Goal: Feedback & Contribution: Contribute content

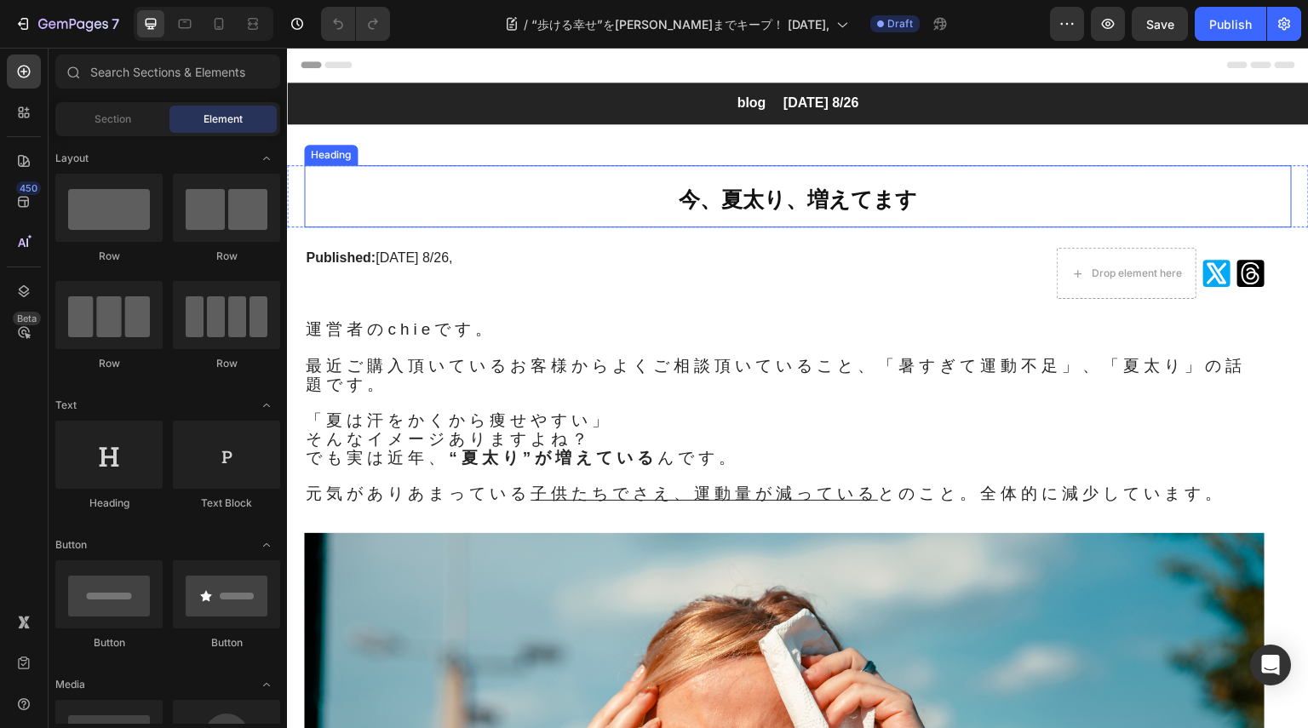
click at [792, 203] on span "今、夏太り、増えてます" at bounding box center [798, 199] width 238 height 24
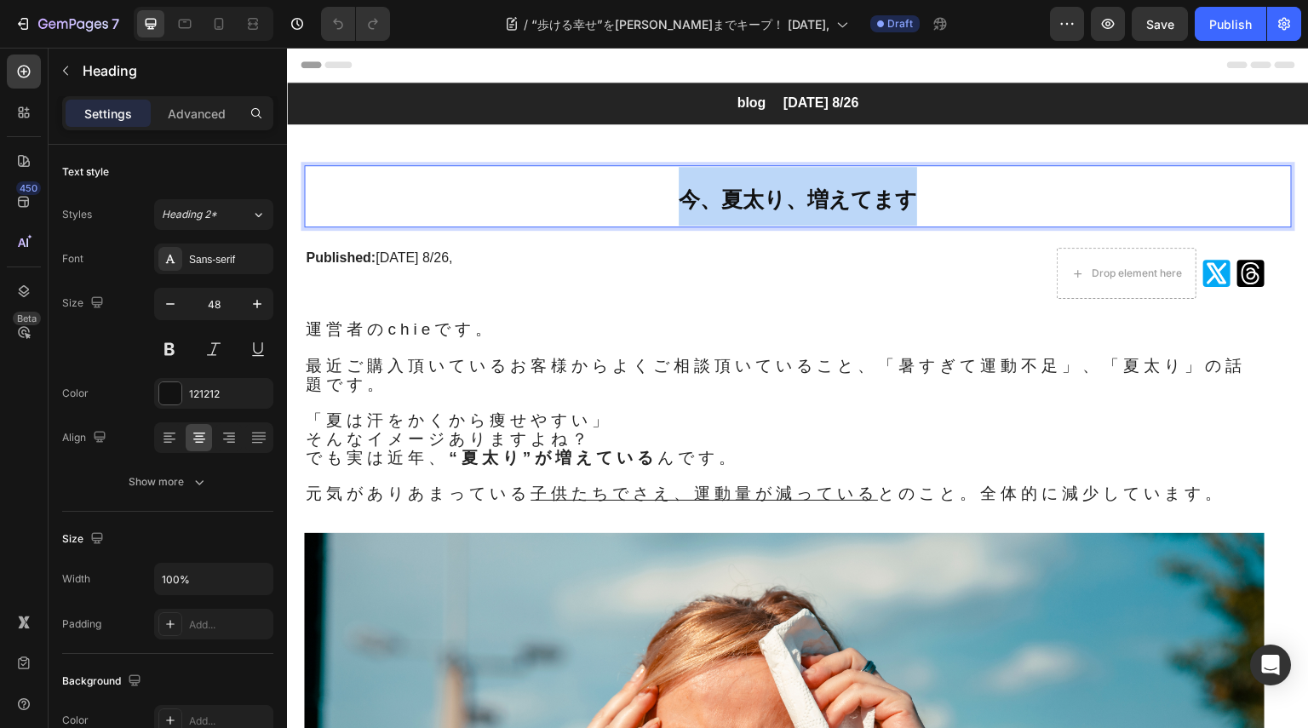
drag, startPoint x: 685, startPoint y: 200, endPoint x: 921, endPoint y: 204, distance: 235.9
click at [921, 204] on p "今、夏太り、増えてます" at bounding box center [798, 196] width 984 height 59
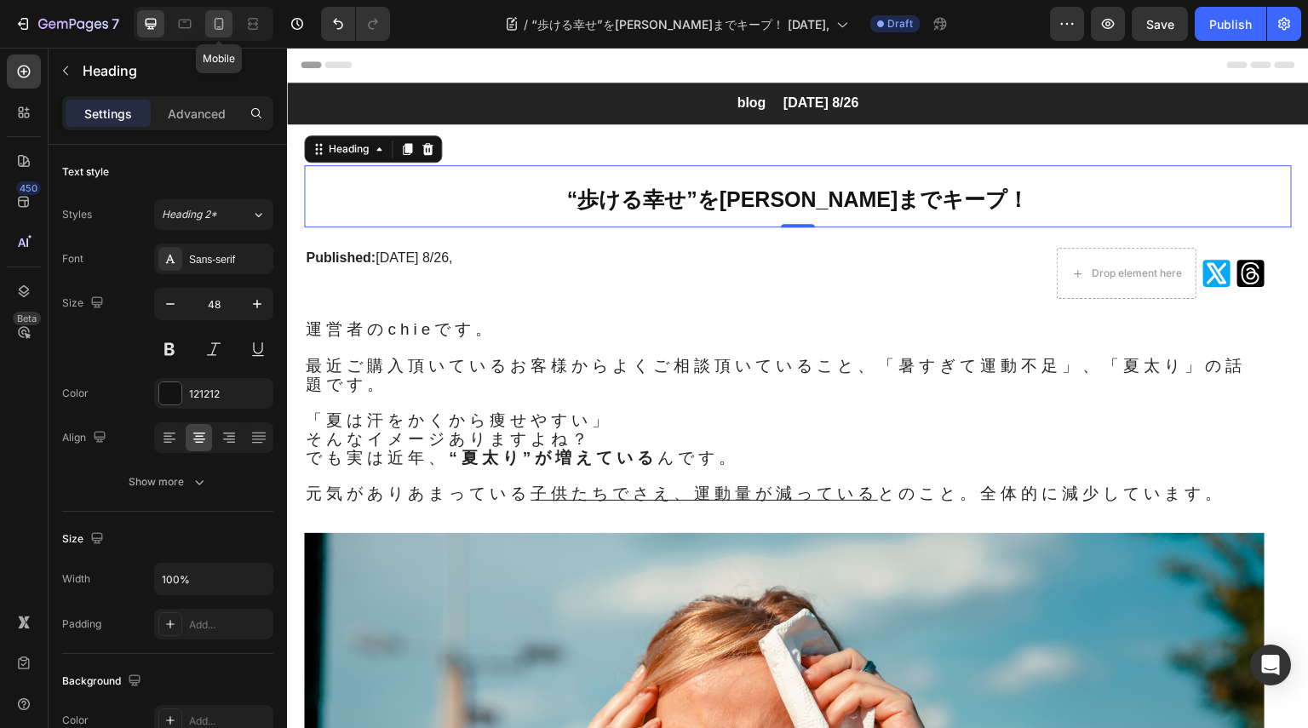
click at [217, 23] on icon at bounding box center [218, 23] width 17 height 17
type input "35"
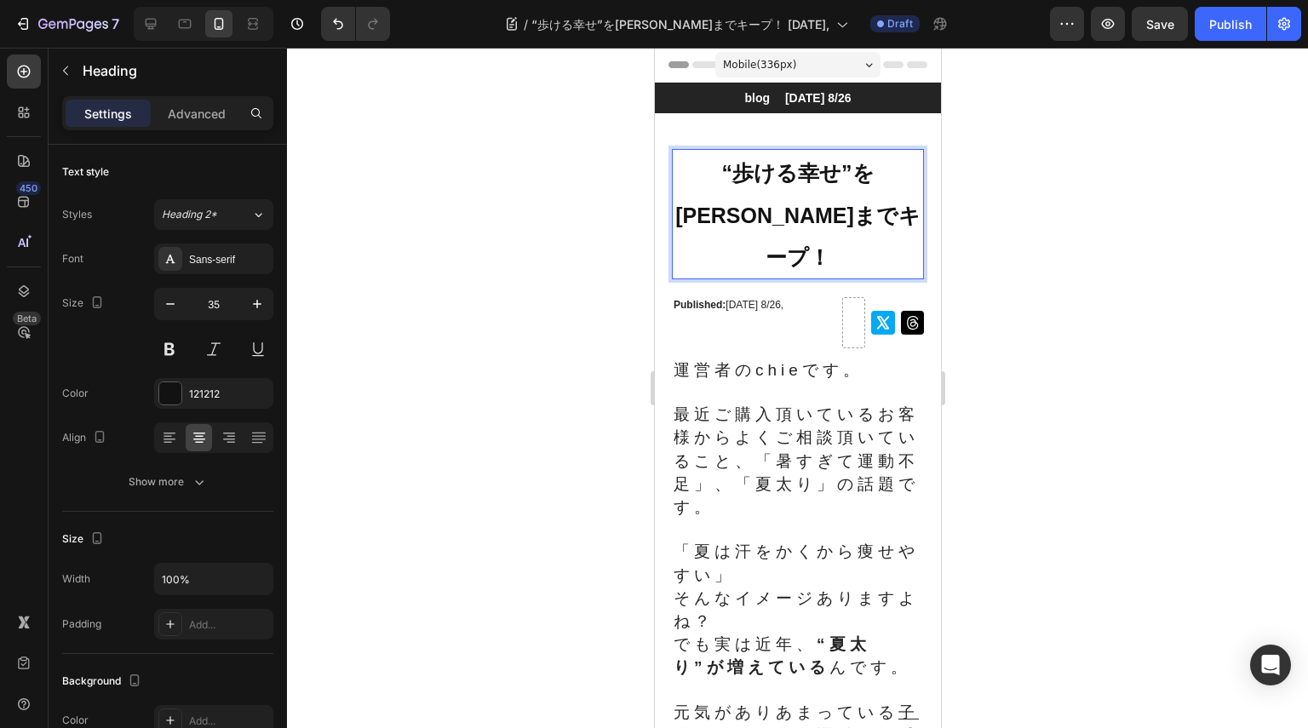
click at [828, 166] on span "“歩ける幸せ”を[PERSON_NAME]までキープ！" at bounding box center [796, 215] width 245 height 108
click at [834, 94] on p "blog　 [DATE] 8/26" at bounding box center [797, 97] width 249 height 15
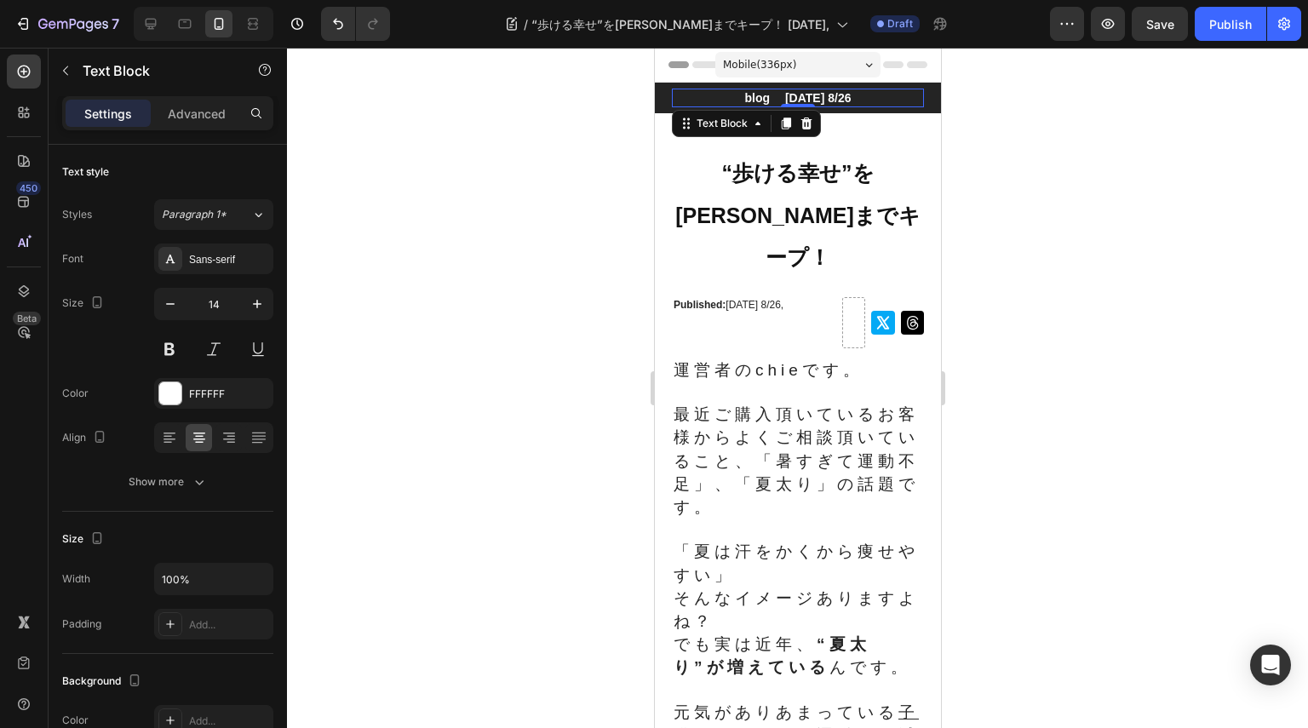
click at [834, 94] on p "blog　 [DATE] 8/26" at bounding box center [797, 97] width 249 height 15
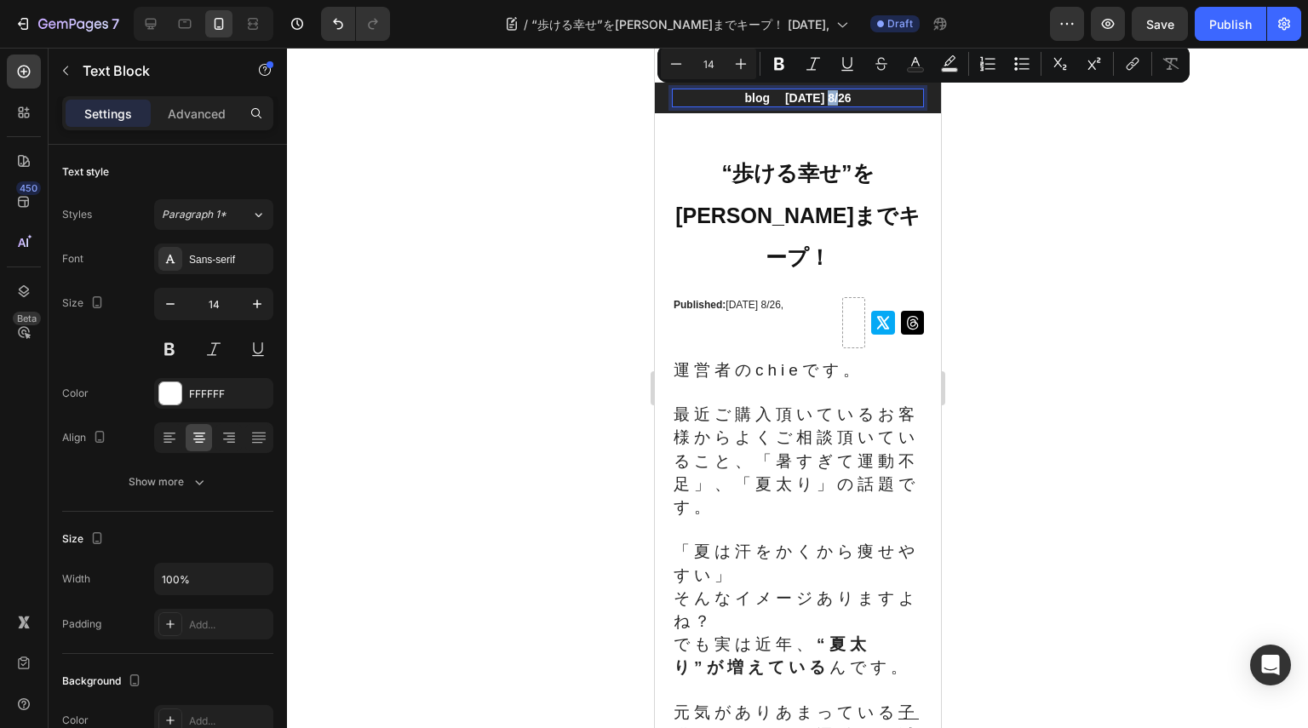
click at [843, 96] on p "blog　 [DATE] 8/26" at bounding box center [797, 97] width 249 height 15
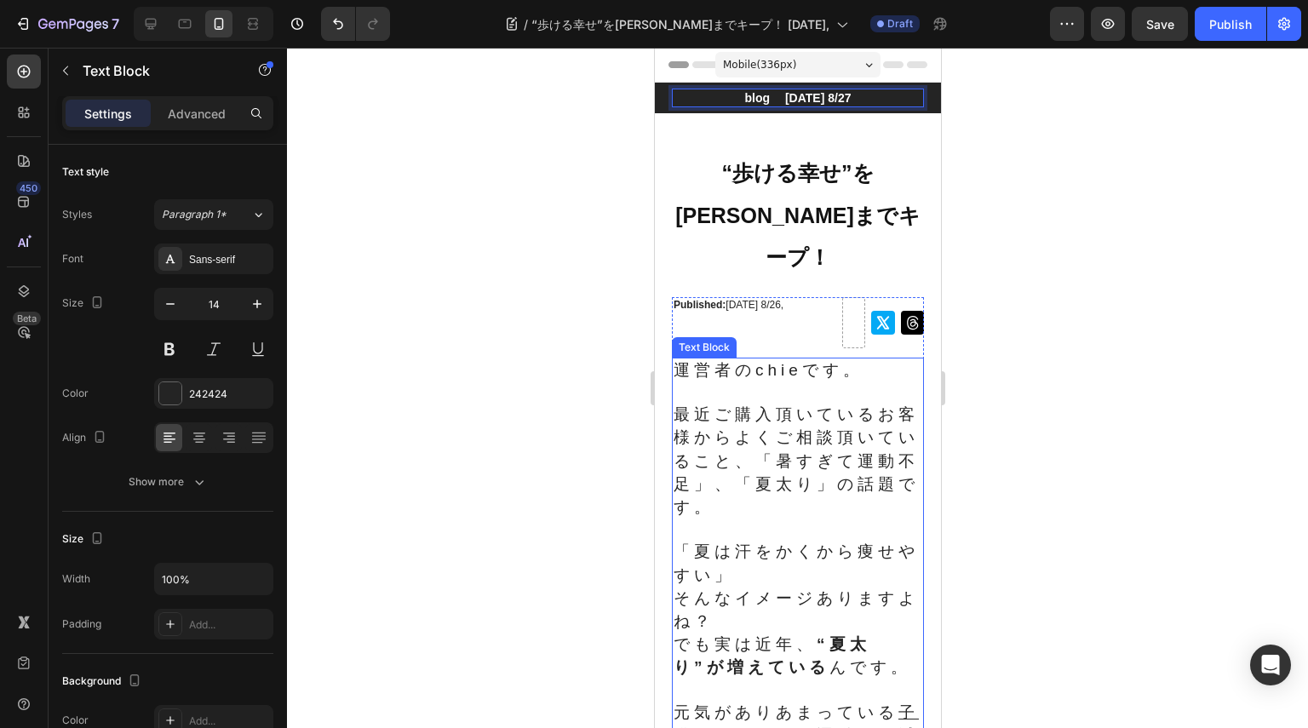
click at [742, 405] on span "最近ご購入頂いているお客様からよくご相談頂いていること、「暑すぎて運動不足」、「夏太り」の話題です。" at bounding box center [795, 460] width 245 height 111
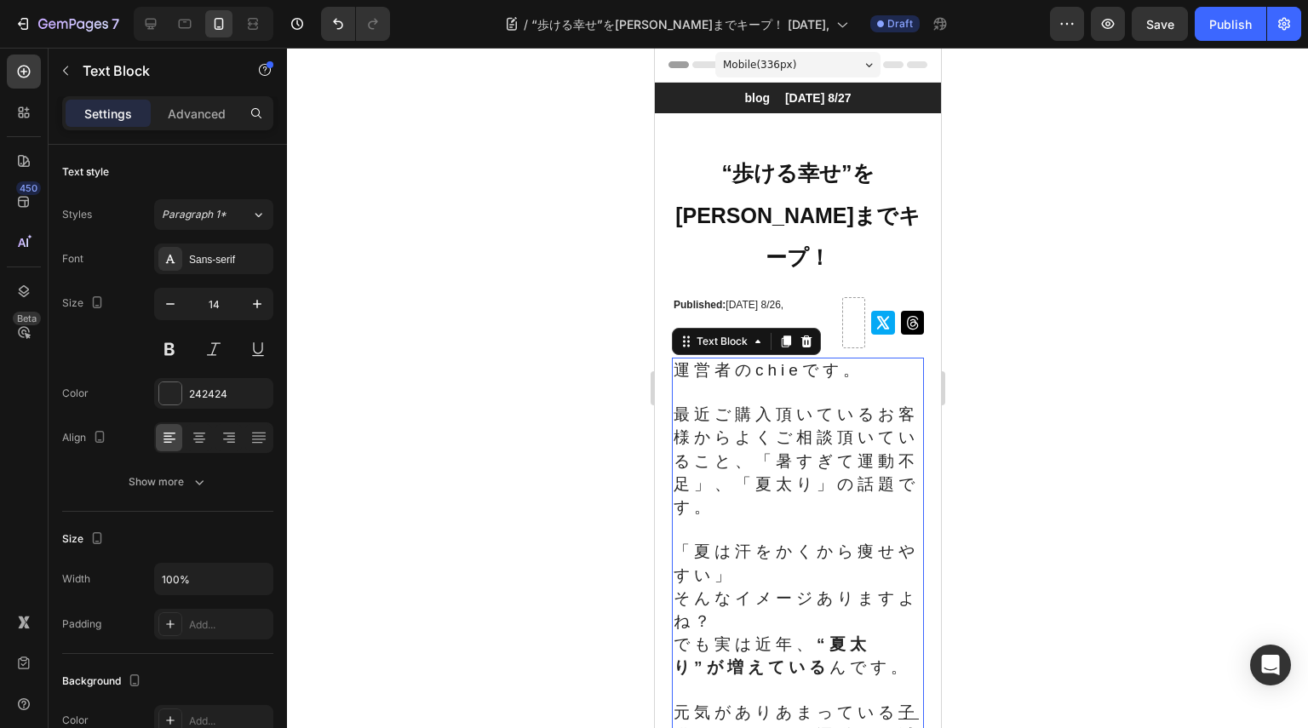
click at [742, 405] on span "最近ご購入頂いているお客様からよくご相談頂いていること、「暑すぎて運動不足」、「夏太り」の話題です。" at bounding box center [795, 460] width 245 height 111
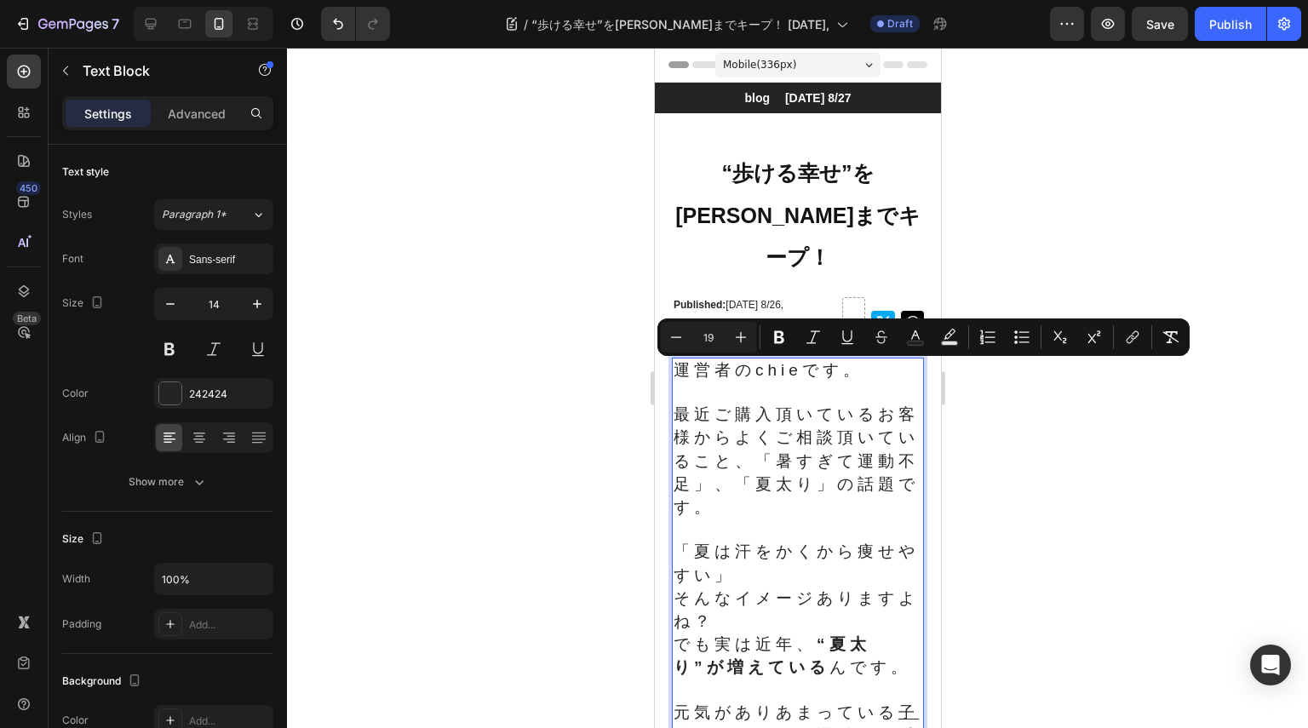
click at [725, 405] on span "最近ご購入頂いているお客様からよくご相談頂いていること、「暑すぎて運動不足」、「夏太り」の話題です。" at bounding box center [795, 460] width 245 height 111
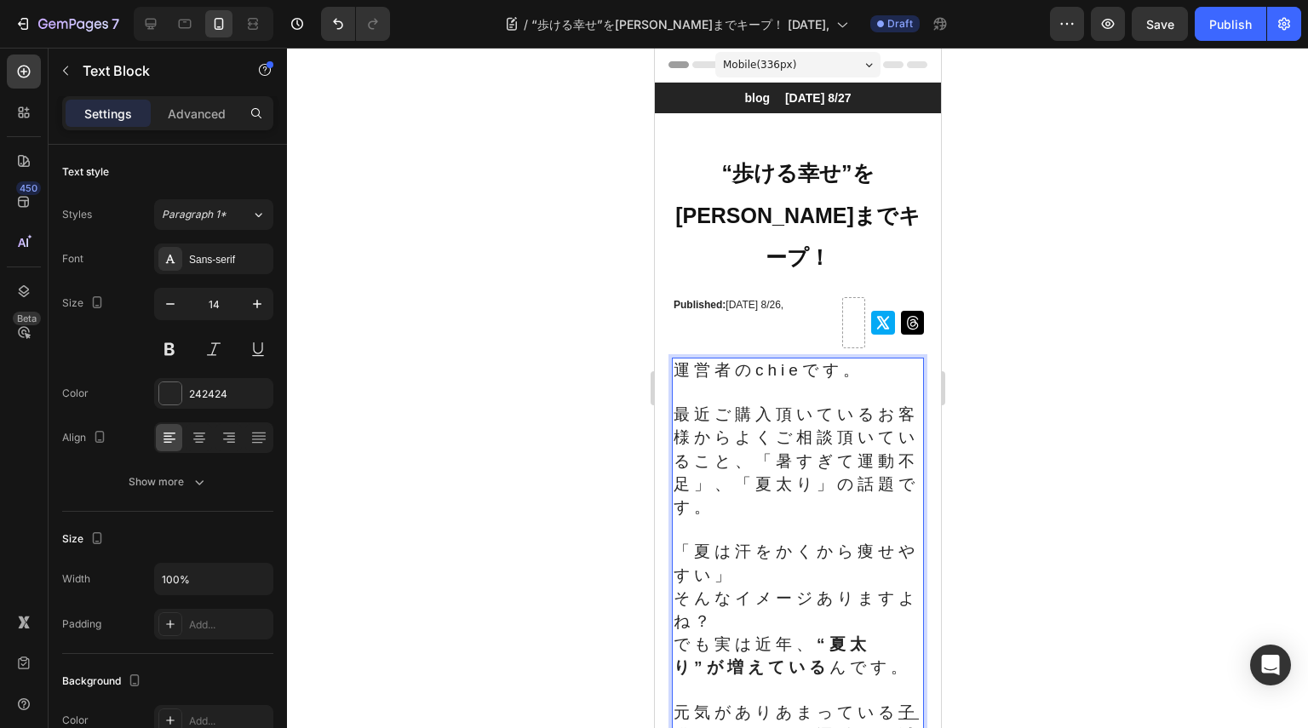
click at [707, 405] on span "最近ご購入頂いているお客様からよくご相談頂いていること、「暑すぎて運動不足」、「夏太り」の話題です。" at bounding box center [795, 460] width 245 height 111
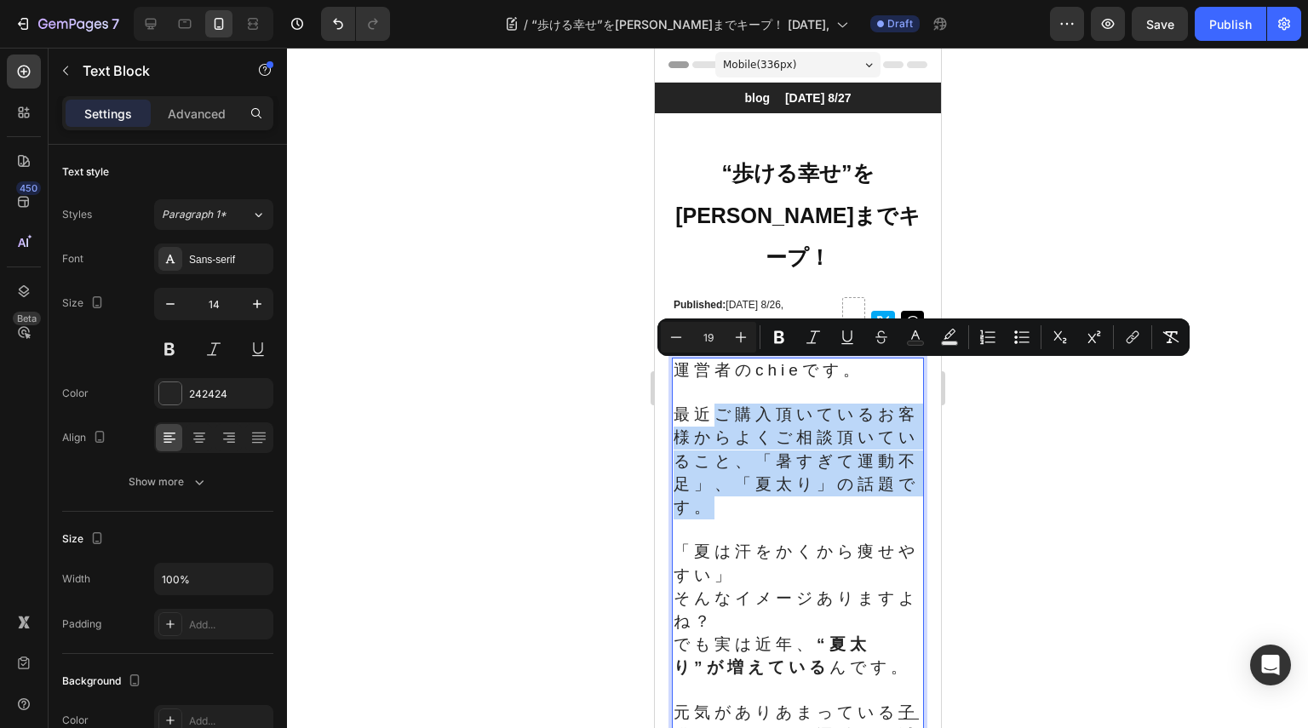
drag, startPoint x: 780, startPoint y: 475, endPoint x: 714, endPoint y: 367, distance: 126.9
click at [714, 404] on p "最近ご購入頂いているお客様からよくご相談頂いていること、「暑すぎて運動不足」、「夏太り」の話題です。" at bounding box center [797, 462] width 249 height 116
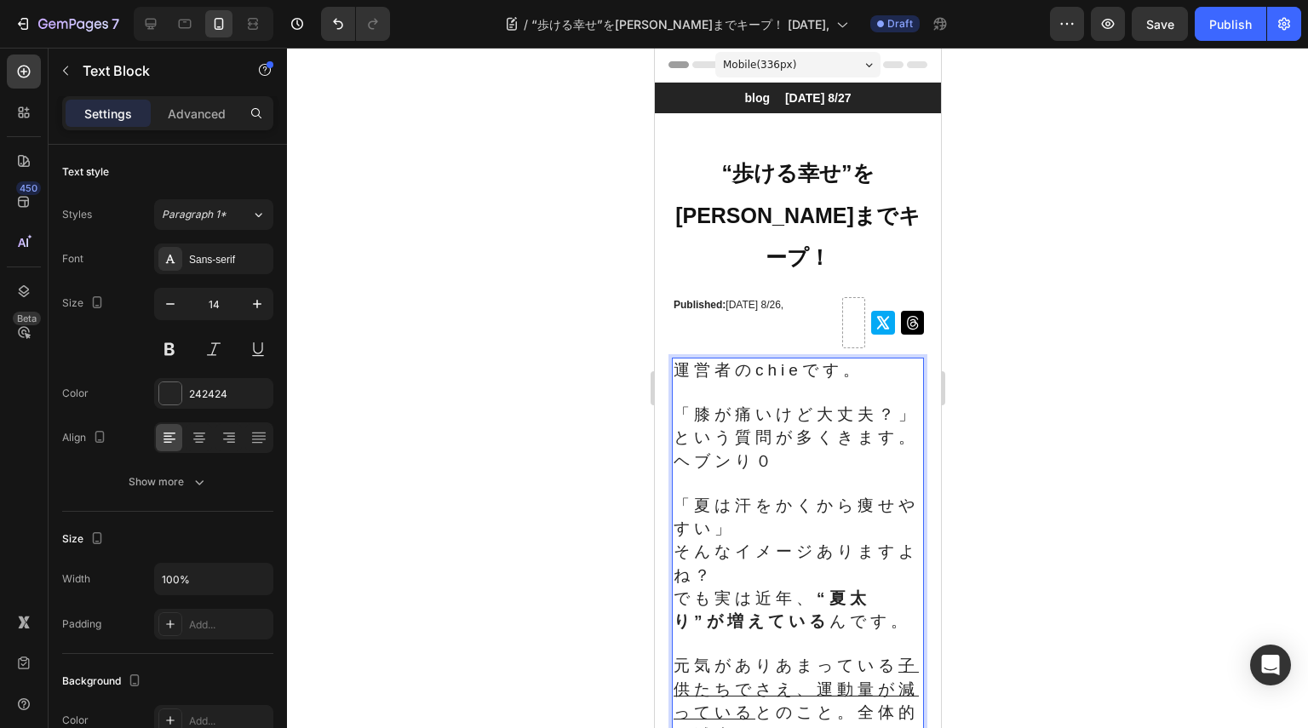
click at [782, 457] on p "ヘブンり０" at bounding box center [797, 461] width 249 height 23
drag, startPoint x: 780, startPoint y: 456, endPoint x: 672, endPoint y: 450, distance: 108.3
click at [673, 450] on p "ヘブンり０" at bounding box center [797, 461] width 249 height 23
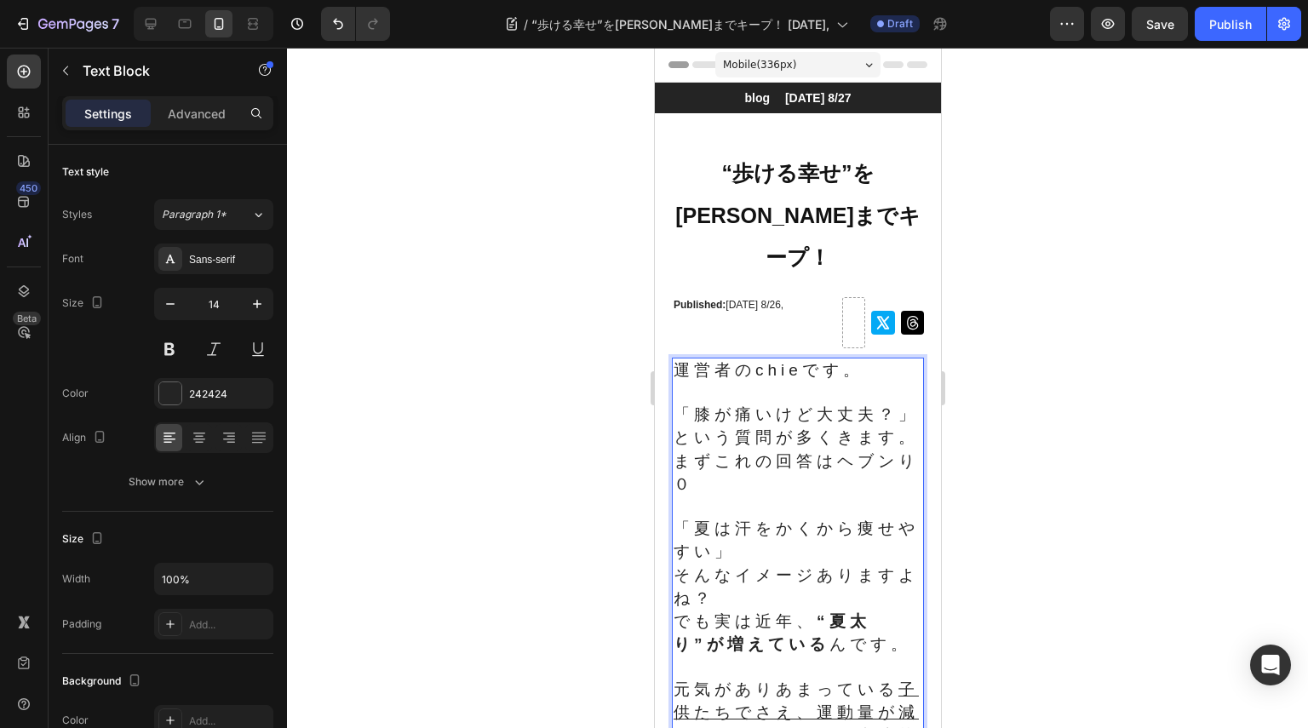
click at [822, 449] on p "「膝が痛いけど大丈夫？」という質問が多くきます。まずこれの回答はヘブンり０" at bounding box center [797, 450] width 249 height 93
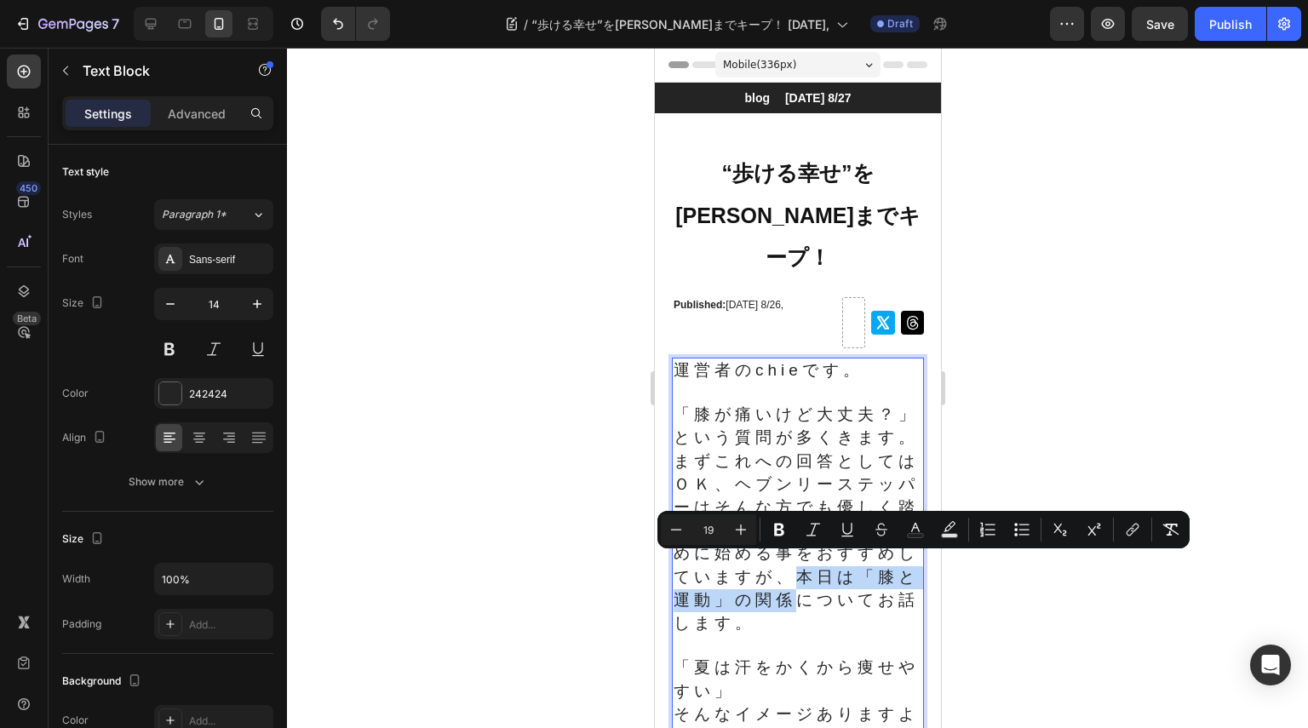
drag, startPoint x: 755, startPoint y: 566, endPoint x: 771, endPoint y: 584, distance: 23.5
click at [771, 584] on span "「膝が痛いけど大丈夫？」という質問が多くきます。まずこれへの回答としてはＯＫ、ヘブンリーステッパーはそんな方でも優しく踏める仕組みなので負荷を弱めに始める事を…" at bounding box center [795, 518] width 245 height 226
click at [779, 524] on icon "Editor contextual toolbar" at bounding box center [779, 530] width 10 height 13
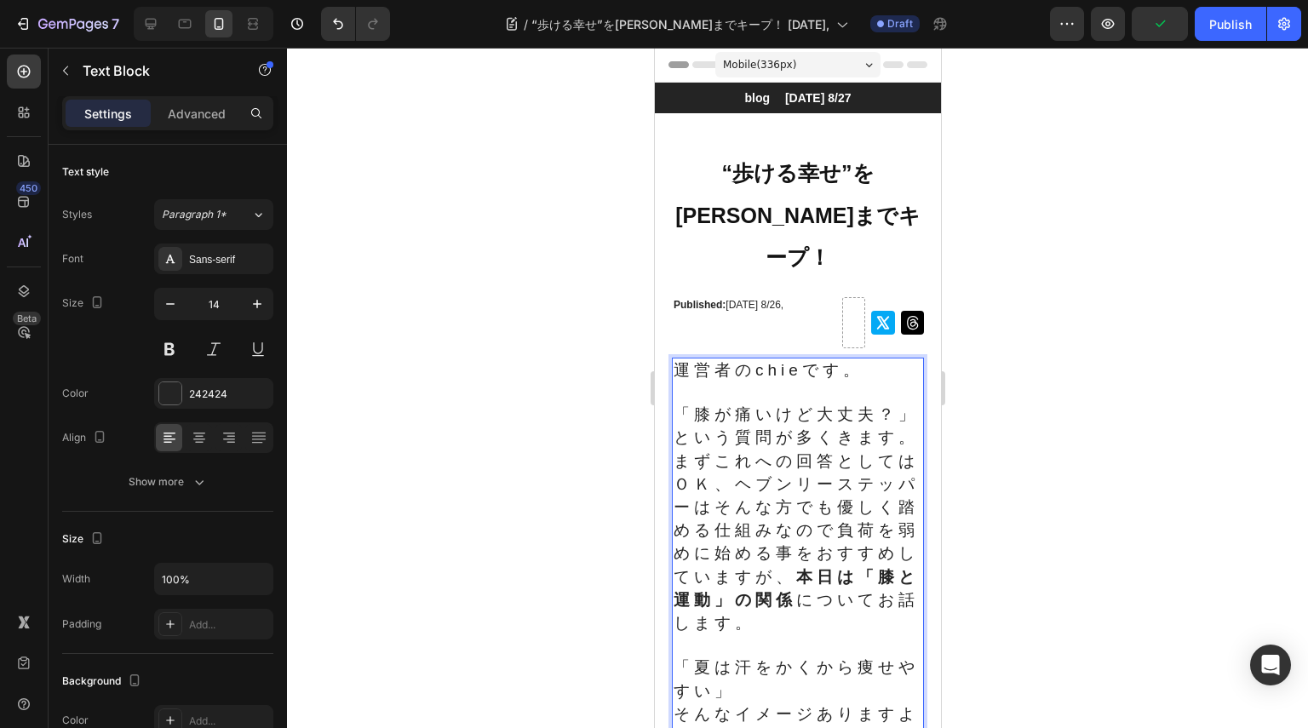
click at [752, 430] on span "「膝が痛いけど大丈夫？」という質問が多くきます。まずこれへの回答としてはＯＫ、ヘブンリーステッパーはそんな方でも優しく踏める仕組みなので負荷を弱めに始める事を…" at bounding box center [795, 518] width 245 height 226
click at [749, 601] on strong "本日は「膝と運動」の関係" at bounding box center [795, 588] width 245 height 41
click at [736, 604] on span "まずこれへの回答としてはＯＫ、ヘブンリーステッパーはそんな方でも優しく踏める仕組みなので負荷を弱めに始める事をおすすめしていますが、 本日は「膝と運動」の関係…" at bounding box center [795, 542] width 245 height 180
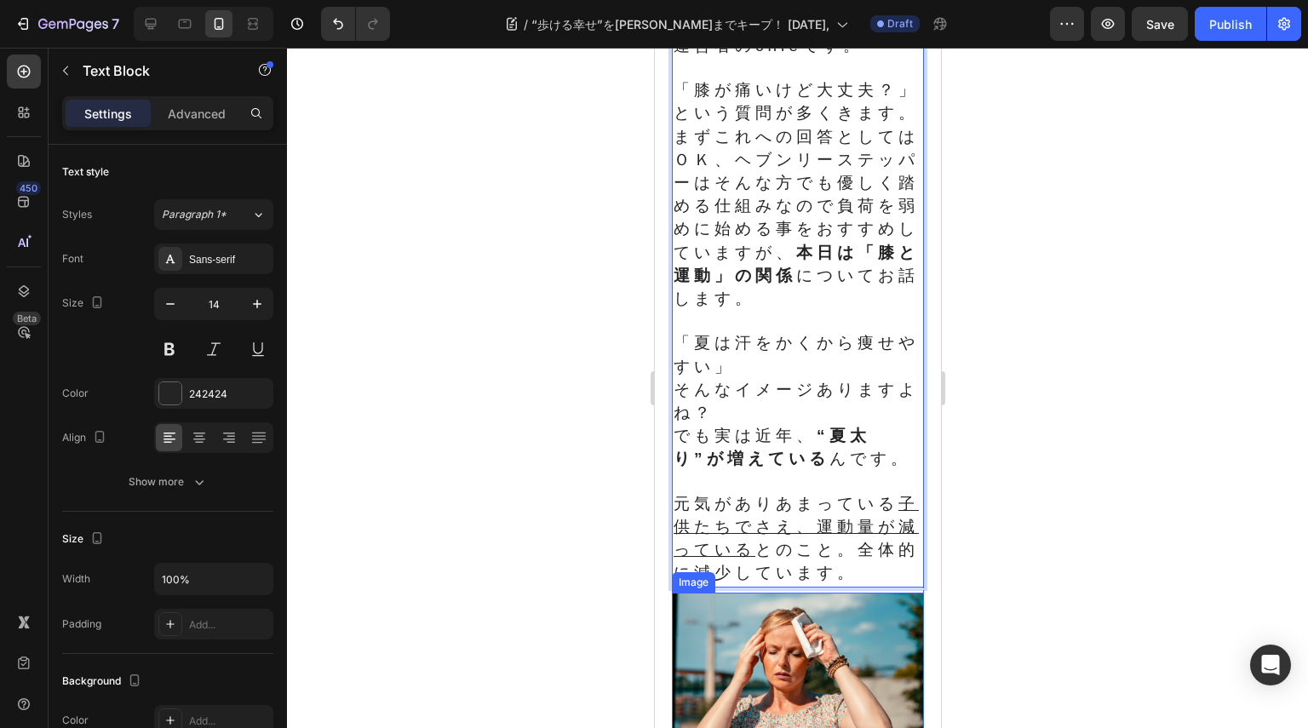
scroll to position [426, 0]
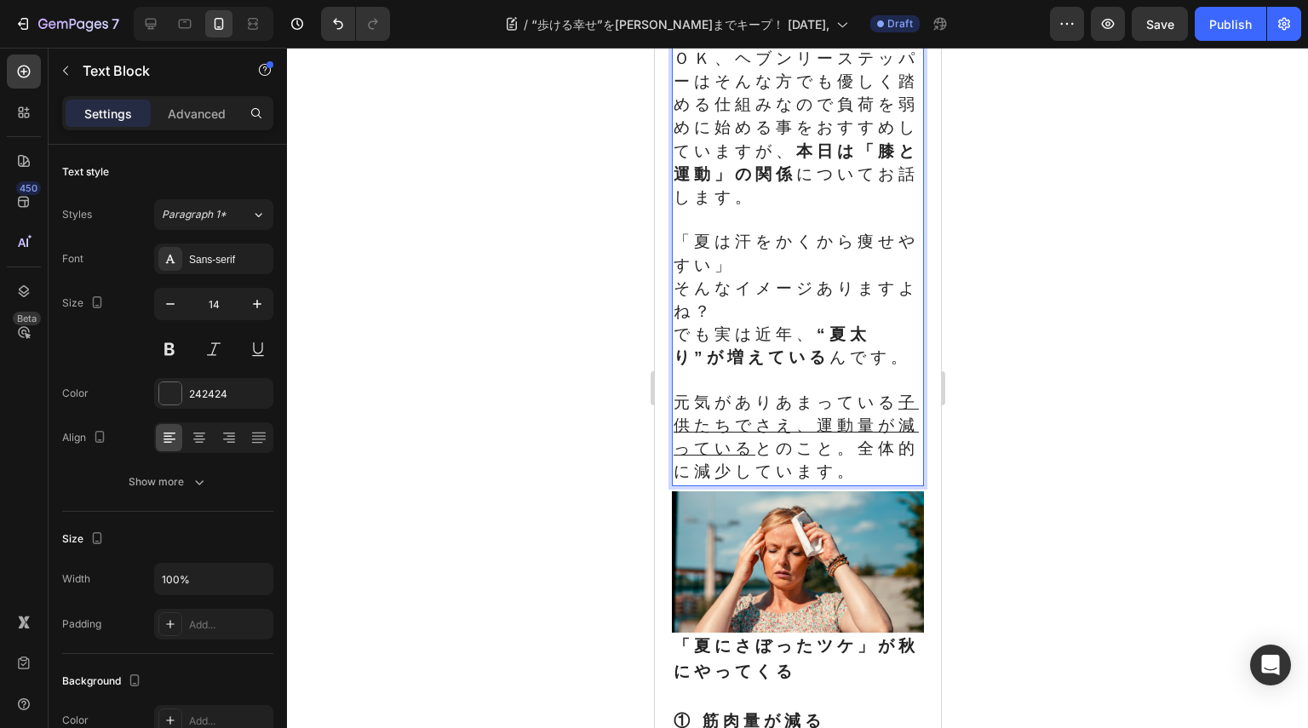
click at [825, 468] on span "元気がありあまっている 子供たちでさえ、運動量が減っている とのこと。全体的に減少しています。" at bounding box center [795, 437] width 245 height 88
click at [685, 209] on p "Rich Text Editor. Editing area: main" at bounding box center [797, 219] width 249 height 21
drag, startPoint x: 743, startPoint y: 451, endPoint x: 731, endPoint y: 472, distance: 24.1
click at [742, 451] on u "子供たちでさえ、運動量が減っている" at bounding box center [795, 425] width 245 height 64
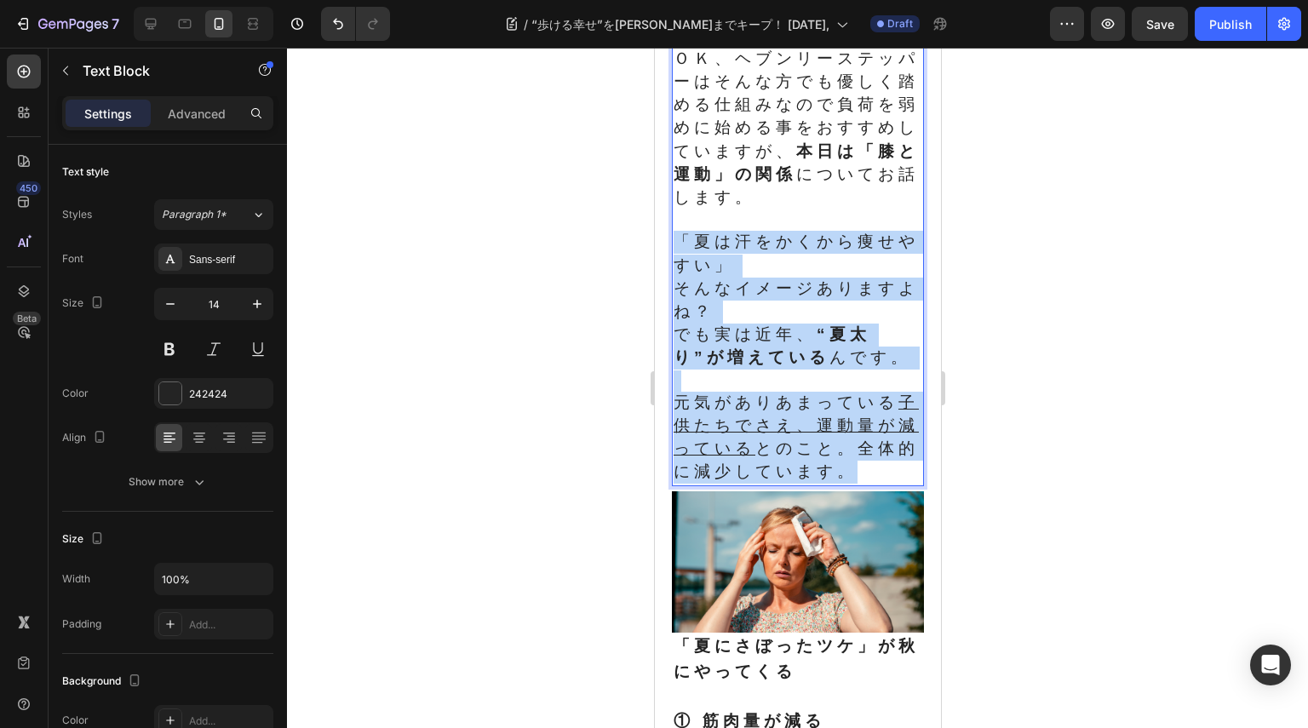
drag, startPoint x: 726, startPoint y: 494, endPoint x: 679, endPoint y: 226, distance: 271.4
click at [679, 226] on div "運営者のchieです。 「膝が痛いけど大丈夫？」という質問が多くきます。 まずこれへの回答としてはＯＫ、ヘブンリーステッパーはそんな方でも優しく踏める仕組みな…" at bounding box center [797, 209] width 252 height 554
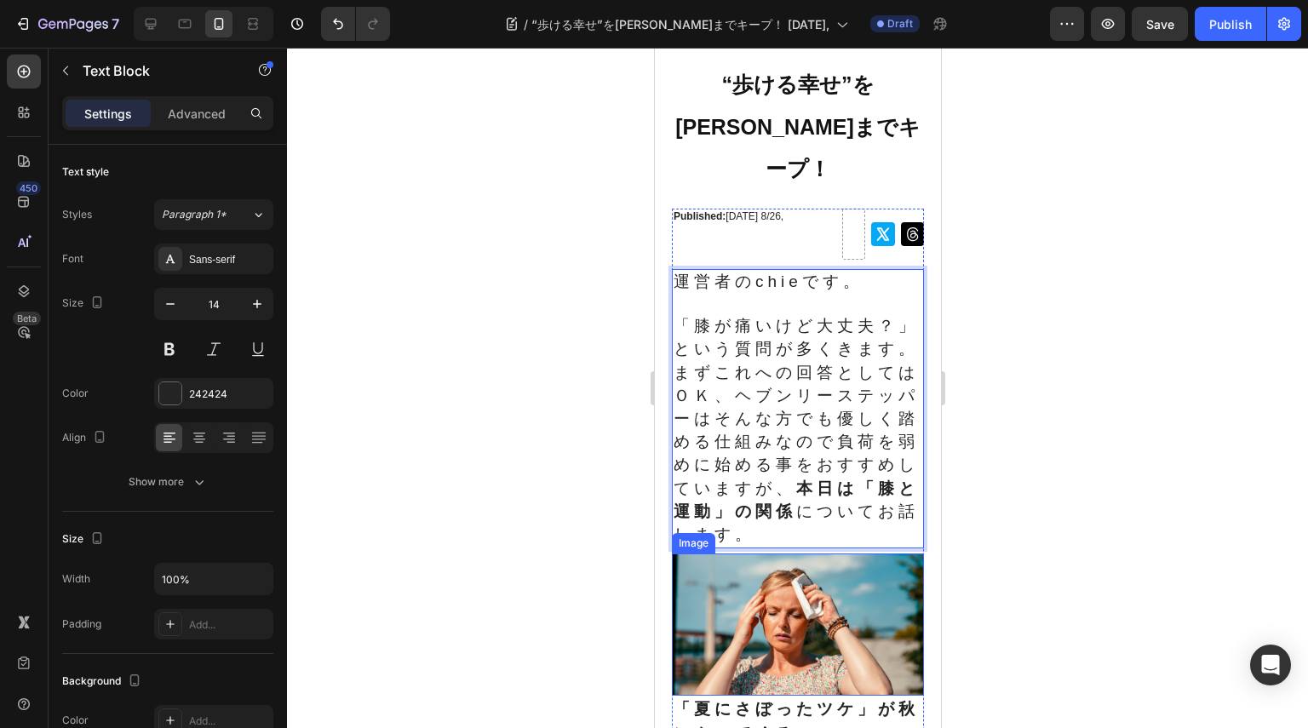
scroll to position [85, 0]
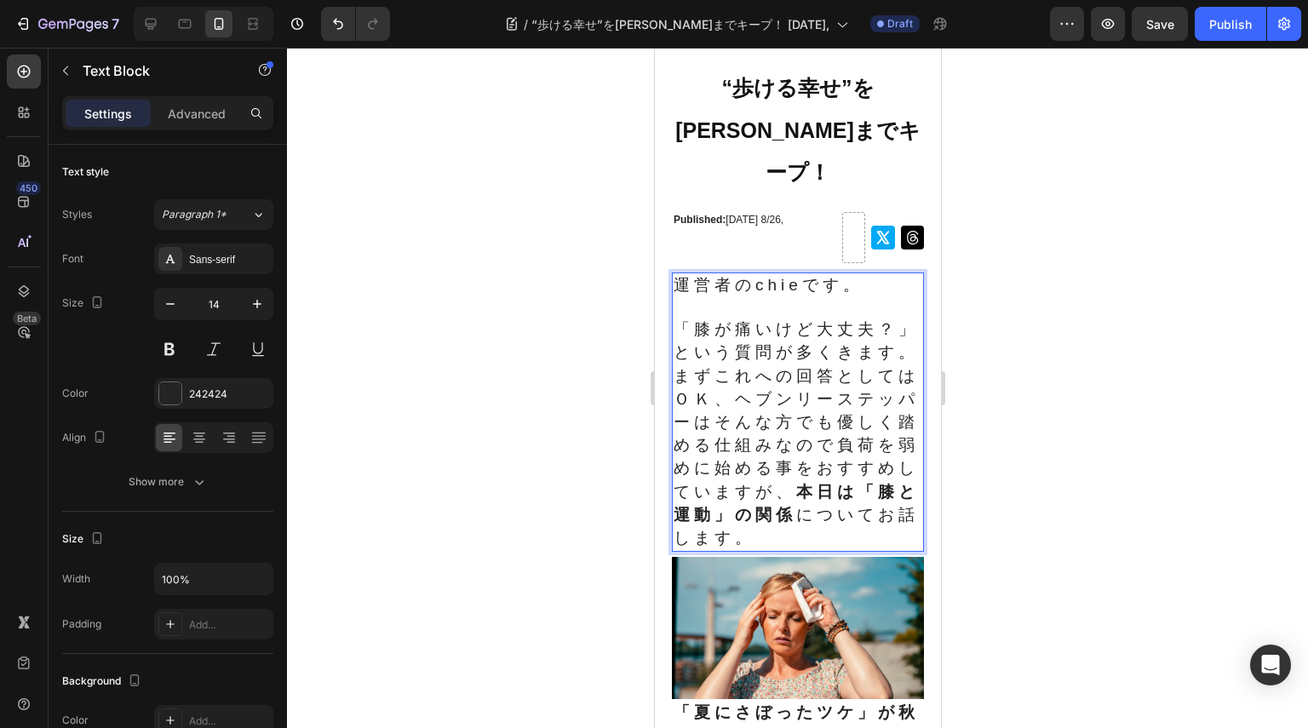
click at [816, 367] on span "まずこれへの回答としてはＯＫ、ヘブンリーステッパーはそんな方でも優しく踏める仕組みなので負荷を弱めに始める事をおすすめしていますが、 本日は「膝と運動」の関係…" at bounding box center [795, 457] width 245 height 180
click at [685, 524] on strong "本日は「膝と運動」の関係" at bounding box center [795, 503] width 245 height 41
click at [754, 533] on span "まずこれへの回答としてはＯＫ、ヘブンリーステッパーはそんな方でも優しく踏める仕組みなので負荷を弱めに始める事をおすすめしていますが、 本日は「膝と運動」の関係…" at bounding box center [795, 457] width 245 height 180
click at [696, 524] on strong "本日は「膝と運動」の関係予防" at bounding box center [795, 503] width 245 height 41
click at [750, 546] on p "まずこれへの回答としてはＯＫ、ヘブンリーステッパーはそんな方でも優しく踏める仕組みなので負荷を弱めに始める事をおすすめしていますが、 本日は「膝と運動」の関係…" at bounding box center [797, 458] width 249 height 186
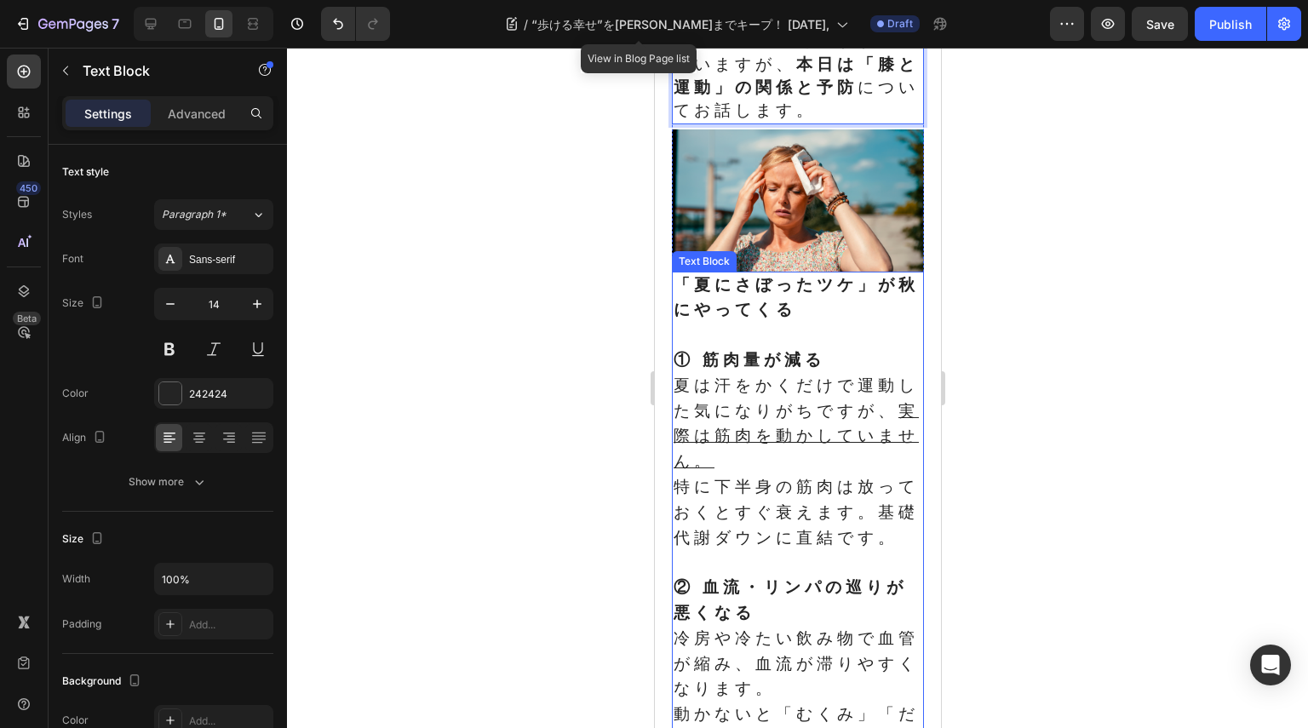
scroll to position [596, 0]
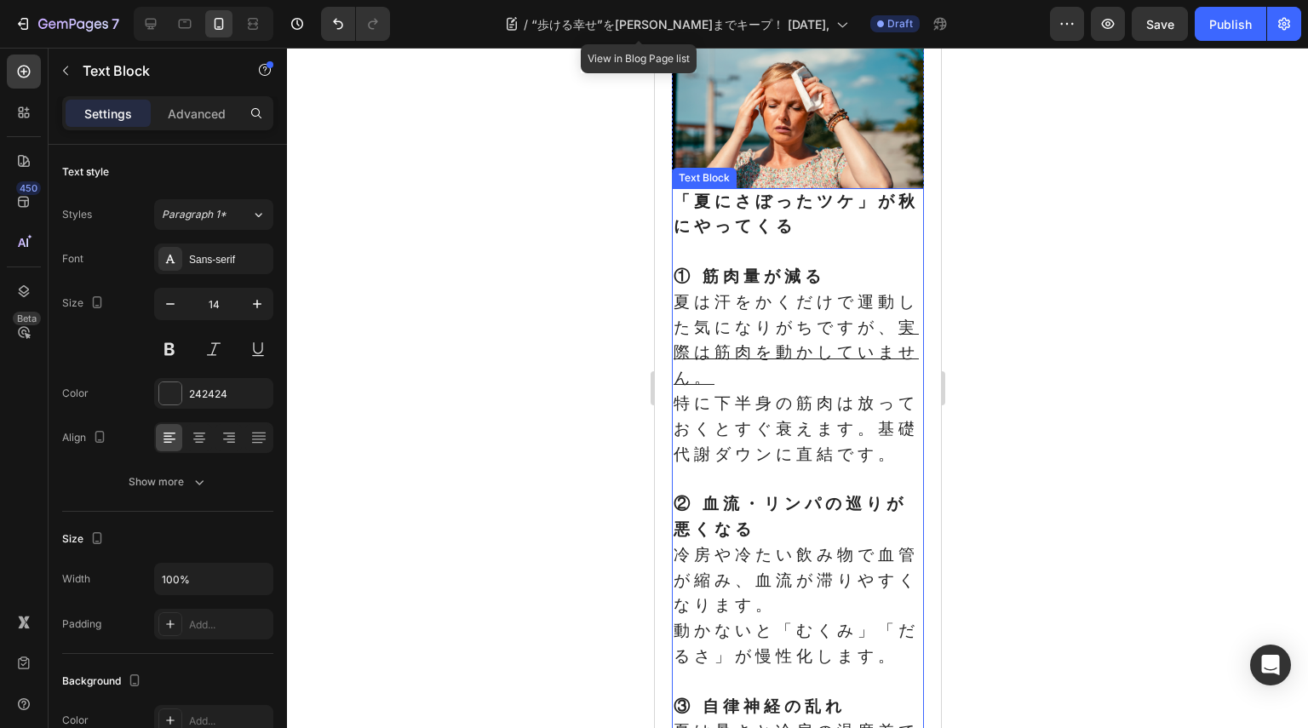
click at [736, 235] on strong "「夏にさぼったツケ」が秋にやってくる" at bounding box center [795, 213] width 245 height 43
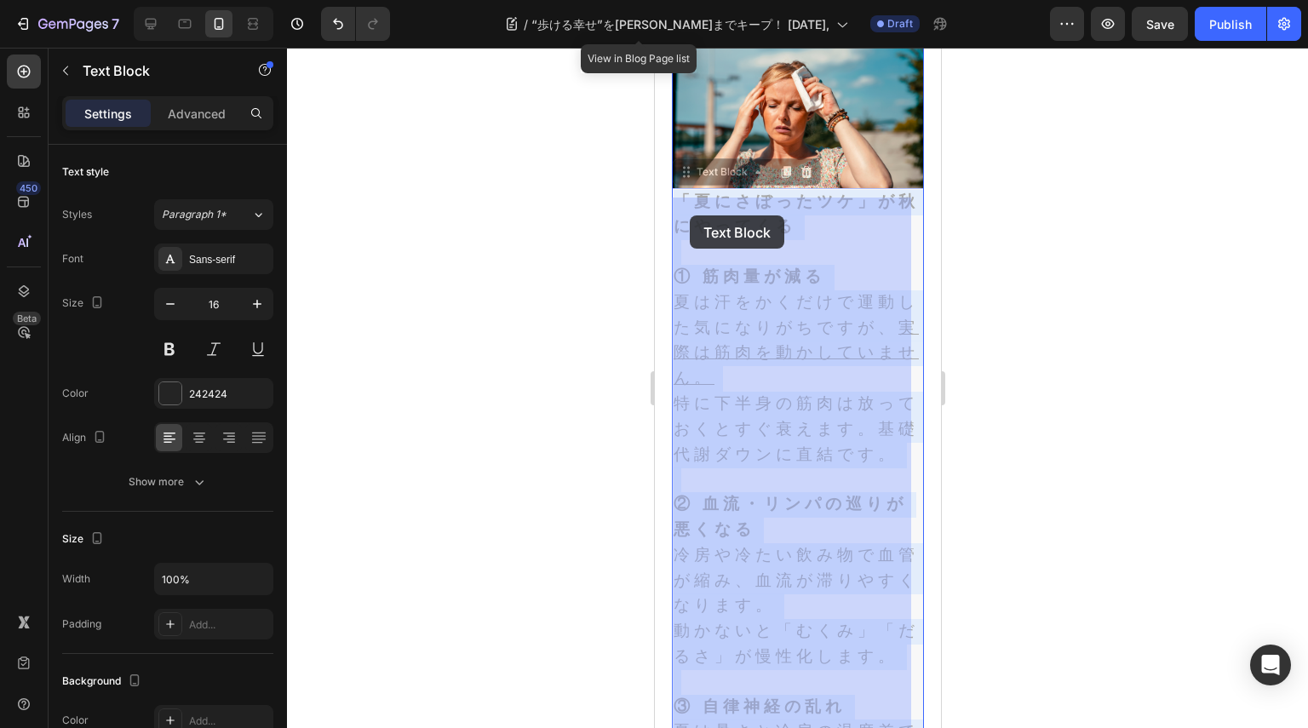
drag, startPoint x: 817, startPoint y: 245, endPoint x: 682, endPoint y: 208, distance: 140.5
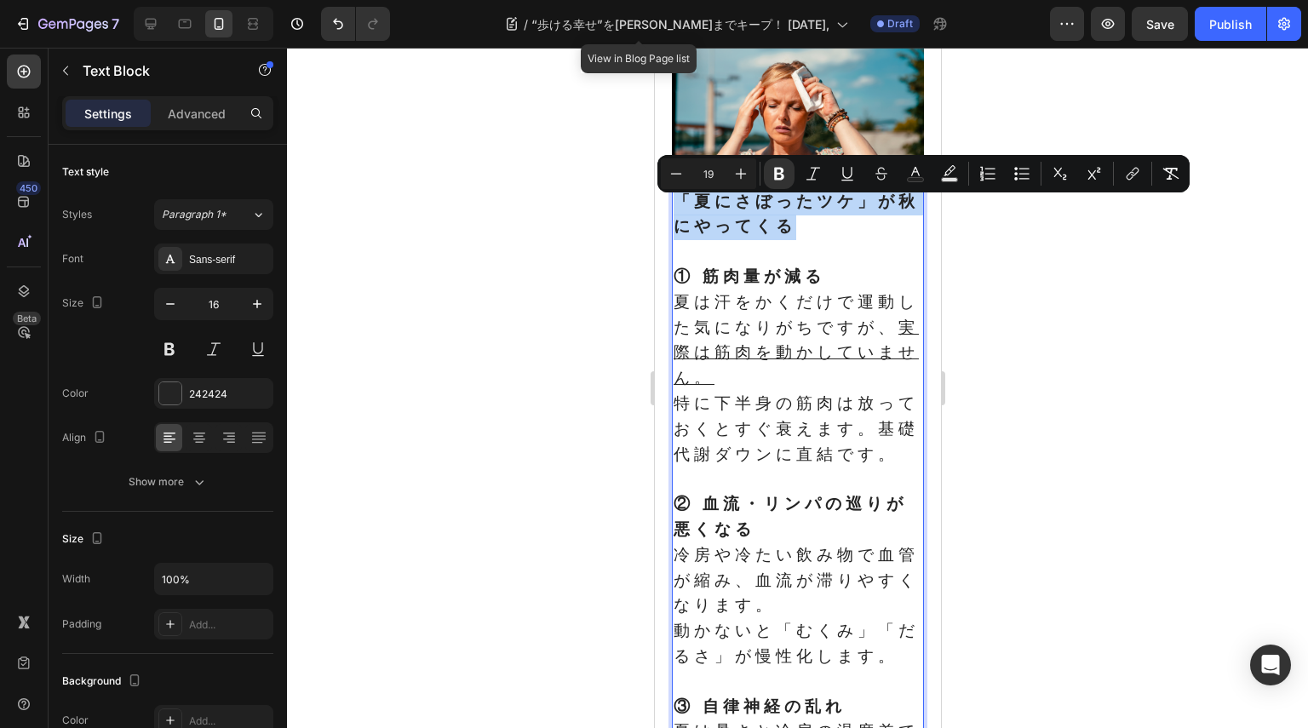
drag, startPoint x: 682, startPoint y: 209, endPoint x: 821, endPoint y: 239, distance: 142.1
click at [821, 239] on p "「夏にさぼったツケ」が秋にやってくる" at bounding box center [797, 215] width 249 height 51
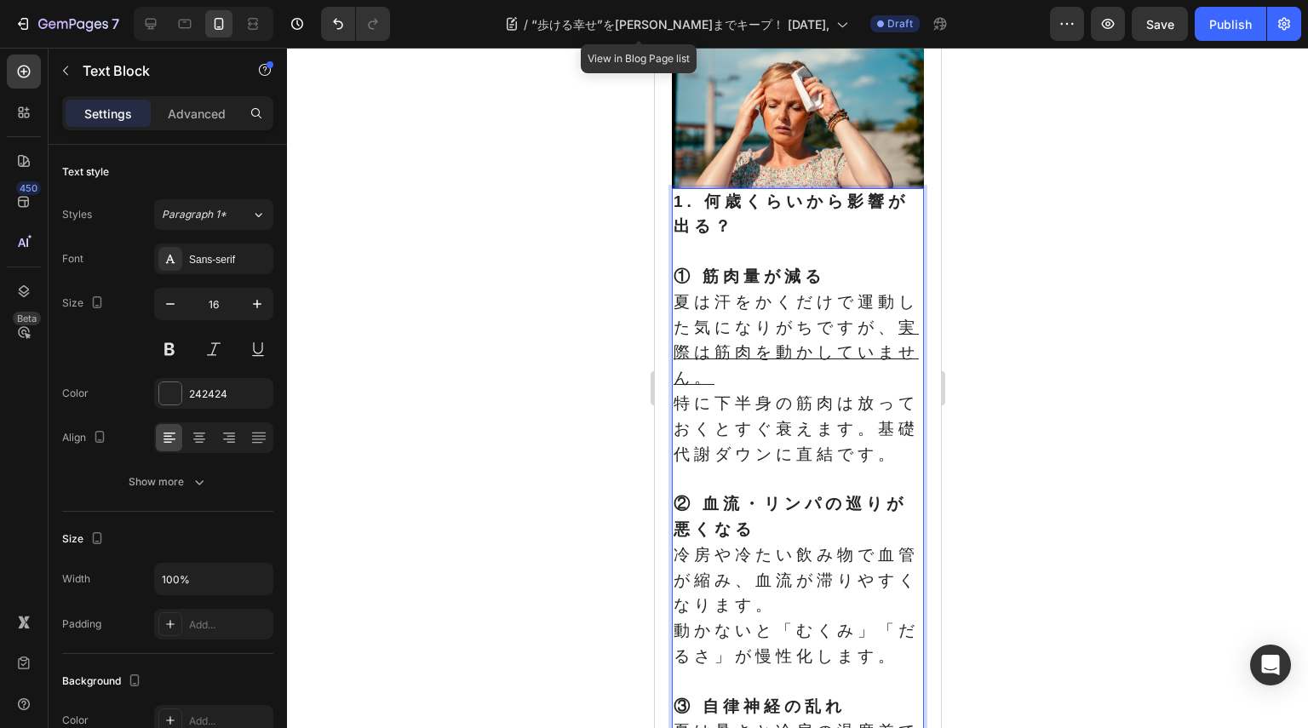
click at [841, 209] on strong "1. 何歳くらいから影響が出る？" at bounding box center [790, 213] width 235 height 43
drag, startPoint x: 734, startPoint y: 323, endPoint x: 731, endPoint y: 266, distance: 56.3
click at [733, 323] on span "夏は汗をかくだけで運動した気になりがちですが、 実際は筋肉を動かしていません。" at bounding box center [795, 340] width 245 height 94
click at [771, 255] on p "Rich Text Editor. Editing area: main" at bounding box center [797, 252] width 249 height 25
click at [782, 235] on p "1. 何歳くらいから膝へ影響が出る？" at bounding box center [797, 215] width 249 height 51
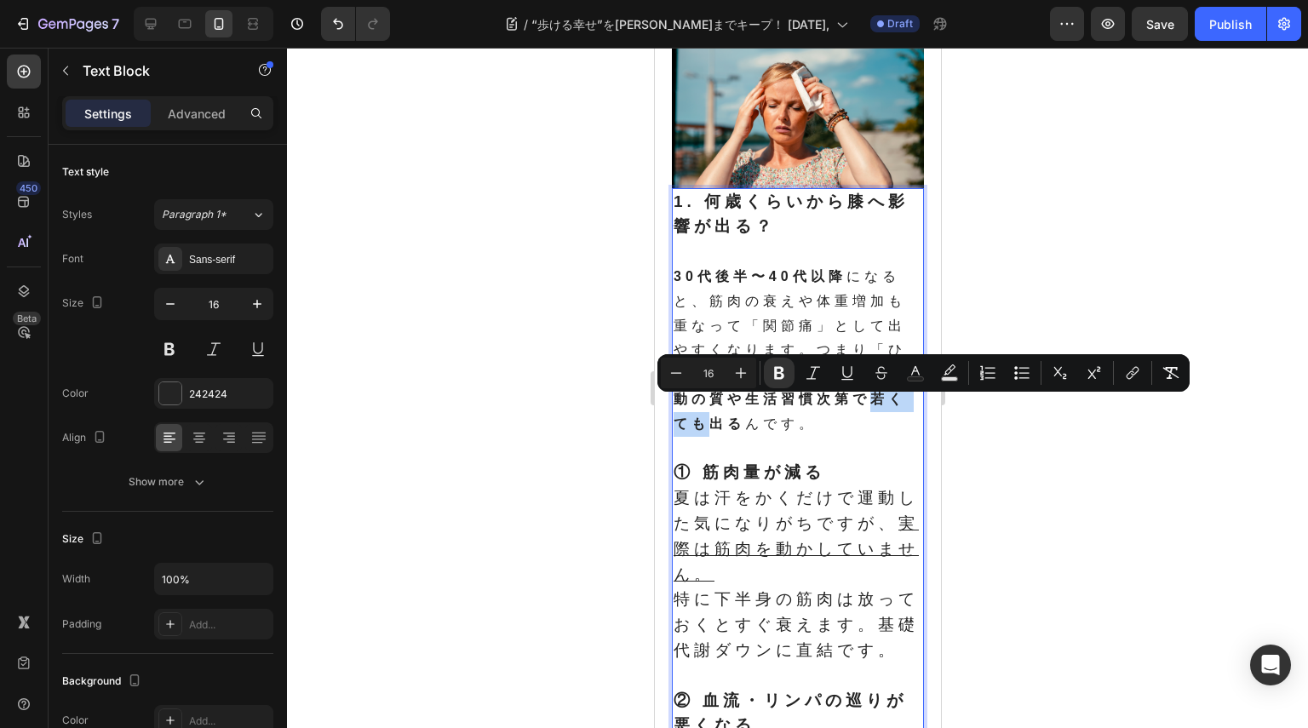
drag, startPoint x: 869, startPoint y: 405, endPoint x: 707, endPoint y: 439, distance: 166.2
click at [707, 431] on strong "運動の質や生活習慣次第で若くても出る" at bounding box center [789, 399] width 232 height 64
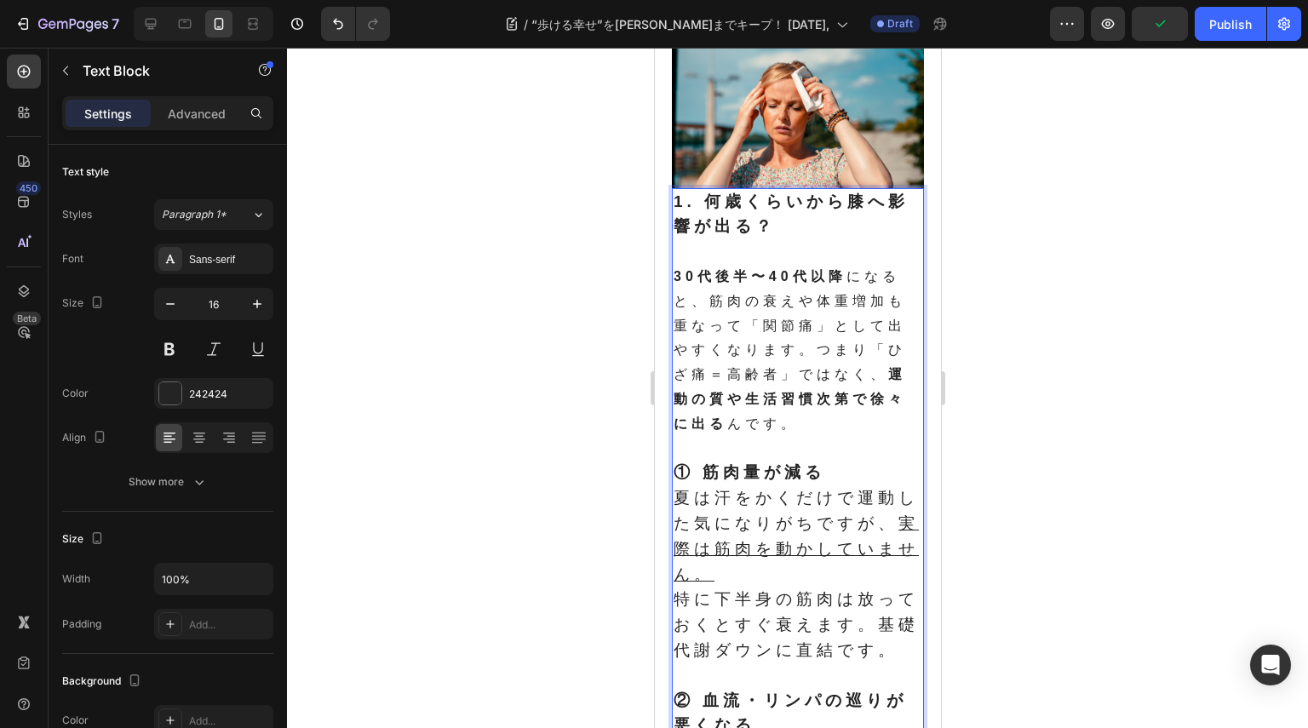
click at [797, 437] on p "30代後半〜40代以降 になると、筋肉の衰えや体重増加も重なって「関節痛」として出やすくなります。つまり「ひざ痛＝高齢者」ではなく、 運動の質や生活習慣次第で…" at bounding box center [797, 351] width 249 height 172
click at [705, 241] on p "1. 何歳くらいから膝へ影響が出る？" at bounding box center [797, 215] width 249 height 51
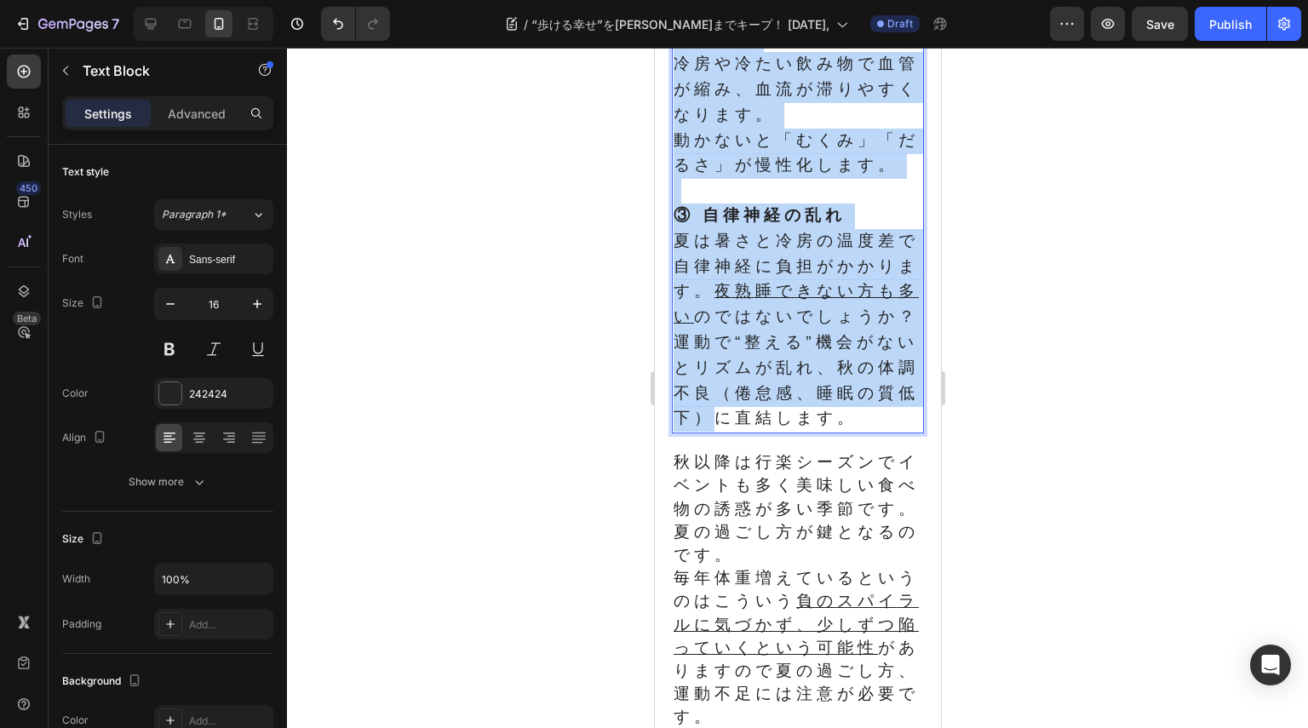
scroll to position [1362, 0]
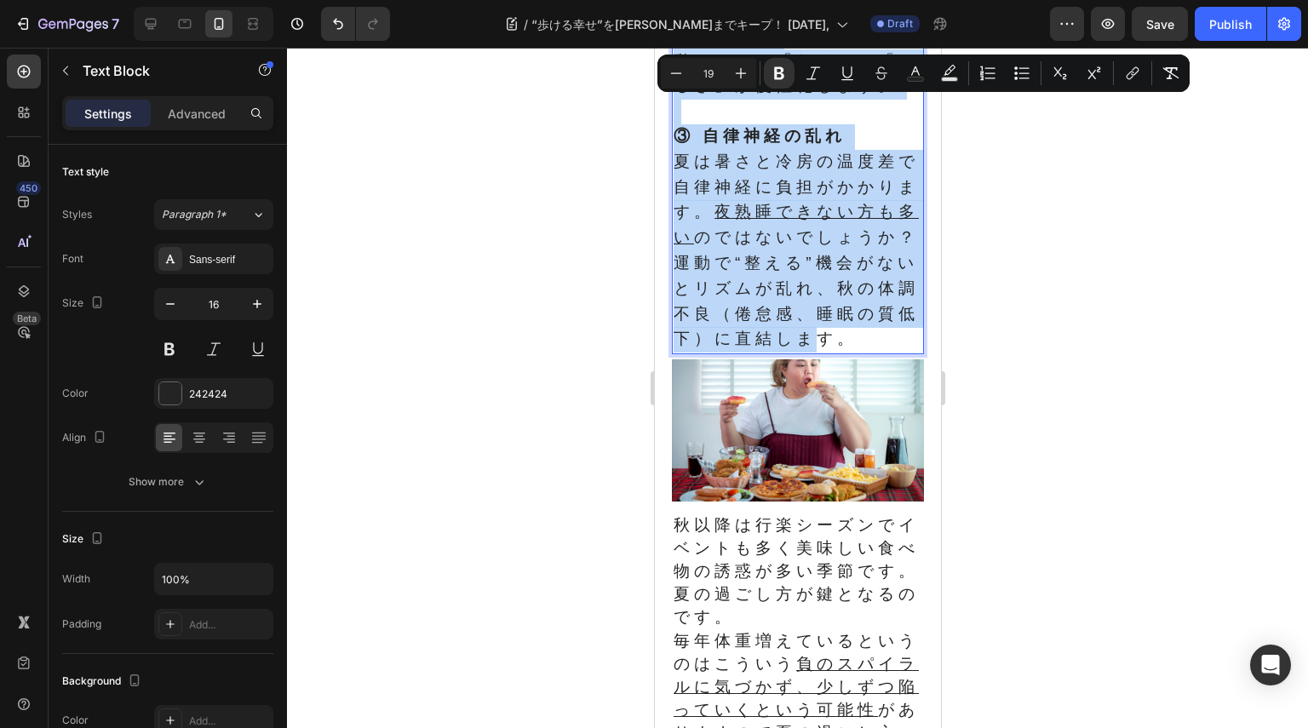
drag, startPoint x: 674, startPoint y: 215, endPoint x: 876, endPoint y: 433, distance: 297.0
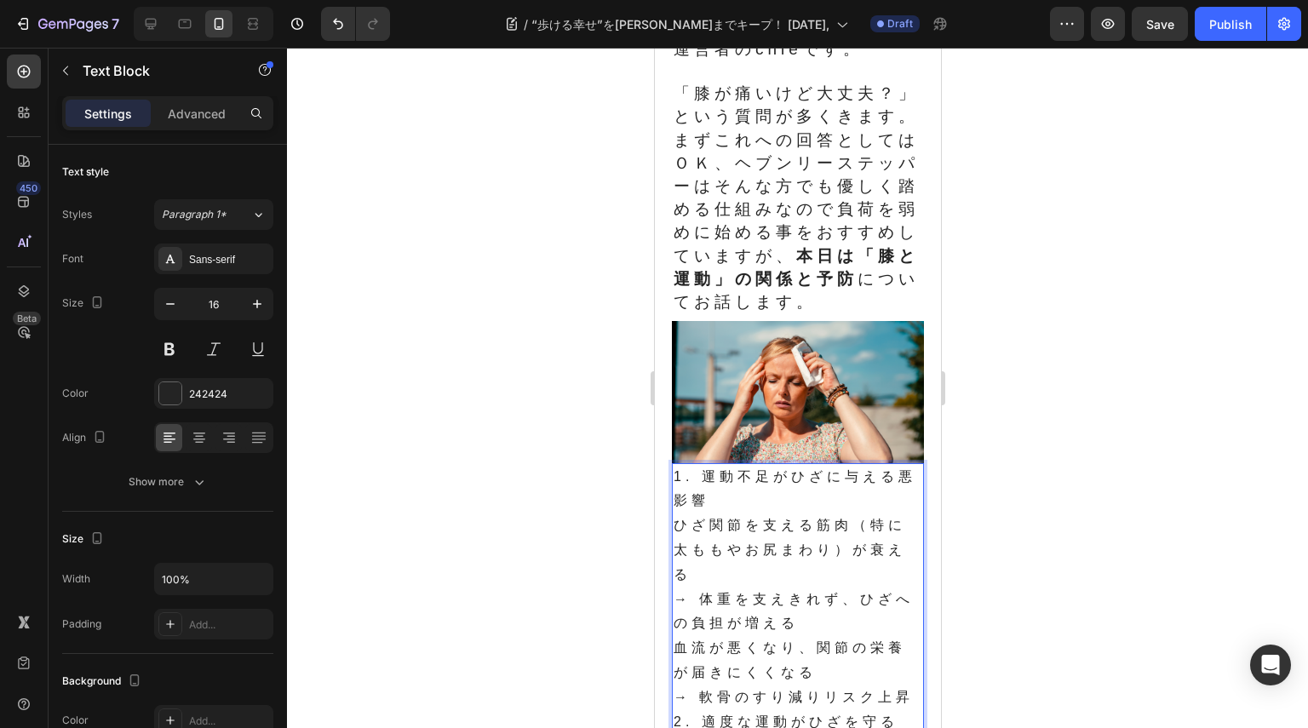
scroll to position [426, 0]
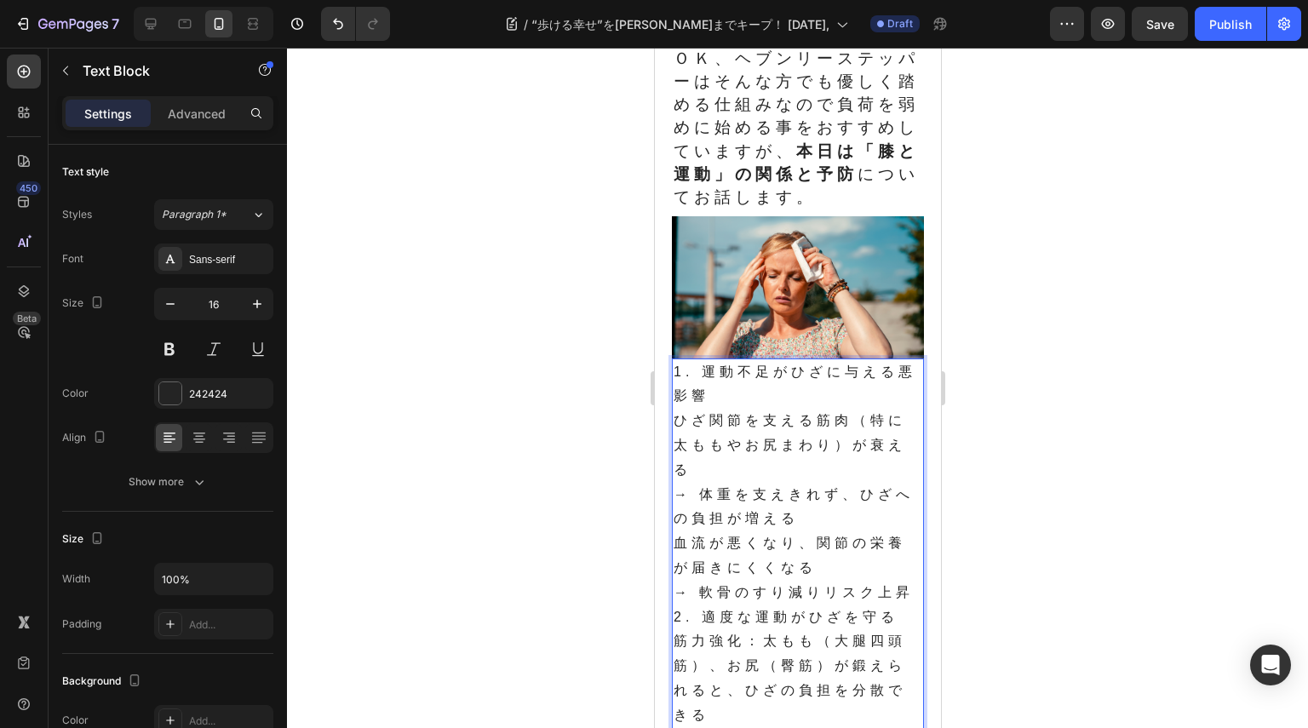
click at [692, 504] on p "ひざ関節を支える筋肉（特に太ももやお尻まわり）が衰える → 体重を支えきれず、ひざへの負担が増える" at bounding box center [797, 470] width 249 height 123
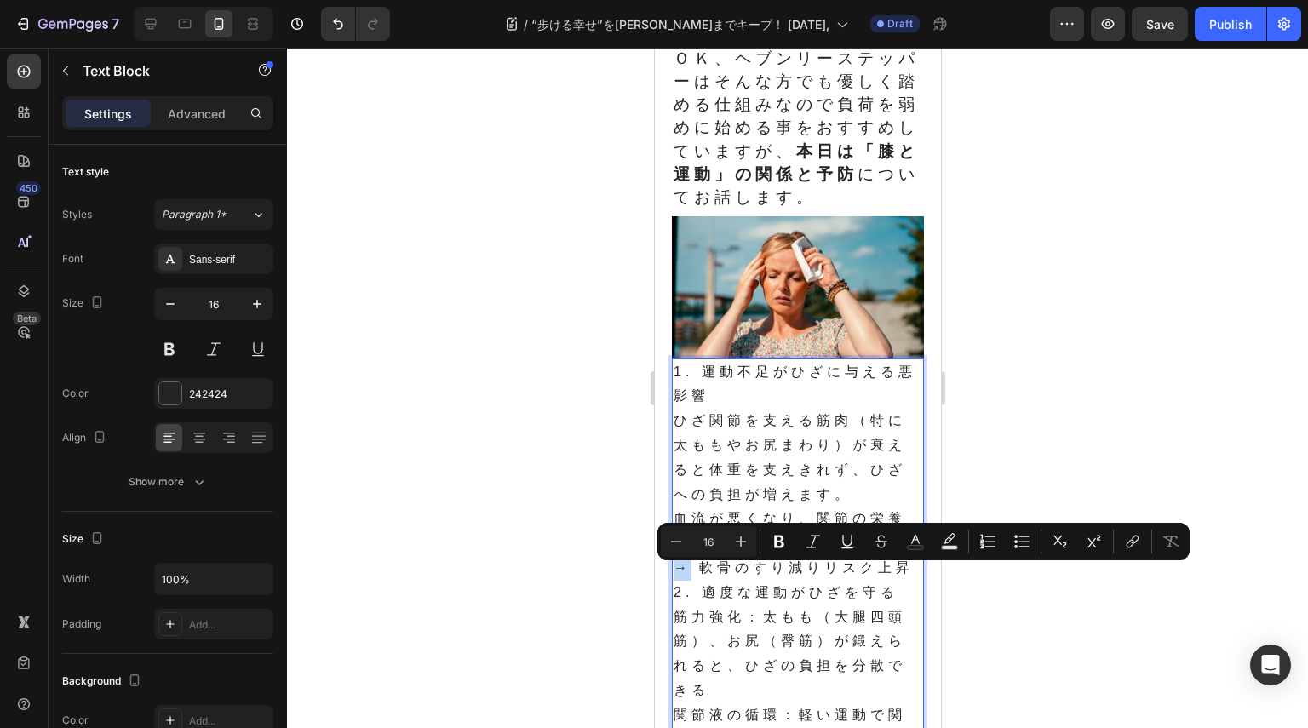
drag, startPoint x: 692, startPoint y: 587, endPoint x: 673, endPoint y: 579, distance: 21.0
click at [673, 579] on p "血流が悪くなり、関節の栄養が届きにくくなる → 軟骨のすり減りリスク上昇" at bounding box center [797, 543] width 249 height 73
click at [719, 580] on p "血流が悪くなり、関節の栄養が届きにくくなる → 軟骨のすり減りリスク上昇" at bounding box center [797, 543] width 249 height 73
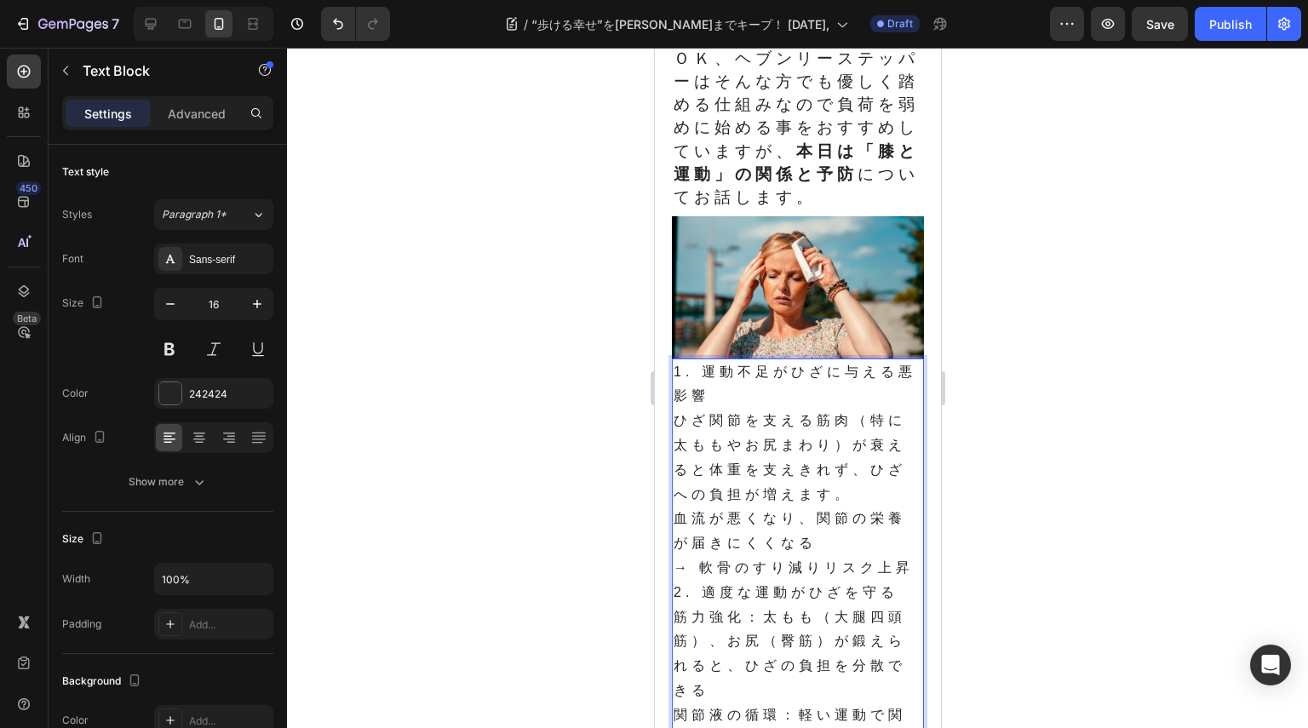
click at [833, 551] on p "血流が悪くなり、関節の栄養が届きにくくなる → 軟骨のすり減りリスク上昇" at bounding box center [797, 543] width 249 height 73
click at [761, 580] on p "血流が悪くなり、関節の栄養が届きにくくなって → 軟骨のすり減りリスク上昇" at bounding box center [797, 543] width 249 height 73
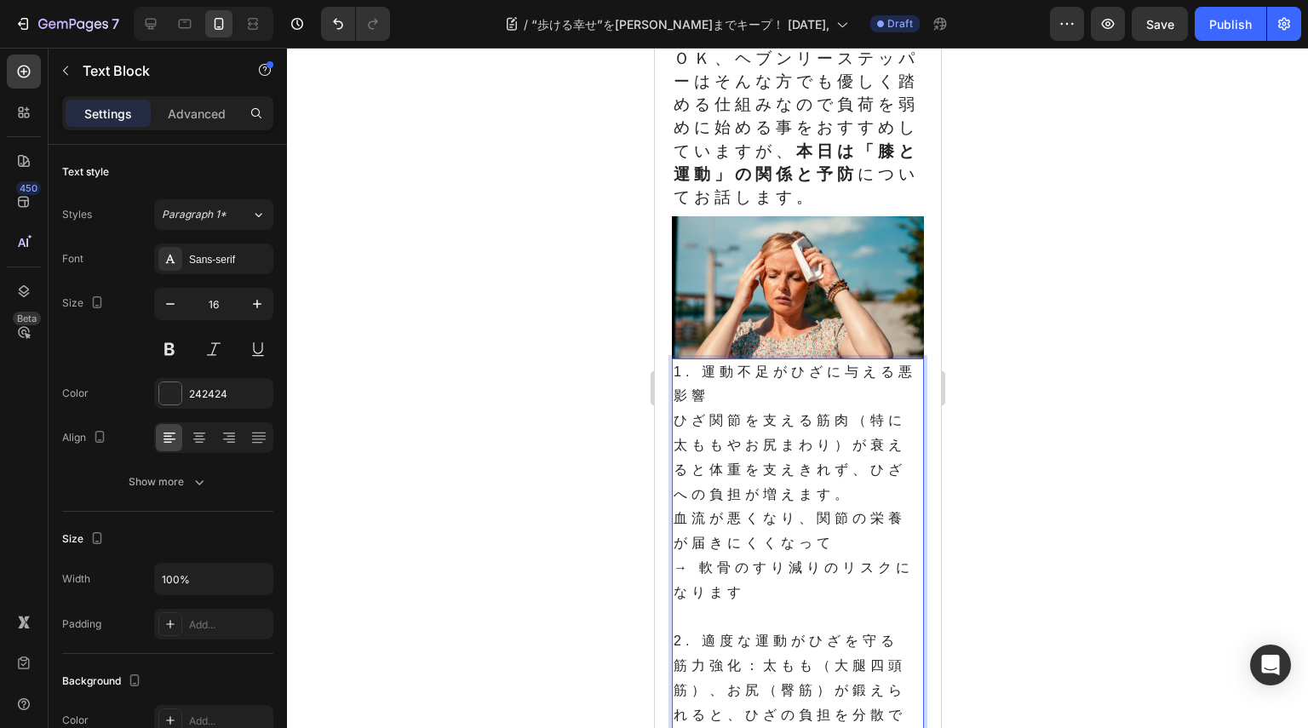
click at [828, 479] on p "ひざ関節を支える筋肉（特に太ももやお尻まわり）が衰えると体重を支えきれず、ひざへの負担が増えます。" at bounding box center [797, 458] width 249 height 98
click at [846, 501] on p "ひざ関節を支える筋肉（特に太ももやお尻まわり）が衰えると体重を支えきれず、ひざへの負担が増えます。" at bounding box center [797, 458] width 249 height 98
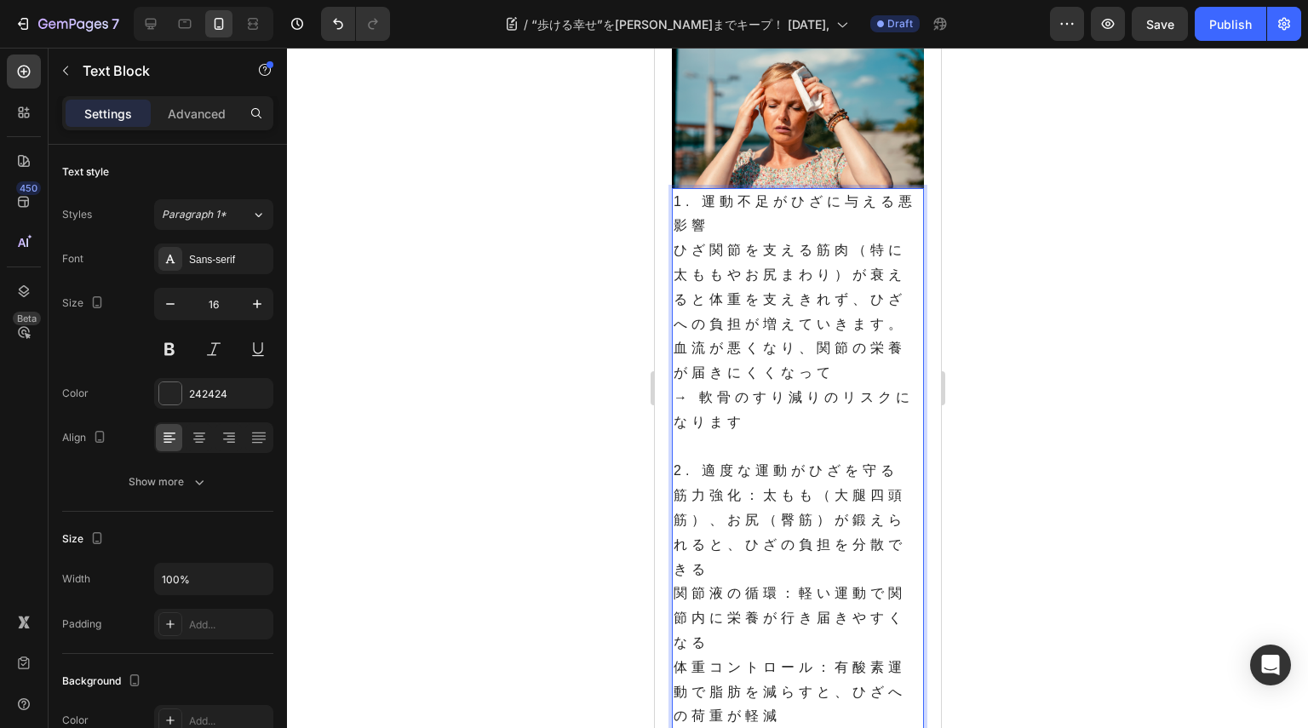
scroll to position [681, 0]
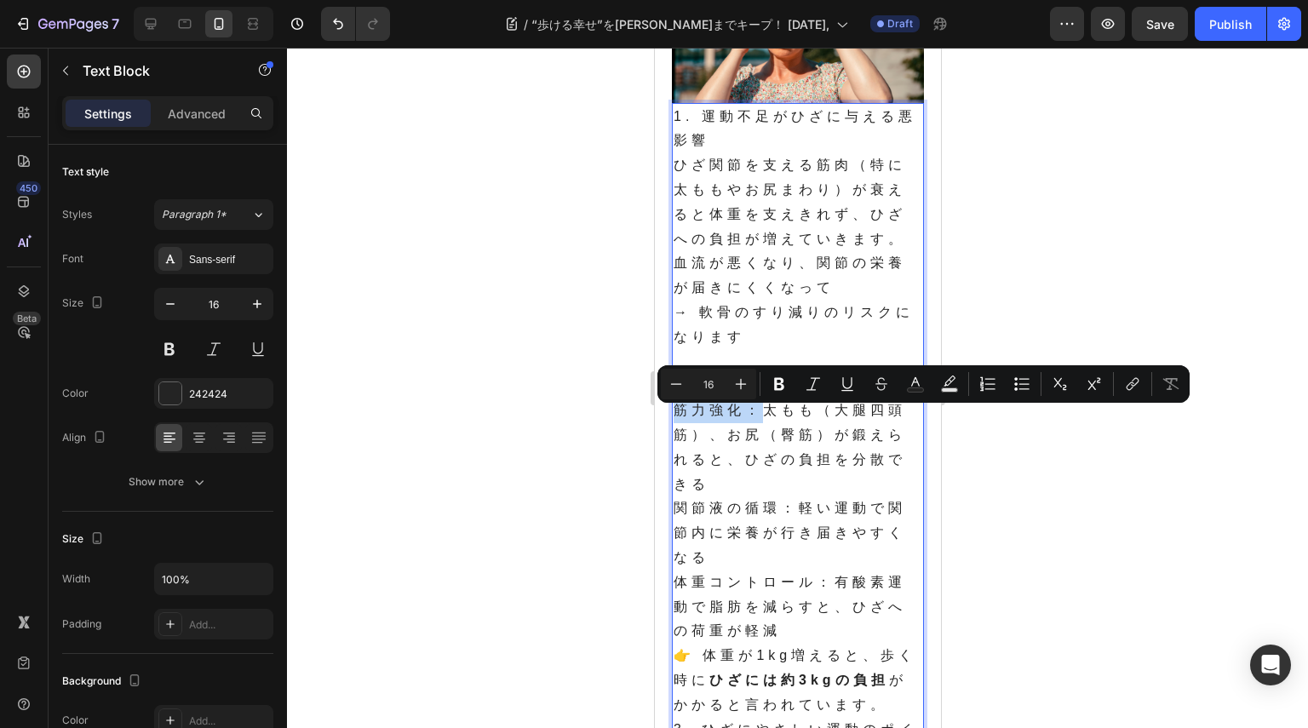
drag, startPoint x: 759, startPoint y: 418, endPoint x: 673, endPoint y: 420, distance: 86.9
click at [673, 420] on p "筋力強化：太もも（大腿四頭筋）、お尻（臀筋）が鍛えられると、ひざの負担を分散できる" at bounding box center [797, 447] width 249 height 98
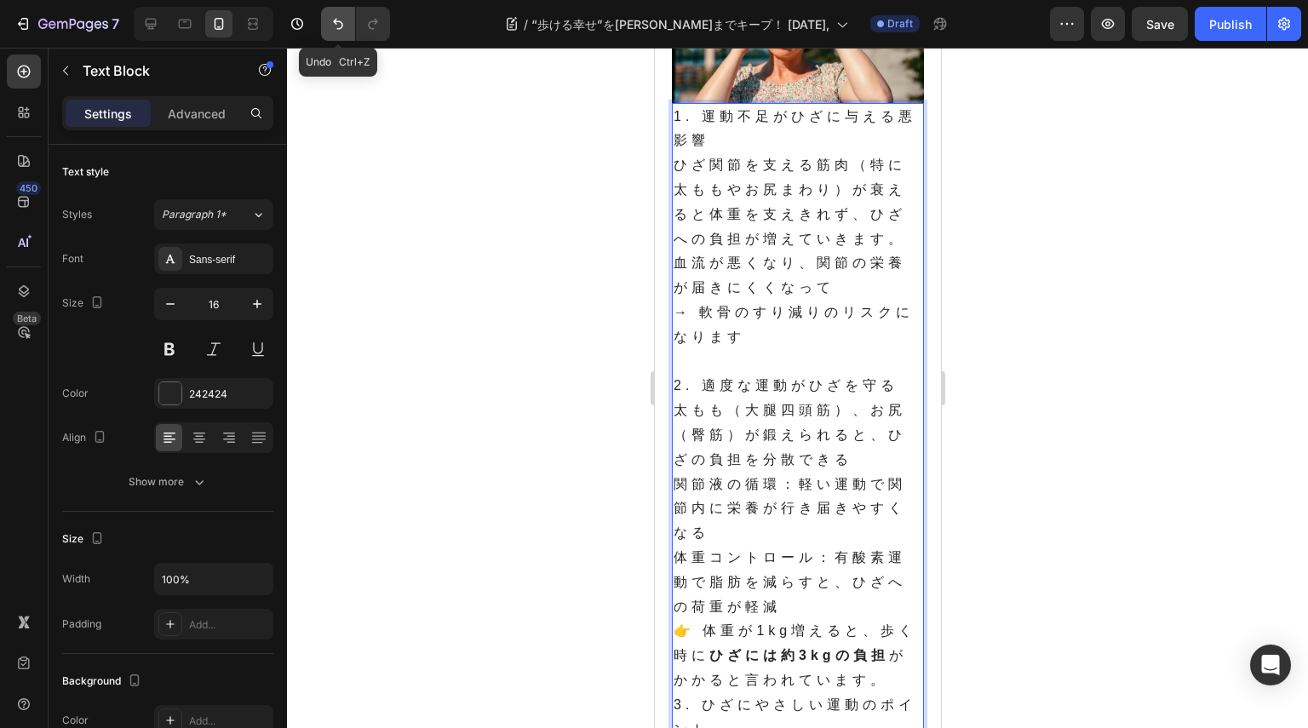
click at [332, 27] on icon "Undo/Redo" at bounding box center [338, 23] width 17 height 17
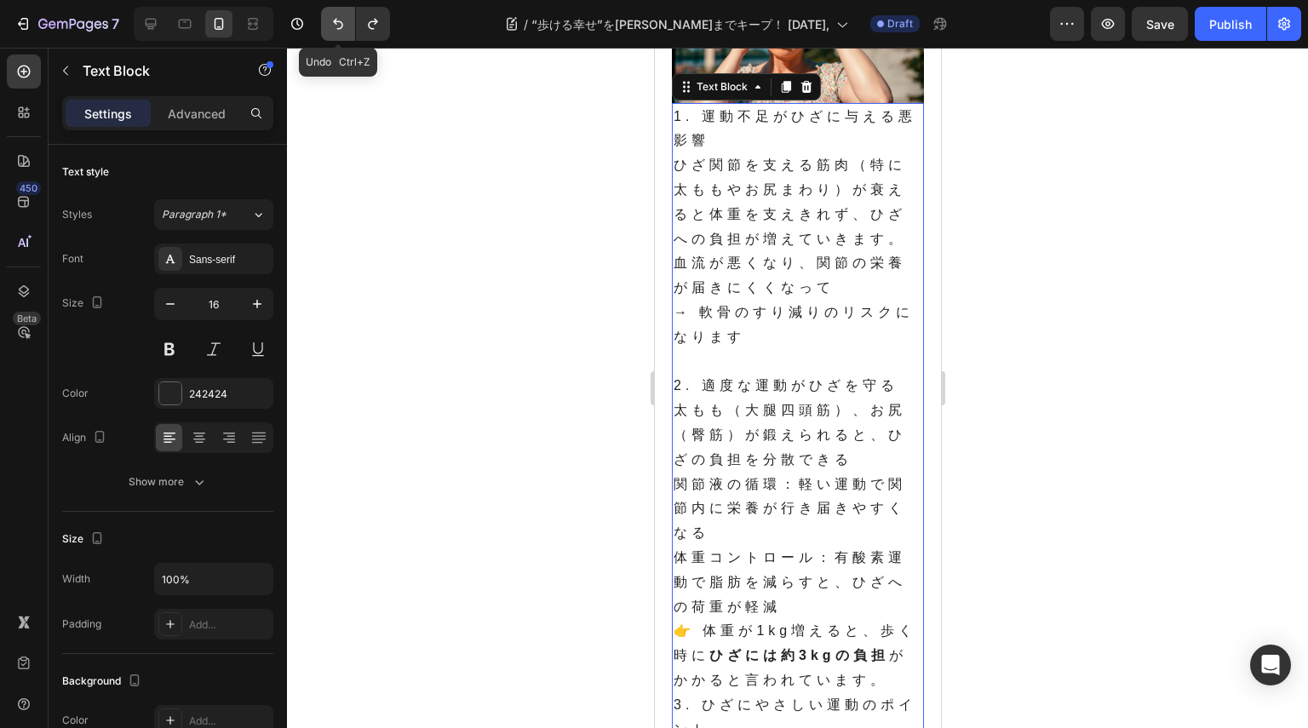
click at [334, 28] on icon "Undo/Redo" at bounding box center [338, 23] width 17 height 17
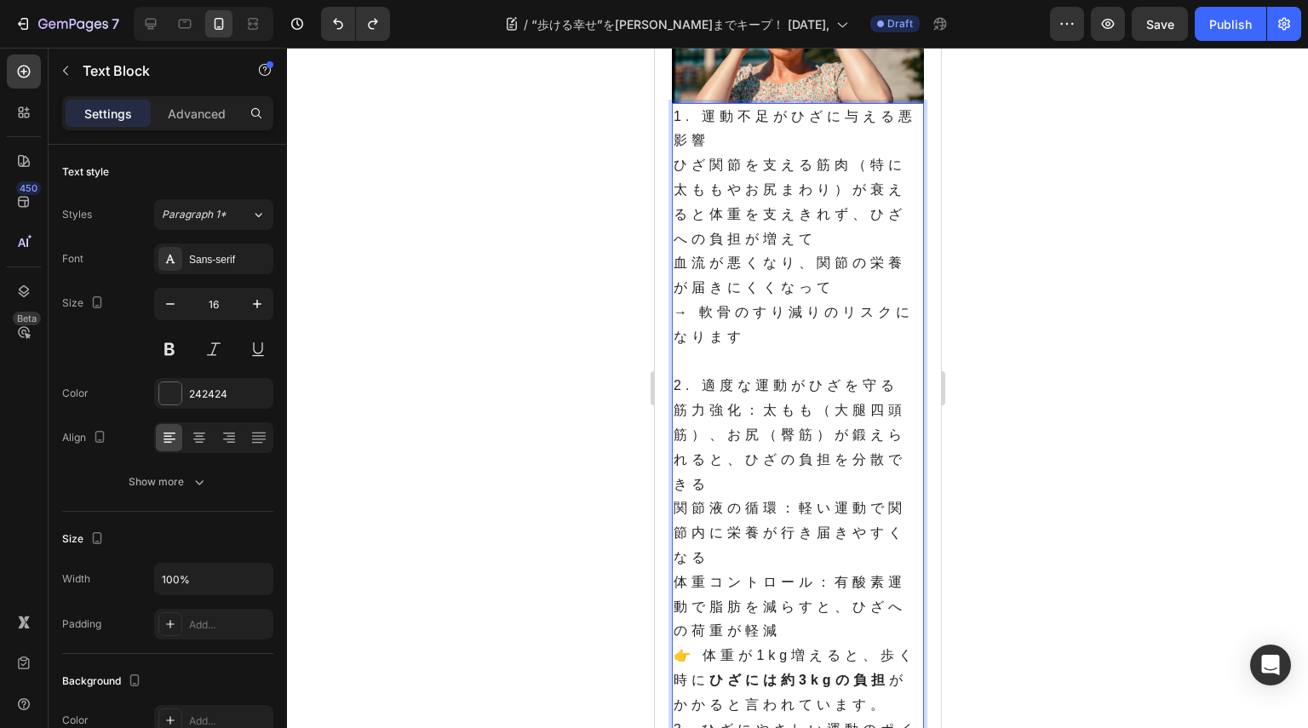
click at [753, 417] on p "筋力強化：太もも（大腿四頭筋）、お尻（臀筋）が鍛えられると、ひざの負担を分散できる" at bounding box center [797, 447] width 249 height 98
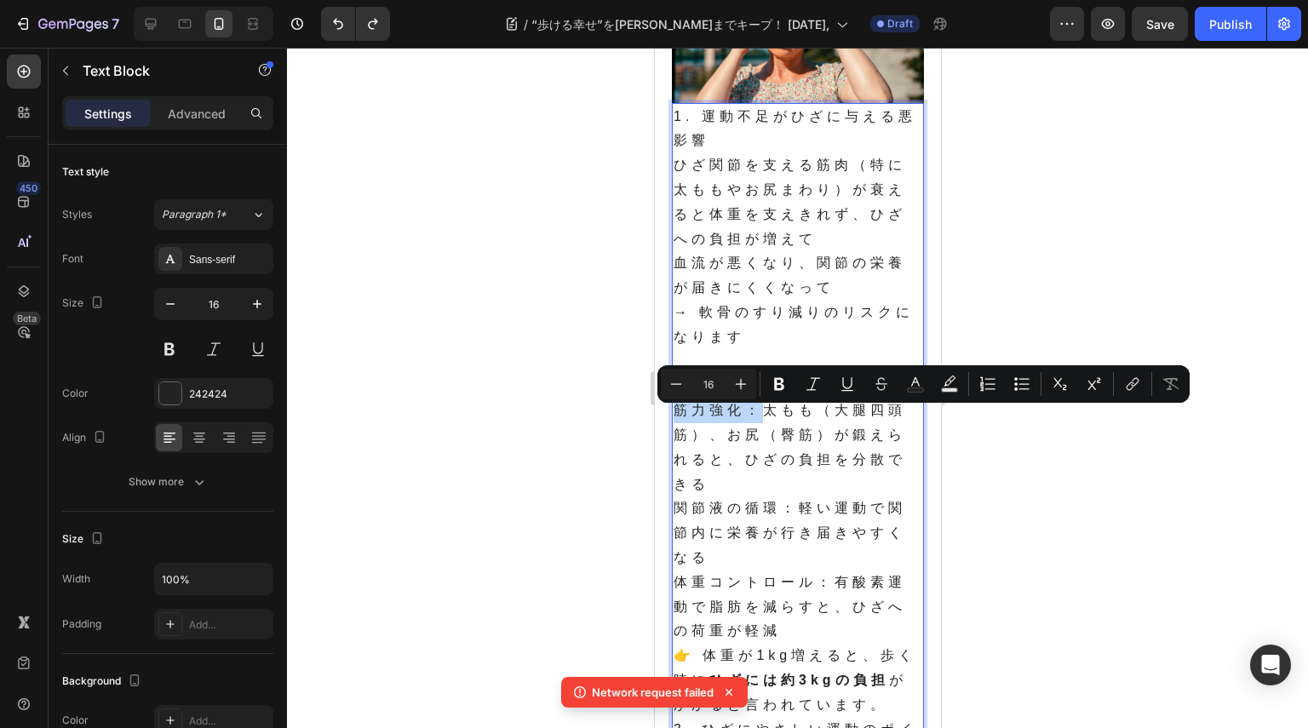
drag, startPoint x: 756, startPoint y: 424, endPoint x: 678, endPoint y: 416, distance: 78.7
click at [678, 416] on p "筋力強化：太もも（大腿四頭筋）、お尻（臀筋）が鍛えられると、ひざの負担を分散できる" at bounding box center [797, 447] width 249 height 98
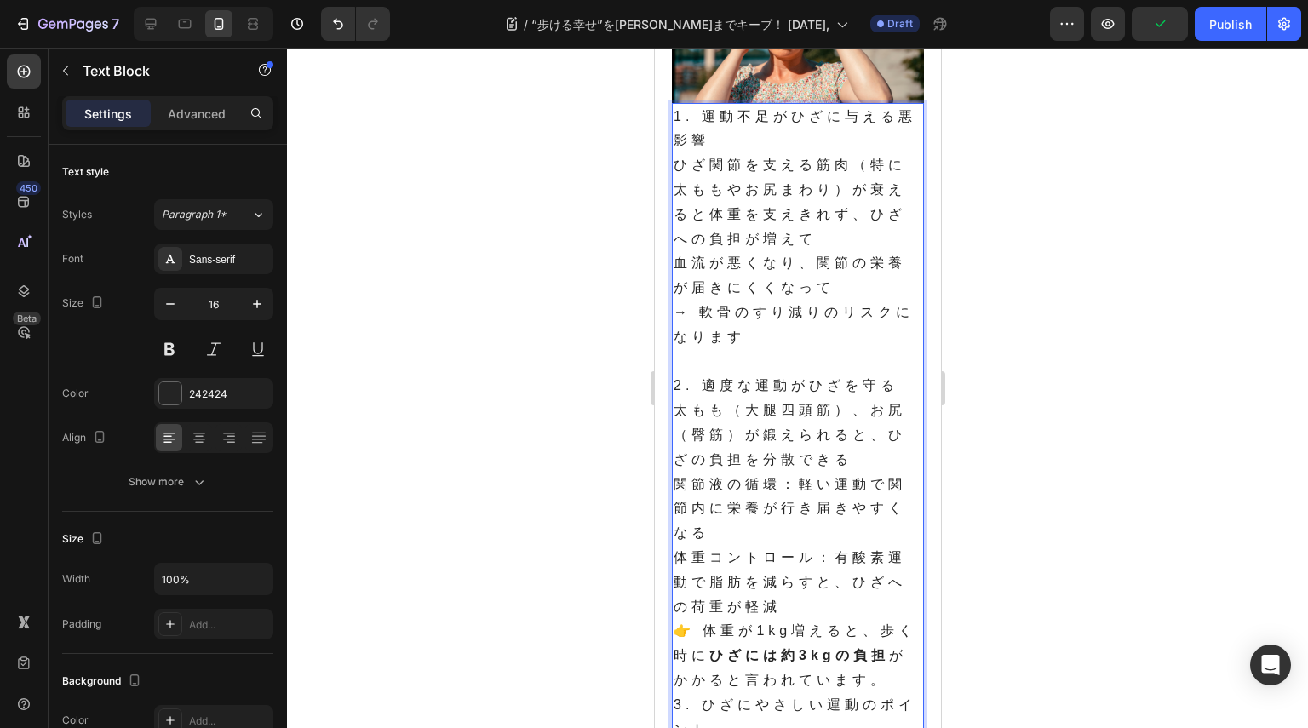
click at [884, 444] on p "太もも（大腿四頭筋）、お尻（臀筋）が鍛えられると、ひざの負担を分散できる" at bounding box center [797, 434] width 249 height 73
click at [705, 472] on p "太もも（大腿四頭筋）、お尻（臀筋）が鍛えられると、ひざの負担を分散できる" at bounding box center [797, 434] width 249 height 73
click at [863, 472] on p "太もも（大腿四頭筋）、お尻（臀筋）が鍛えられると、ひざの負担を分散できる" at bounding box center [797, 434] width 249 height 73
click at [758, 445] on p "太もも（大腿四頭筋）、お尻（臀筋）が鍛えられると、ひざの負担を分散できる" at bounding box center [797, 434] width 249 height 73
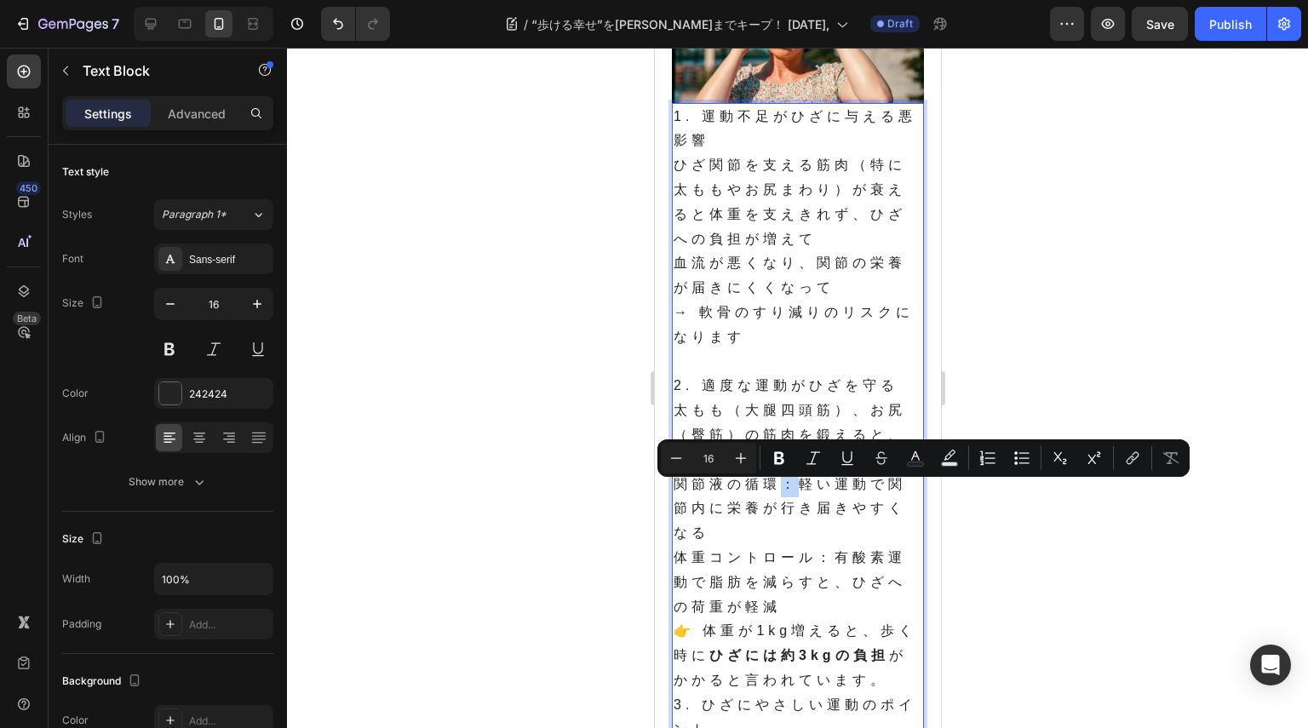
drag, startPoint x: 779, startPoint y: 496, endPoint x: 801, endPoint y: 496, distance: 22.1
click at [801, 496] on p "関節液の循環：軽い運動で関節内に栄養が行き届きやすくなる" at bounding box center [797, 509] width 249 height 73
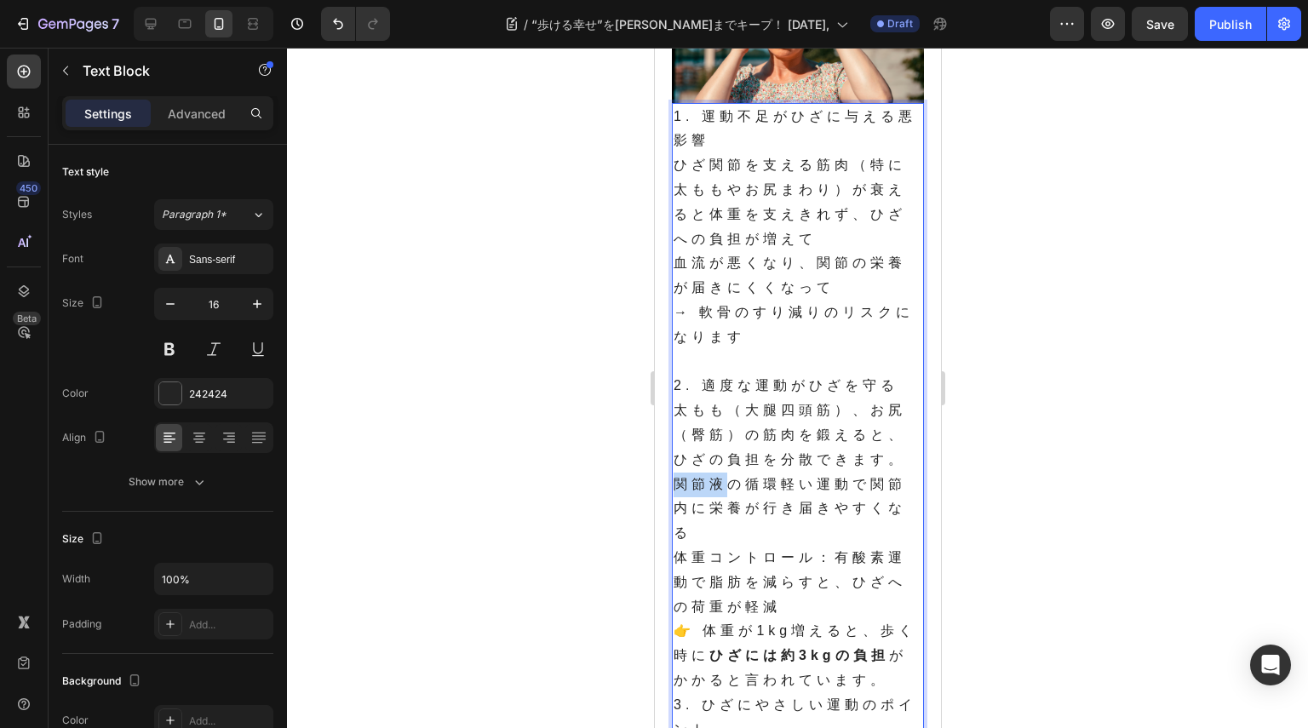
drag, startPoint x: 722, startPoint y: 493, endPoint x: 688, endPoint y: 496, distance: 34.2
click at [674, 493] on p "関節液の循環軽い運動で関節内に栄養が行き届きやすくなる" at bounding box center [797, 509] width 249 height 73
drag, startPoint x: 779, startPoint y: 494, endPoint x: 677, endPoint y: 491, distance: 102.2
click at [677, 491] on p "関節液の循環軽い運動で関節内に栄養が行き届きやすくなる" at bounding box center [797, 509] width 249 height 73
copy p "関節液の循環"
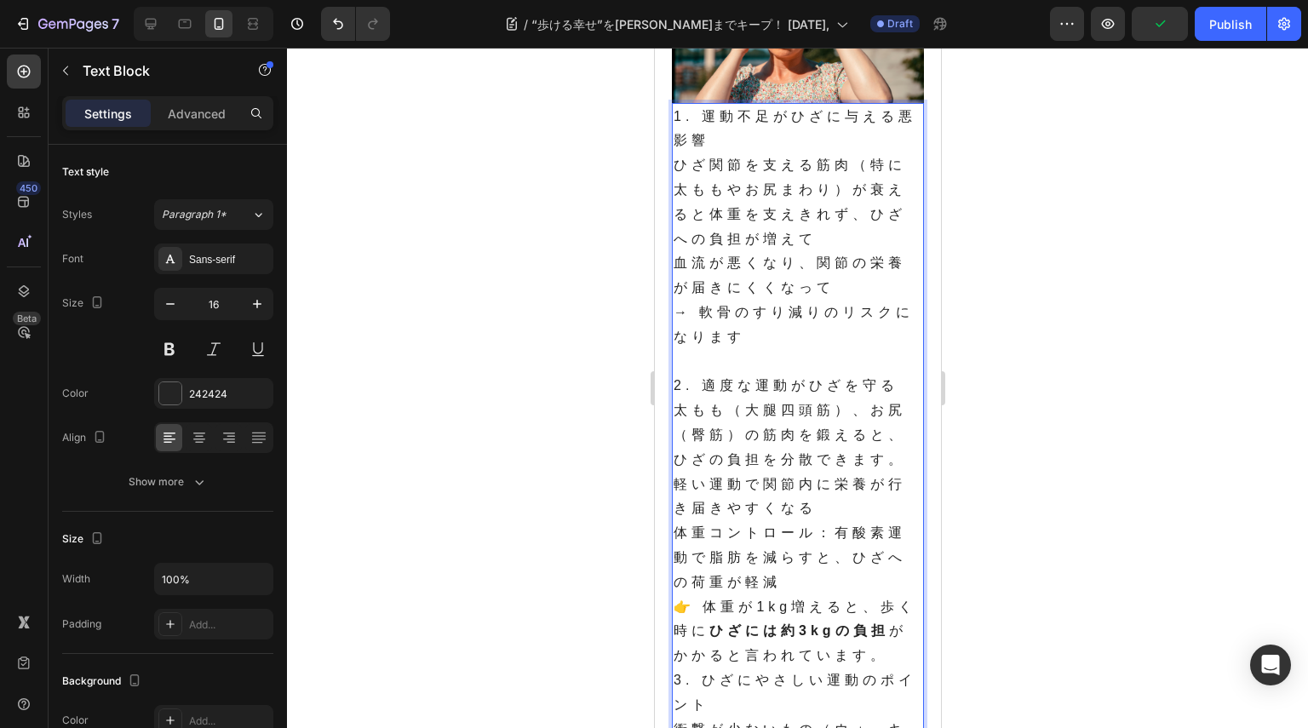
drag, startPoint x: 754, startPoint y: 500, endPoint x: 762, endPoint y: 501, distance: 8.6
click at [757, 500] on p "軽い運動で関節内に栄養が行き届きやすくなる" at bounding box center [797, 497] width 249 height 49
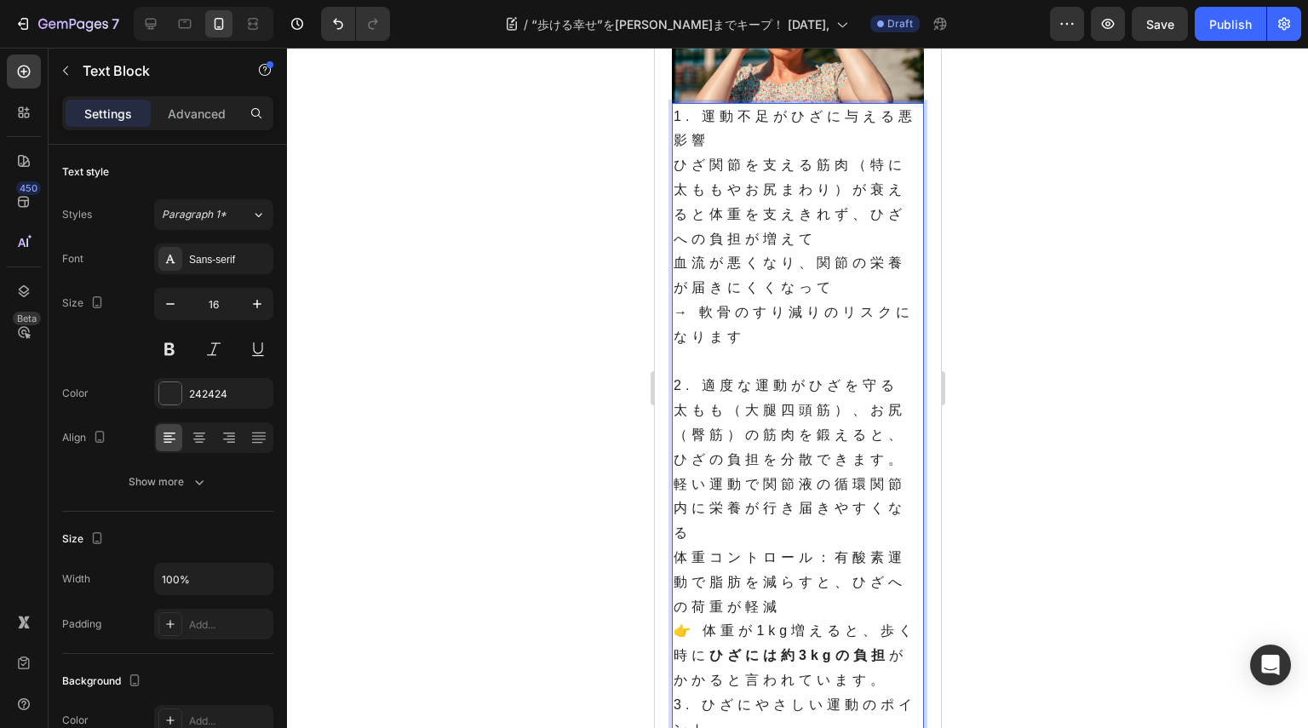
click at [832, 490] on p "軽い運動で関節液の循環関節内に栄養が行き届きやすくなる" at bounding box center [797, 509] width 249 height 73
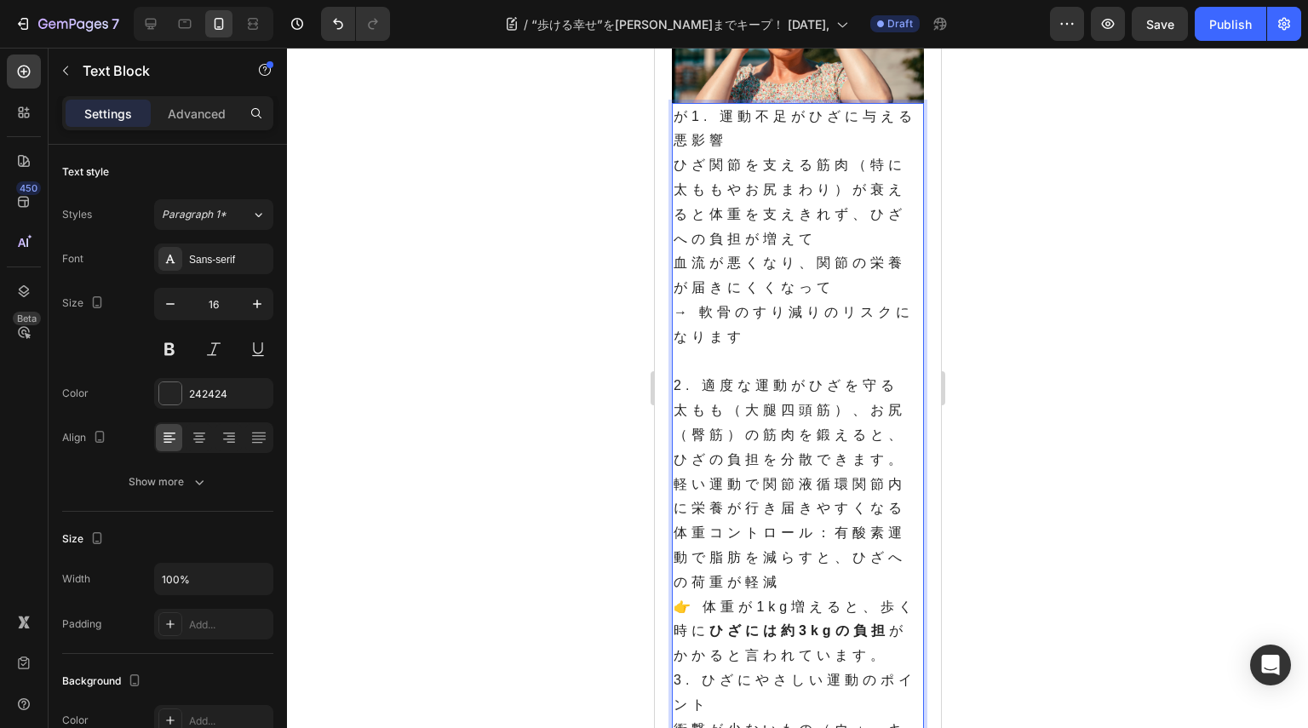
click at [815, 489] on p "軽い運動で関節液循環関節内に栄養が行き届きやすくなる" at bounding box center [797, 497] width 249 height 49
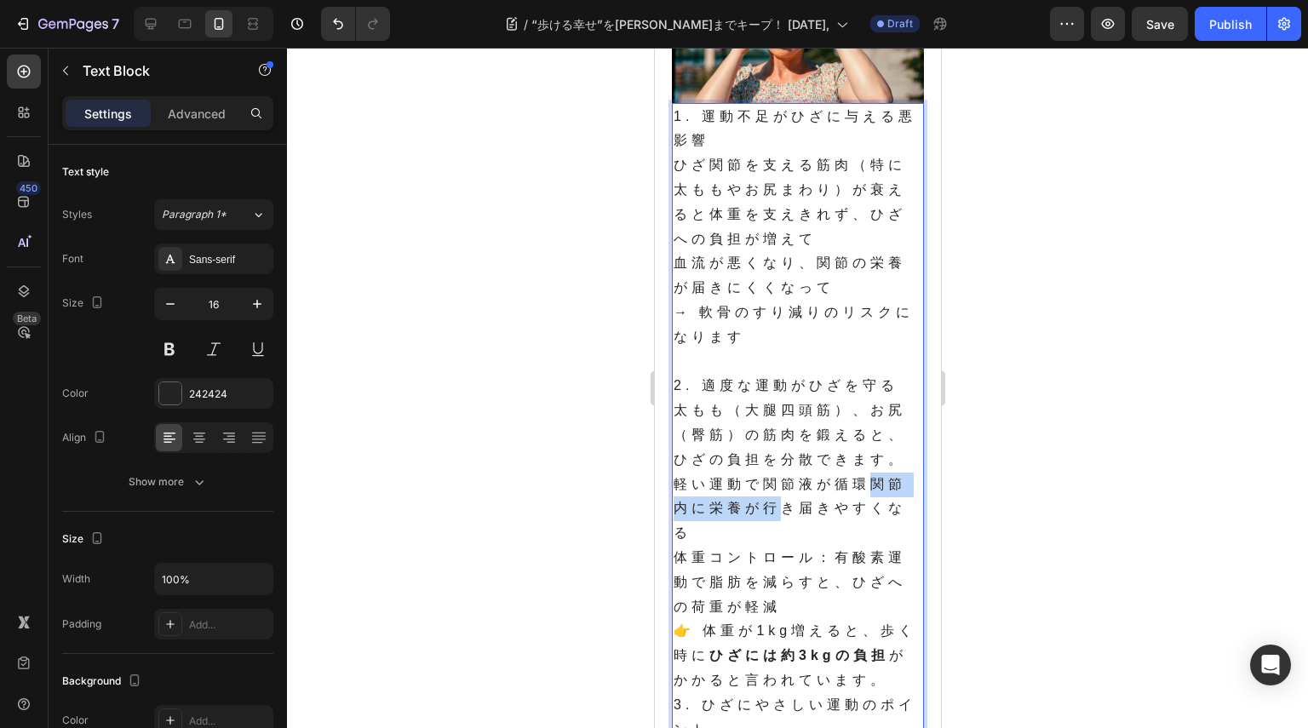
drag, startPoint x: 864, startPoint y: 498, endPoint x: 771, endPoint y: 514, distance: 94.2
click at [771, 514] on p "軽い運動で関節液が循環関節内に栄養が行き届きやすくなる" at bounding box center [797, 509] width 249 height 73
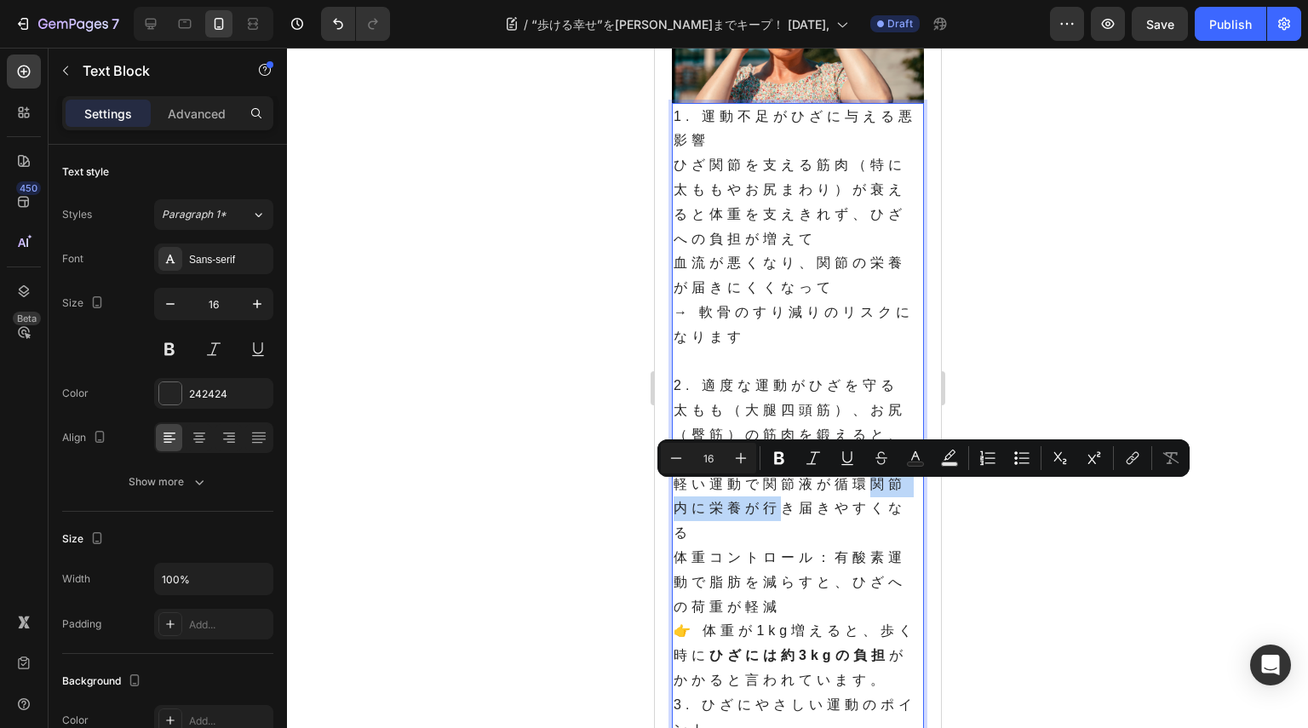
click at [785, 514] on p "軽い運動で関節液が循環関節内に栄養が行き届きやすくなる" at bounding box center [797, 509] width 249 height 73
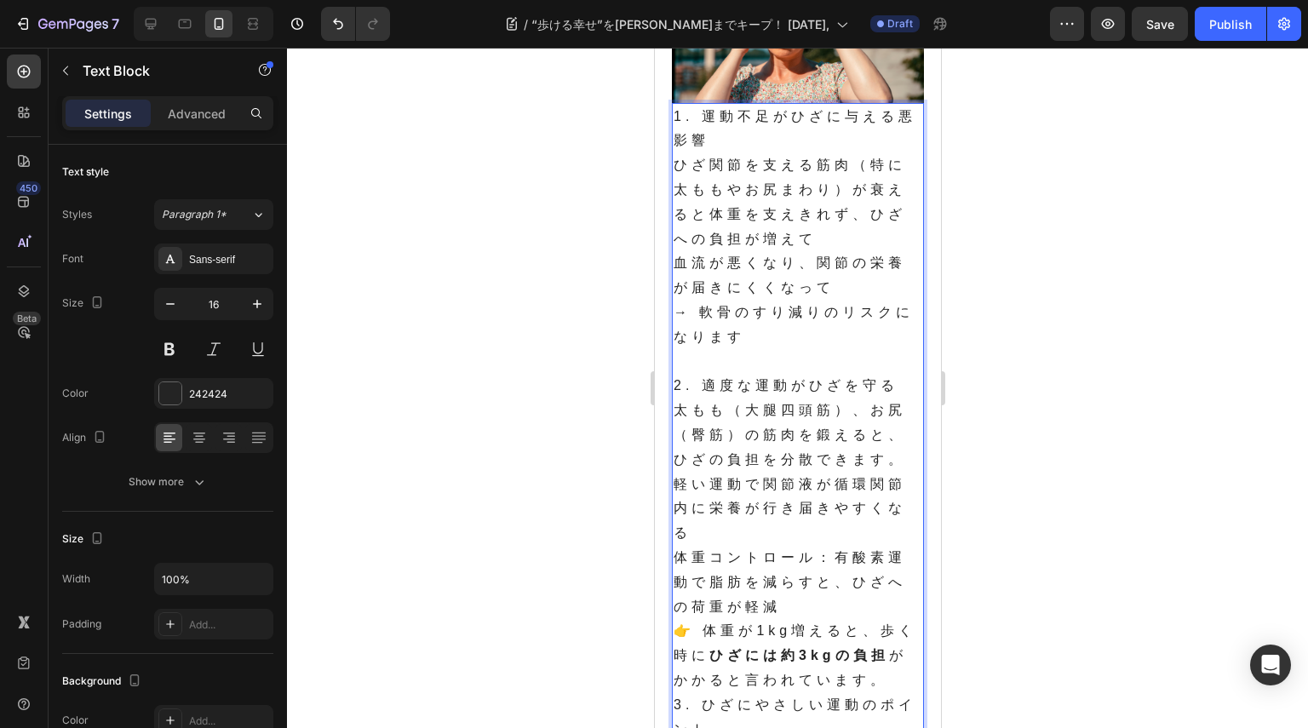
click at [869, 498] on p "軽い運動で関節液が循環関節内に栄養が行き届きやすくなる" at bounding box center [797, 509] width 249 height 73
click at [714, 546] on p "軽い運動で関節液が循環し関節内に栄養が行き届きやすくなる" at bounding box center [797, 509] width 249 height 73
click at [834, 570] on p "体重コントロール：有酸素運動で脂肪を減らすと、ひざへの荷重が軽減" at bounding box center [797, 582] width 249 height 73
click at [679, 432] on p "太もも（大腿四頭筋）、お尻（臀筋）の筋肉を鍛えると、ひざの負担を分散できます。" at bounding box center [797, 434] width 249 height 73
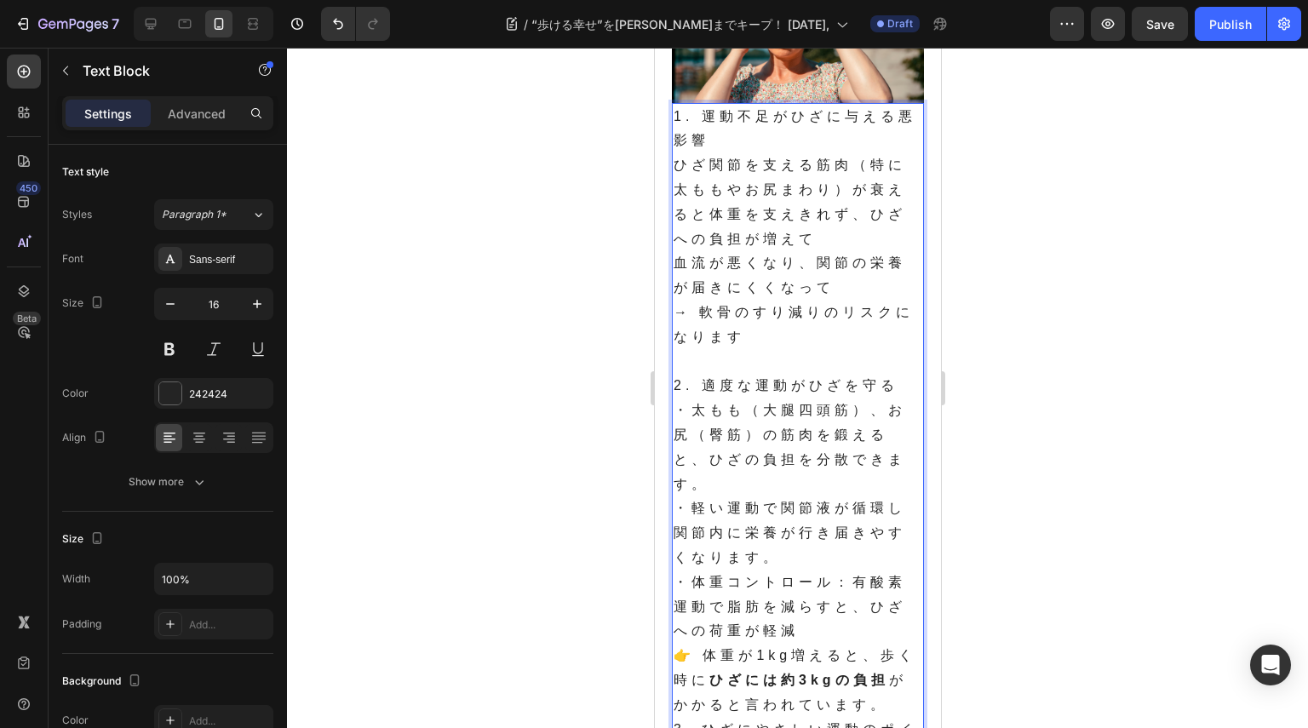
click at [679, 176] on p "ひざ関節を支える筋肉（特に太ももやお尻まわり）が衰えると体重を支えきれず、ひざへの負担が増えて" at bounding box center [797, 202] width 249 height 98
click at [674, 280] on p "血流が悪くなり、関節の栄養が届きにくくなって → 軟骨のすり減りのリスクになります" at bounding box center [797, 300] width 249 height 98
click at [844, 238] on p "・ひざ関節を支える筋肉（特に太ももやお尻まわり）が衰えると体重を支えきれず、ひざへの負担が増えて" at bounding box center [797, 202] width 249 height 98
click at [811, 347] on p "・血流が悪くなり、関節の栄養が届きにくくなって → 軟骨のすり減りのリスクになります" at bounding box center [797, 300] width 249 height 98
drag, startPoint x: 695, startPoint y: 324, endPoint x: 669, endPoint y: 324, distance: 25.6
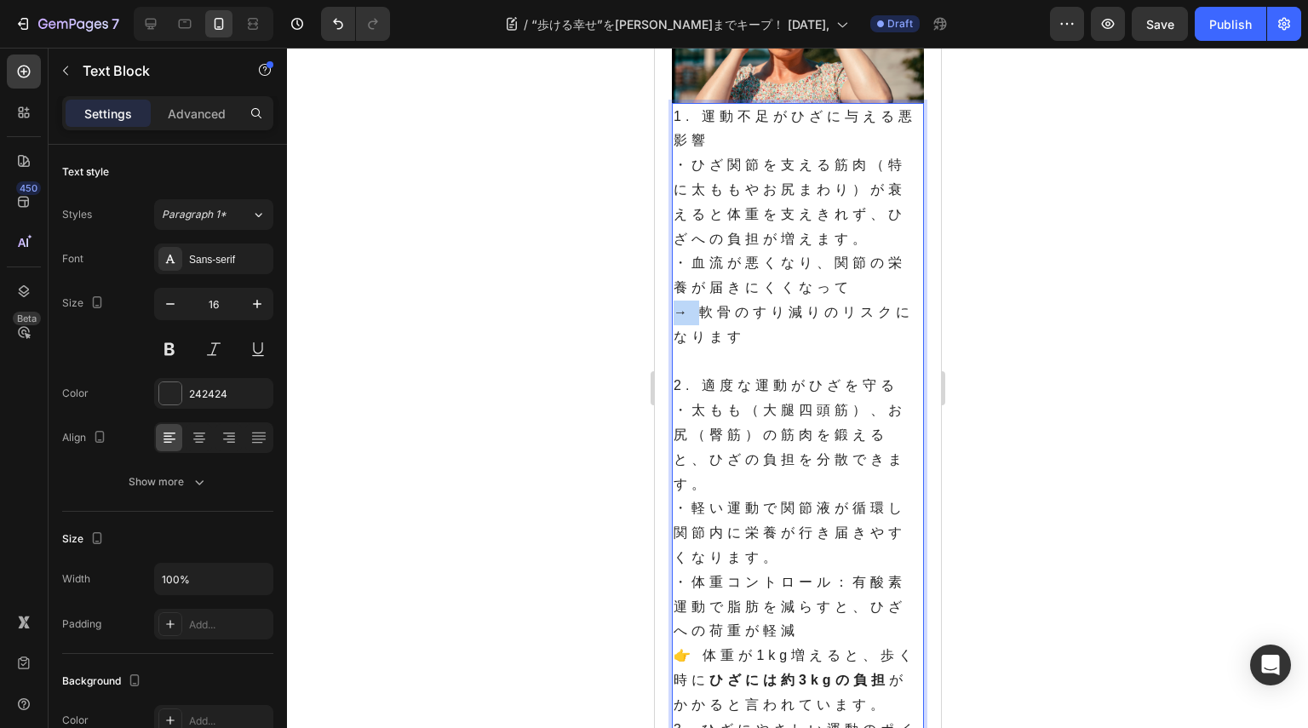
click at [669, 324] on div "Published: [DATE] 8/26, Text Block Icon Icon Row Row 運営者のchieです。 「膝が痛いけど大丈夫？」とい…" at bounding box center [797, 593] width 286 height 1954
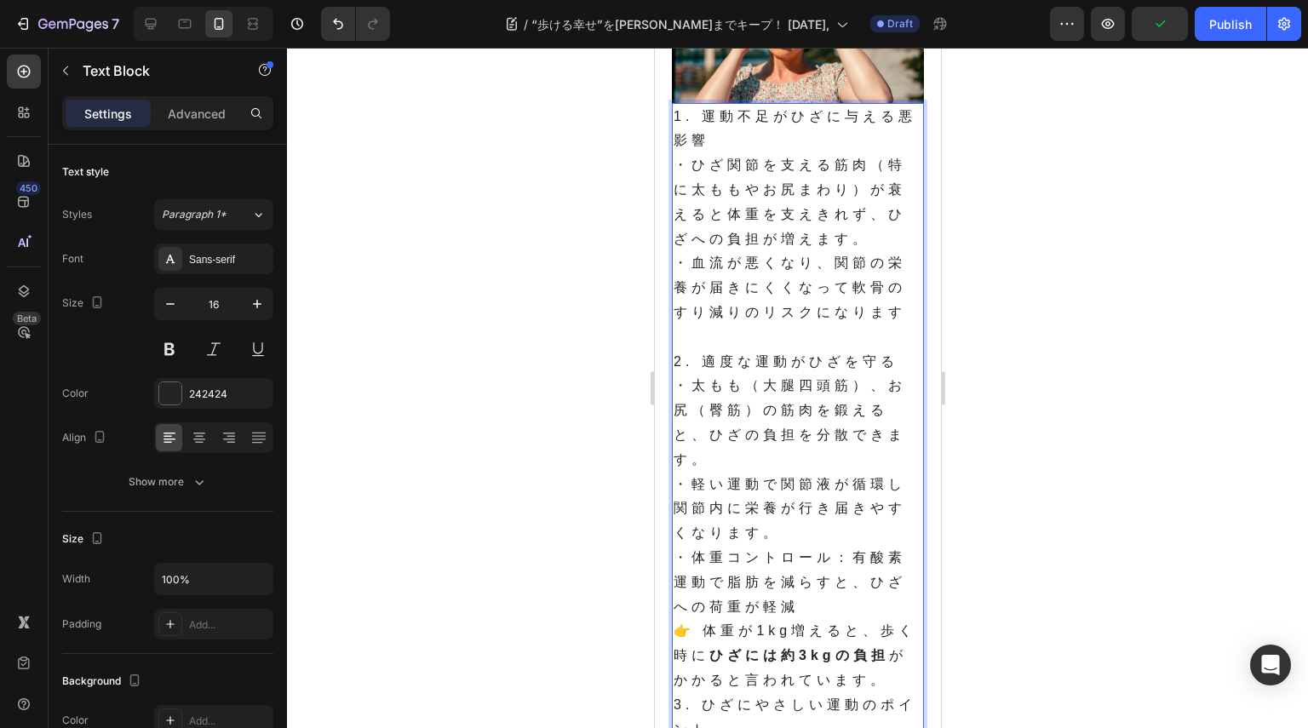
click at [905, 324] on p "・血流が悪くなり、関節の栄養が届きにくくなって軟骨のすり減りのリスクになります" at bounding box center [797, 287] width 249 height 73
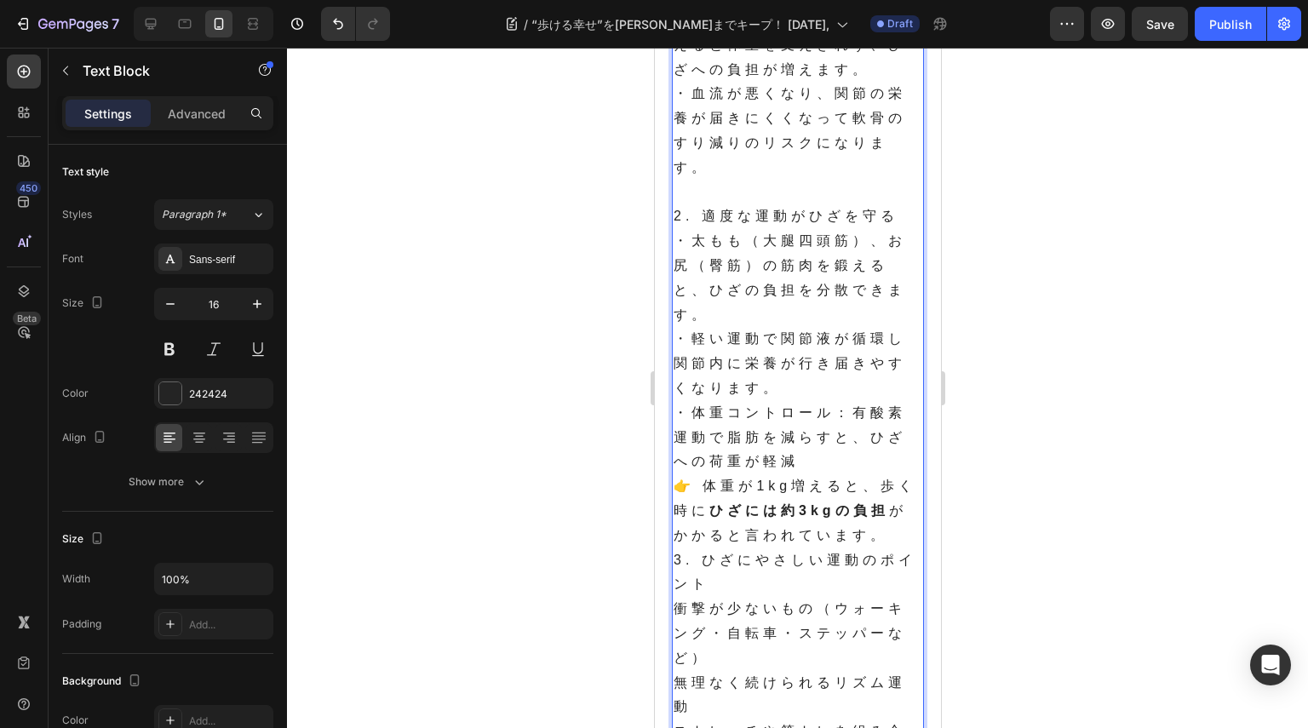
scroll to position [851, 0]
click at [824, 460] on p "・体重コントロール：有酸素運動で脂肪を減らすと、ひざへの荷重が軽減" at bounding box center [797, 436] width 249 height 73
click at [858, 421] on p "・体重コントロール：有酸素運動で脂肪を減らすと、ひざへの荷重が軽減" at bounding box center [797, 436] width 249 height 73
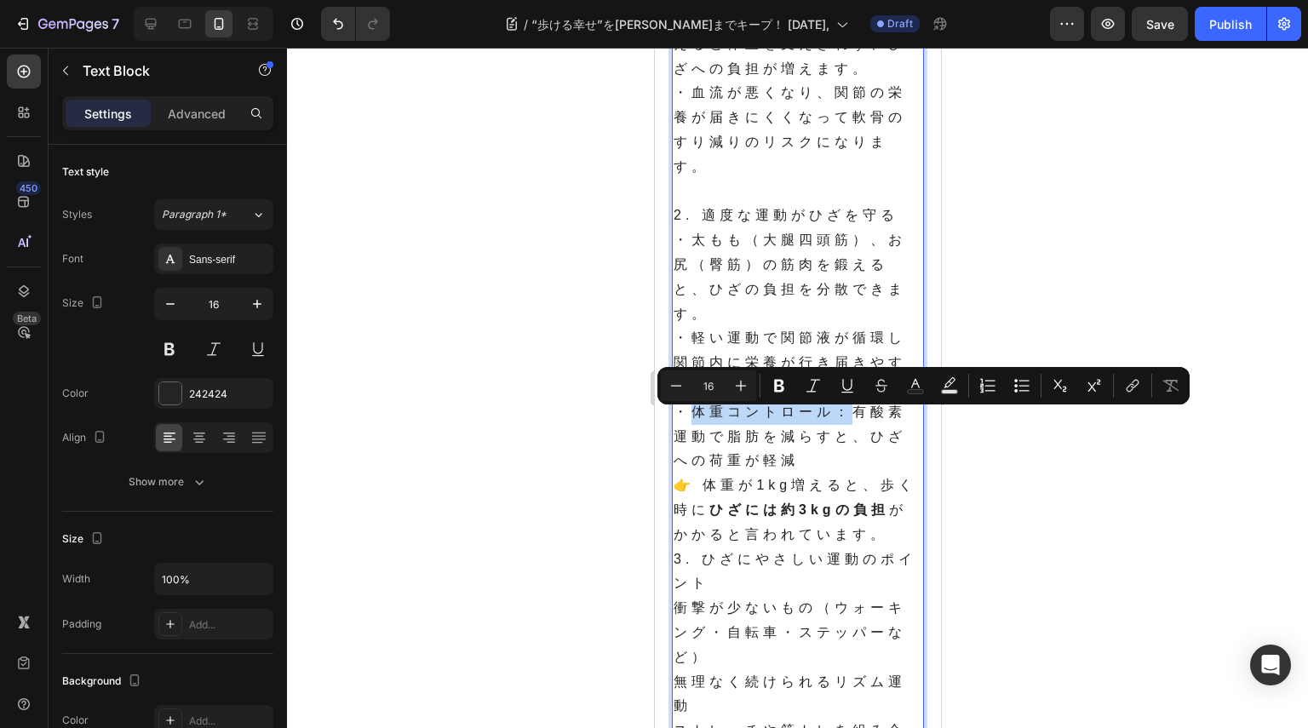
drag, startPoint x: 857, startPoint y: 421, endPoint x: 691, endPoint y: 433, distance: 165.5
click at [691, 433] on p "・体重コントロール：有酸素運動で脂肪を減らすと、ひざへの荷重が軽減" at bounding box center [797, 436] width 249 height 73
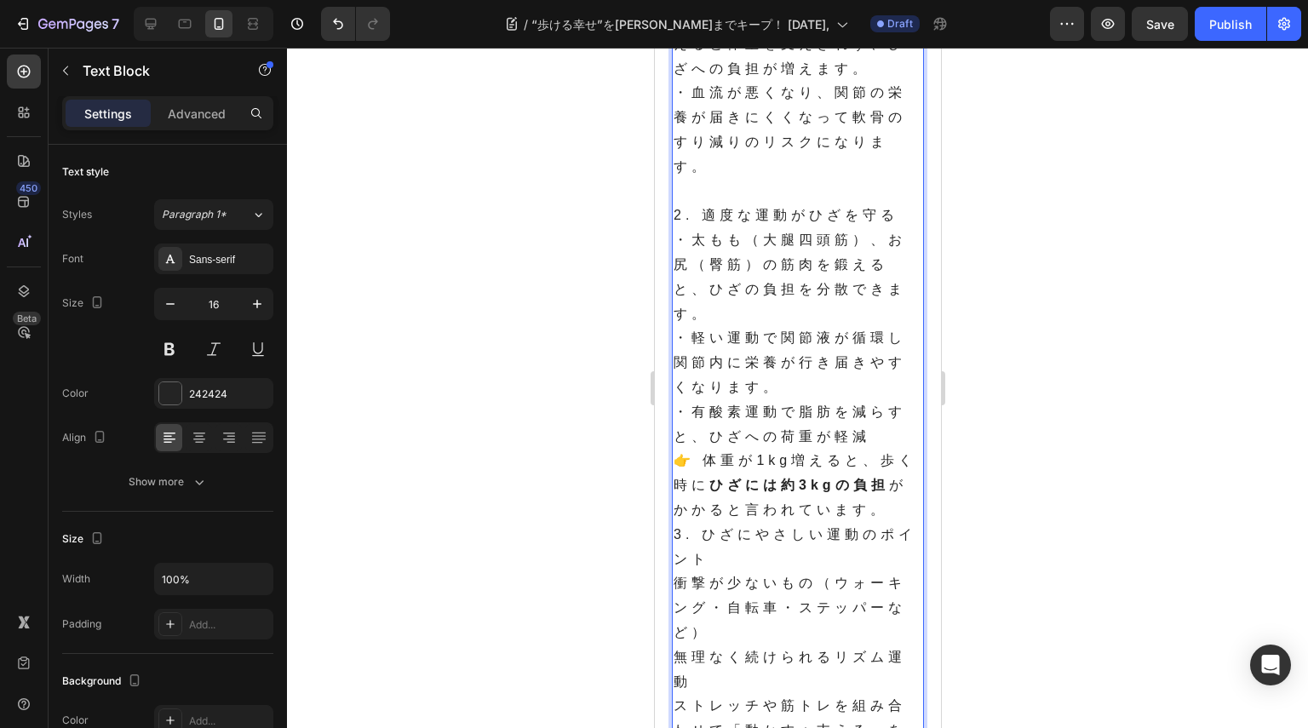
click at [899, 448] on p "・有酸素運動で脂肪を減らすと、ひざへの荷重が軽減" at bounding box center [797, 424] width 249 height 49
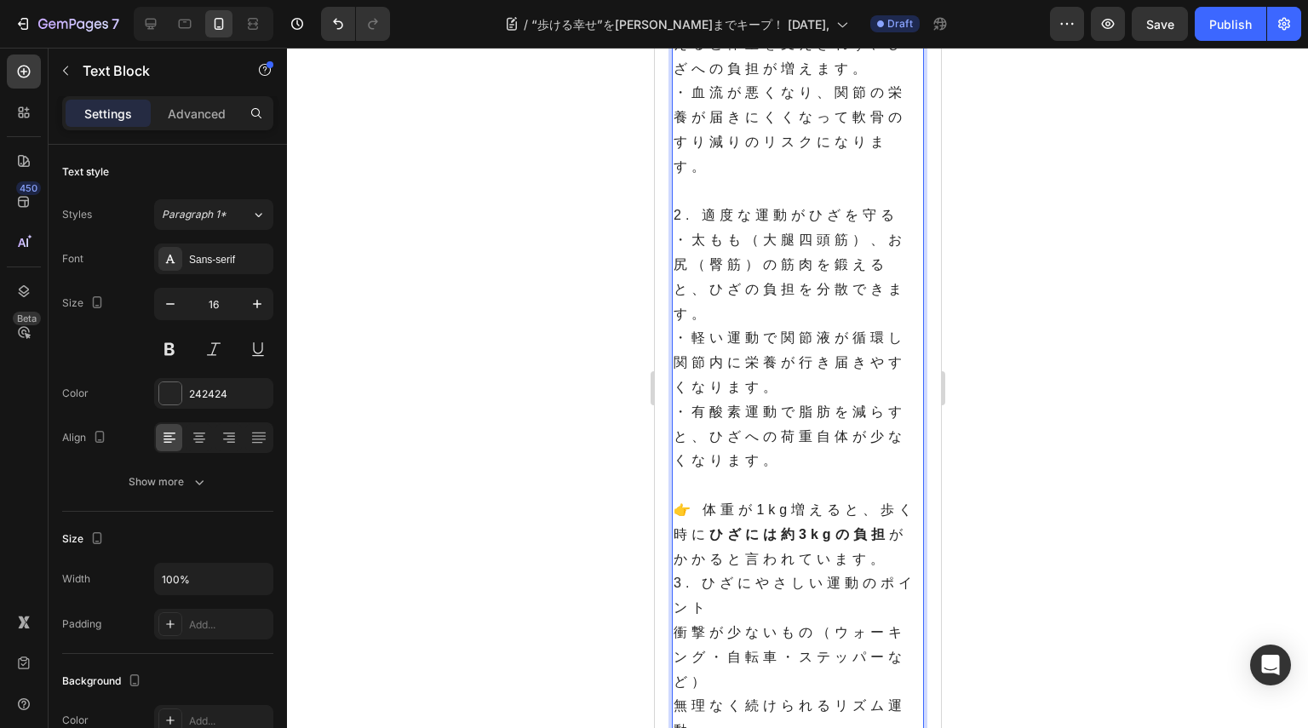
click at [897, 571] on p "👉 体重が1kg増えると、歩く時に ひざには約3kgの負担 がかかると言われています。" at bounding box center [797, 534] width 249 height 73
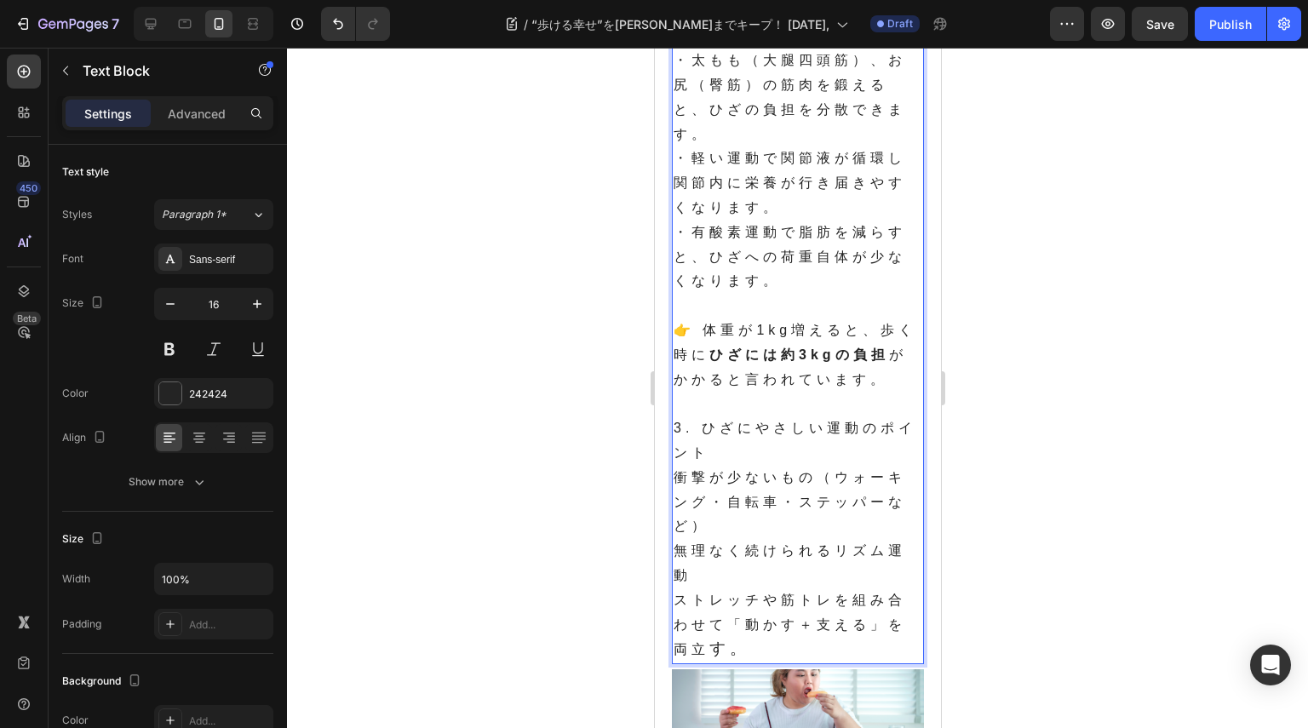
scroll to position [1107, 0]
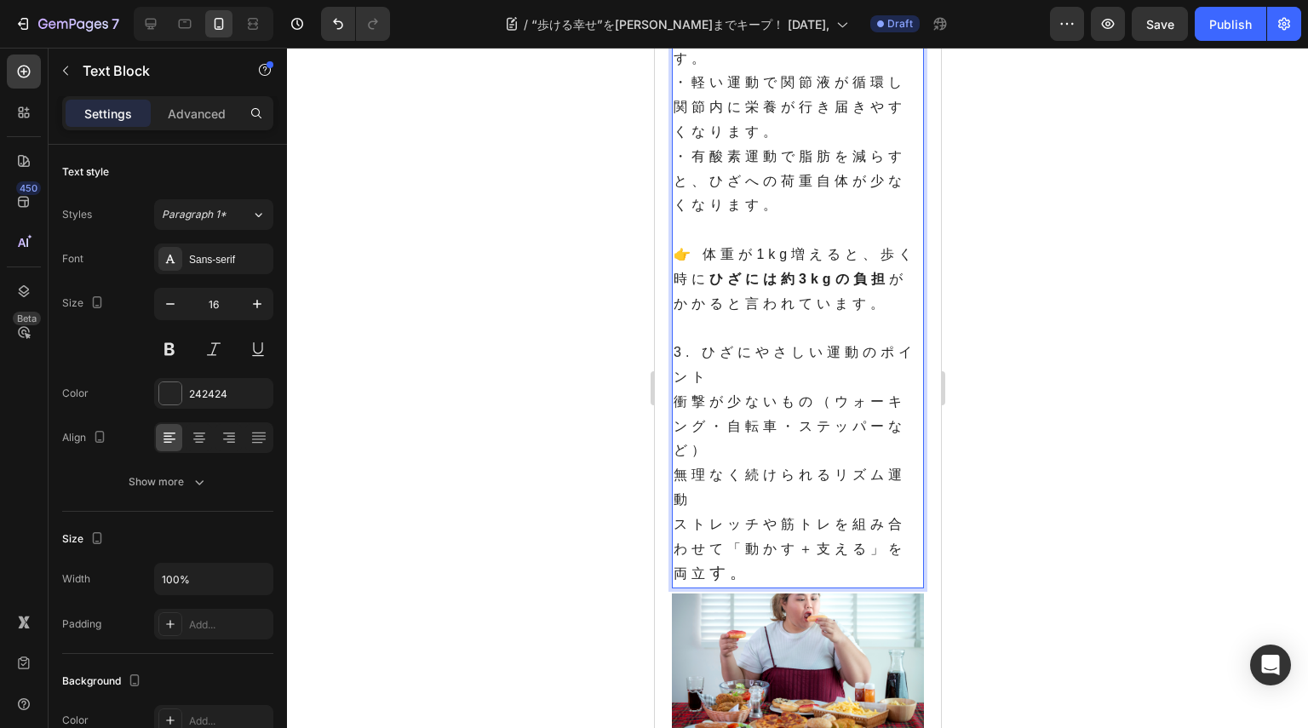
click at [719, 431] on p "衝撃が少ないもの（ウォーキング・自転車・ステッパーなど）" at bounding box center [797, 426] width 249 height 73
click at [677, 414] on p "衝撃が少ないもの（ウォーキング・自転車・ステッパーなど）" at bounding box center [797, 426] width 249 height 73
click at [678, 481] on p "無理なく続けられるリズム運動" at bounding box center [797, 487] width 249 height 49
click at [680, 535] on p "ストレッチや筋トレを組み合わせて「動かす＋支える」を両立 す。" at bounding box center [797, 550] width 249 height 74
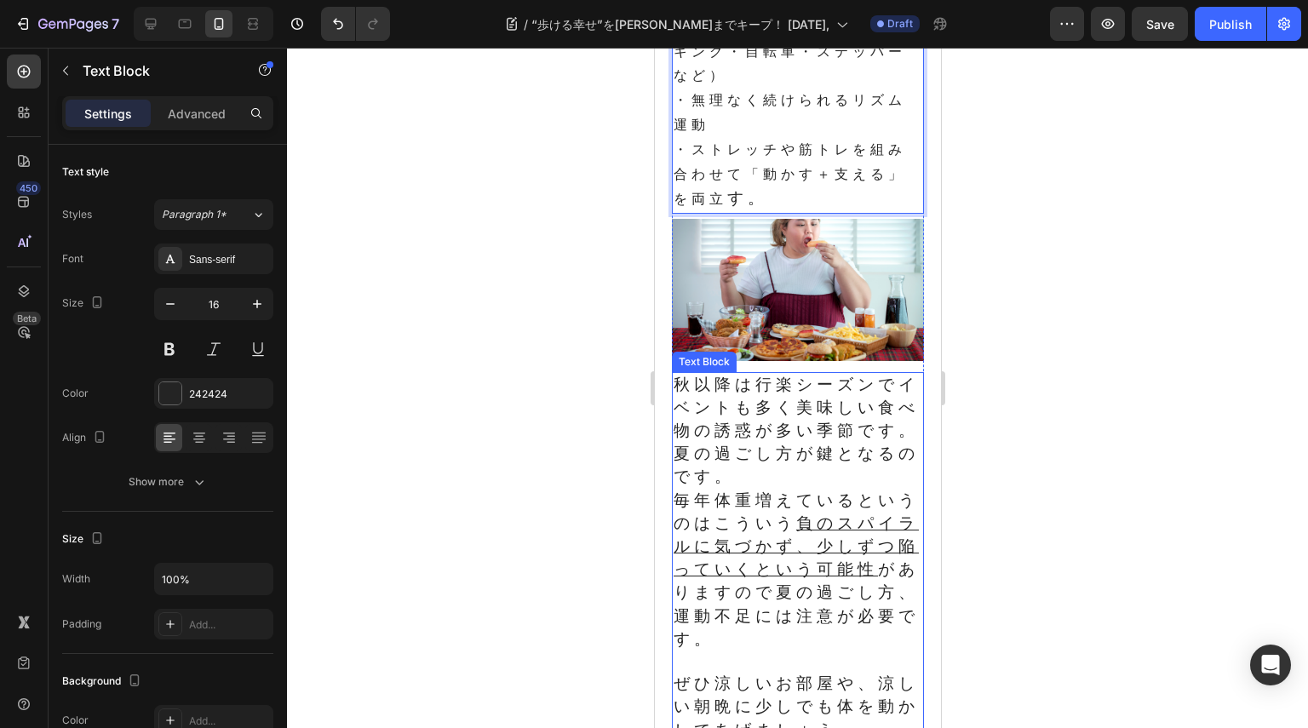
scroll to position [1703, 0]
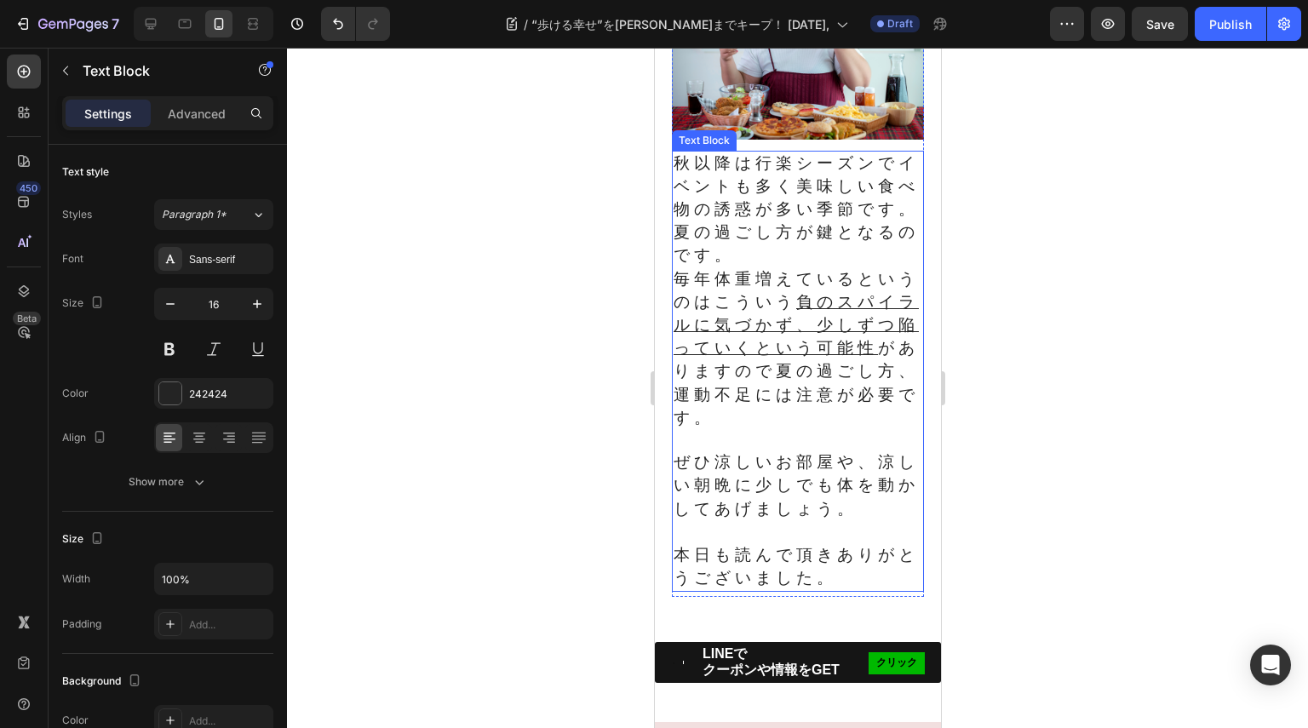
click at [726, 216] on span "秋以降は行楽シーズンでイベントも多く美味しい食べ物の誘惑が多い季節です。" at bounding box center [795, 186] width 245 height 64
click at [690, 165] on span "秋以降は行楽シーズンでイベントも多く美味しい食べ物の誘惑が多い季節です。" at bounding box center [795, 186] width 245 height 64
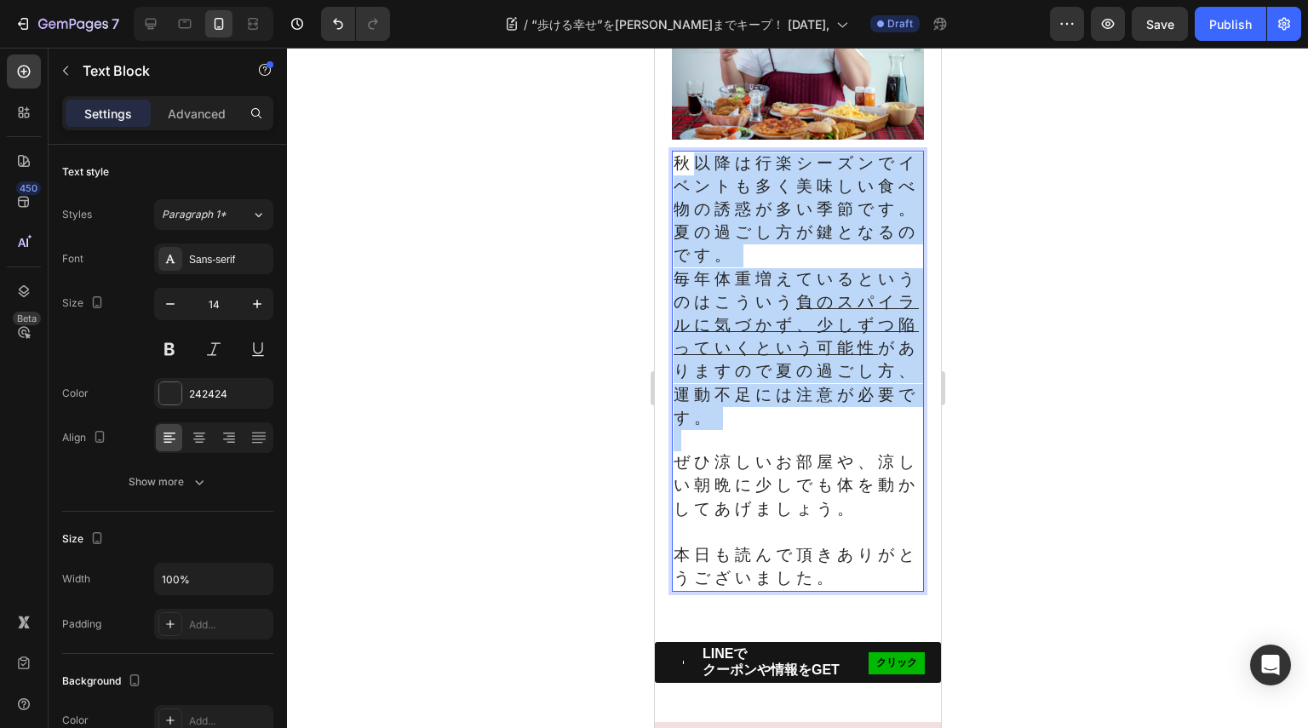
drag, startPoint x: 690, startPoint y: 165, endPoint x: 831, endPoint y: 453, distance: 320.6
click at [831, 453] on div "秋以降は行楽シーズンでイベントも多く美味しい食べ物の誘惑が多い季節です。 夏の過ごし方が鍵となるのです。 毎年体重増えているというのはこういう 負のスパイラル…" at bounding box center [797, 372] width 252 height 442
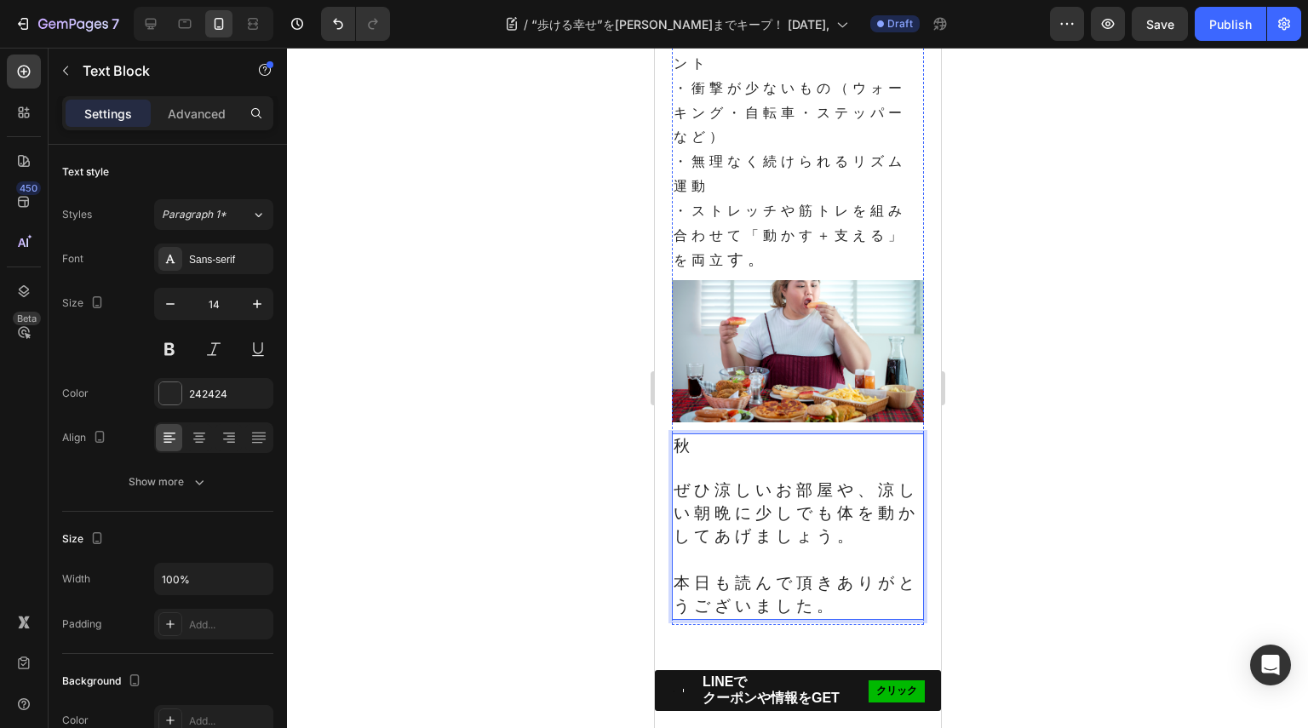
scroll to position [1447, 0]
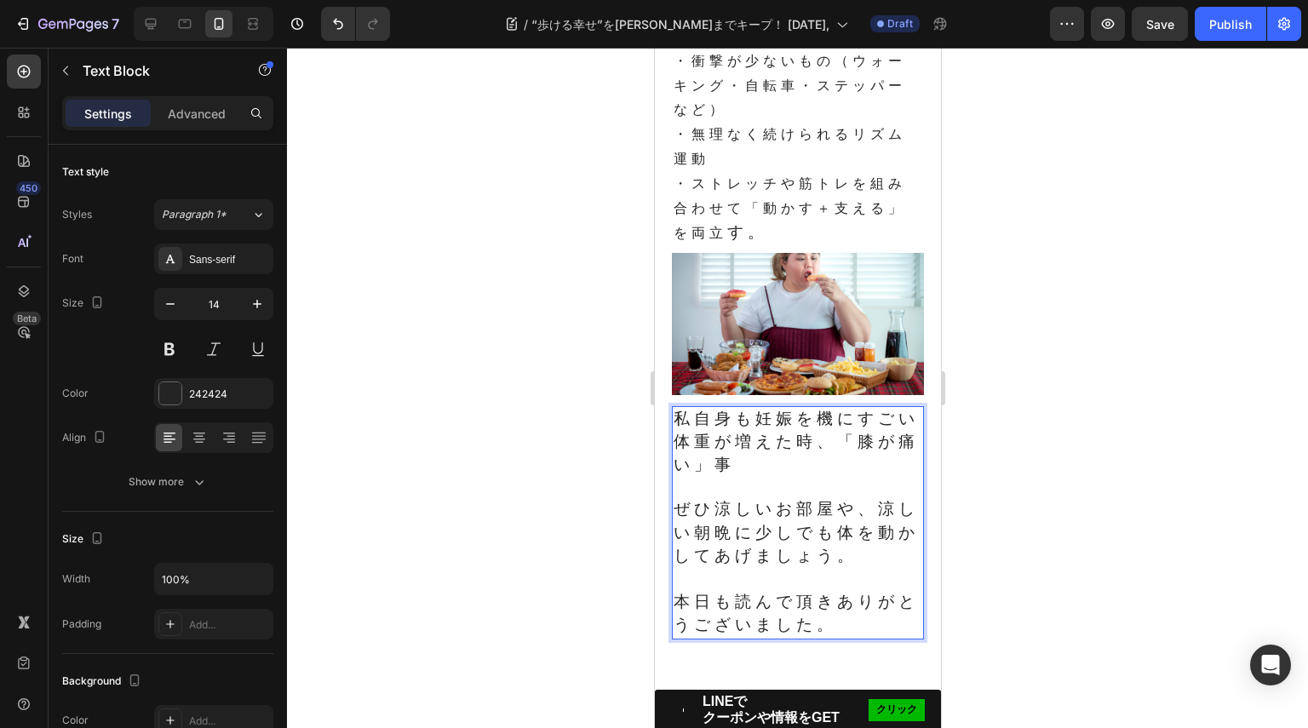
click at [778, 466] on p "私自身も妊娠を機にすごい体重が増えた時、「膝が痛い」事" at bounding box center [797, 443] width 249 height 70
click at [828, 473] on span "私自身も妊娠を機にすごい体重が増えた時、「膝が痛い」事の辛さ" at bounding box center [795, 442] width 245 height 64
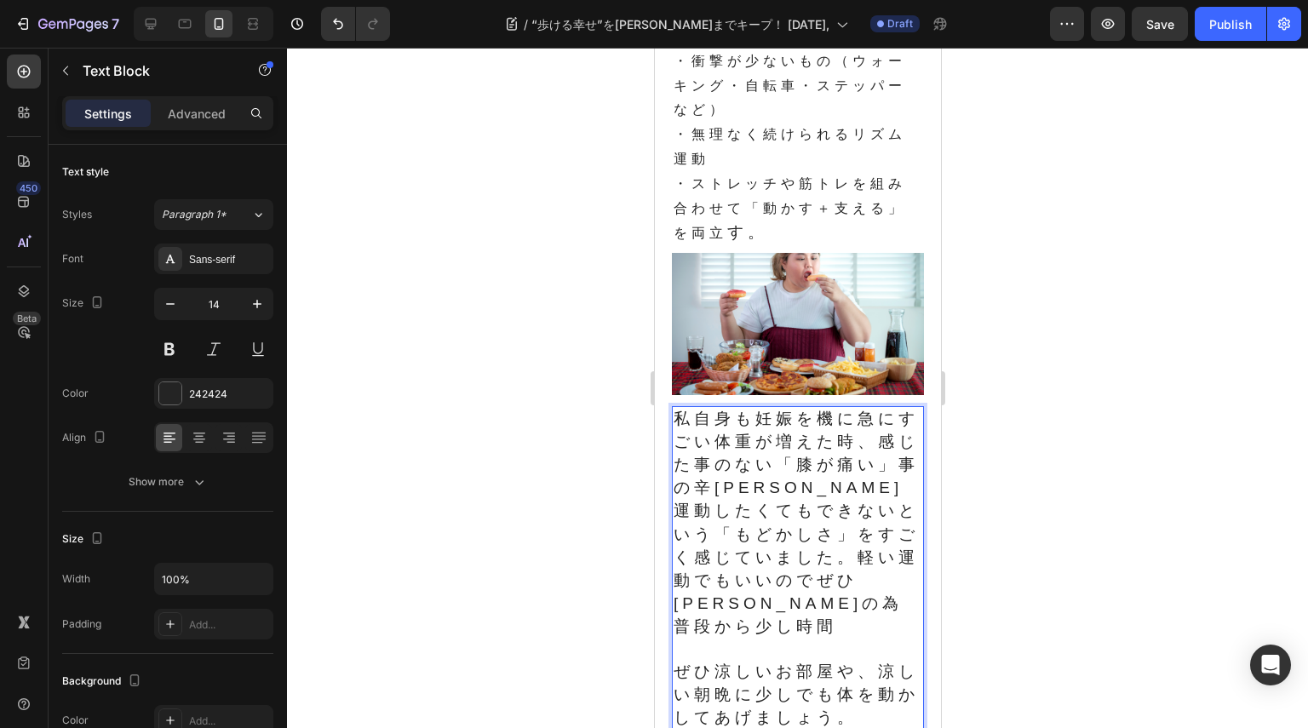
click at [848, 622] on span "私自身も妊娠を機に急にすごい体重が増えた時、感じた事のない「膝が痛い」事の辛[PERSON_NAME]運動したくてもできないという「もどかしさ」をすごく感じて…" at bounding box center [795, 523] width 245 height 226
click at [884, 601] on p "私自身も妊娠を機に急にすごい体重が増えた時、感じた事のない「膝が痛い」事の辛[PERSON_NAME]運動したくてもできないという「もどかしさ」をすごく感じて…" at bounding box center [797, 524] width 249 height 232
click at [884, 620] on p "私自身も妊娠を機に急にすごい体重が増えた時、感じた事のない「膝が痛い」事の辛[PERSON_NAME]運動したくてもできないという「もどかしさ」をすごく感じて…" at bounding box center [797, 524] width 249 height 232
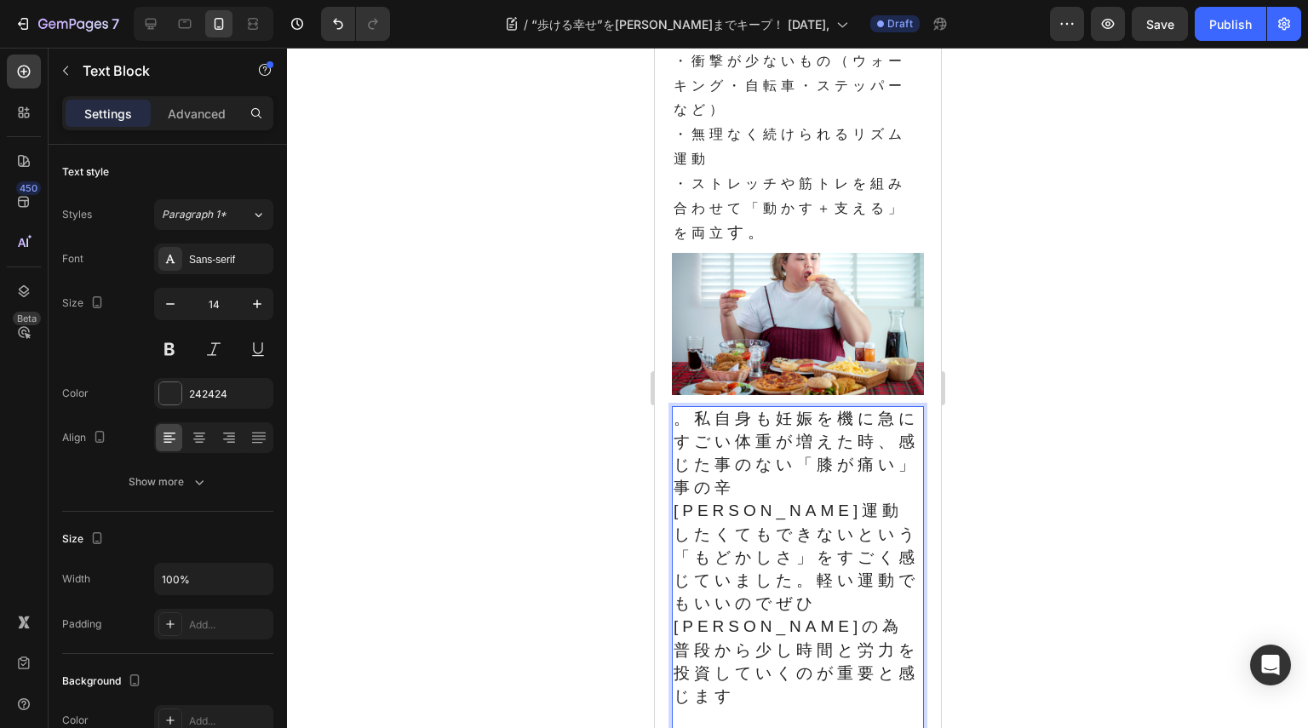
scroll to position [1533, 0]
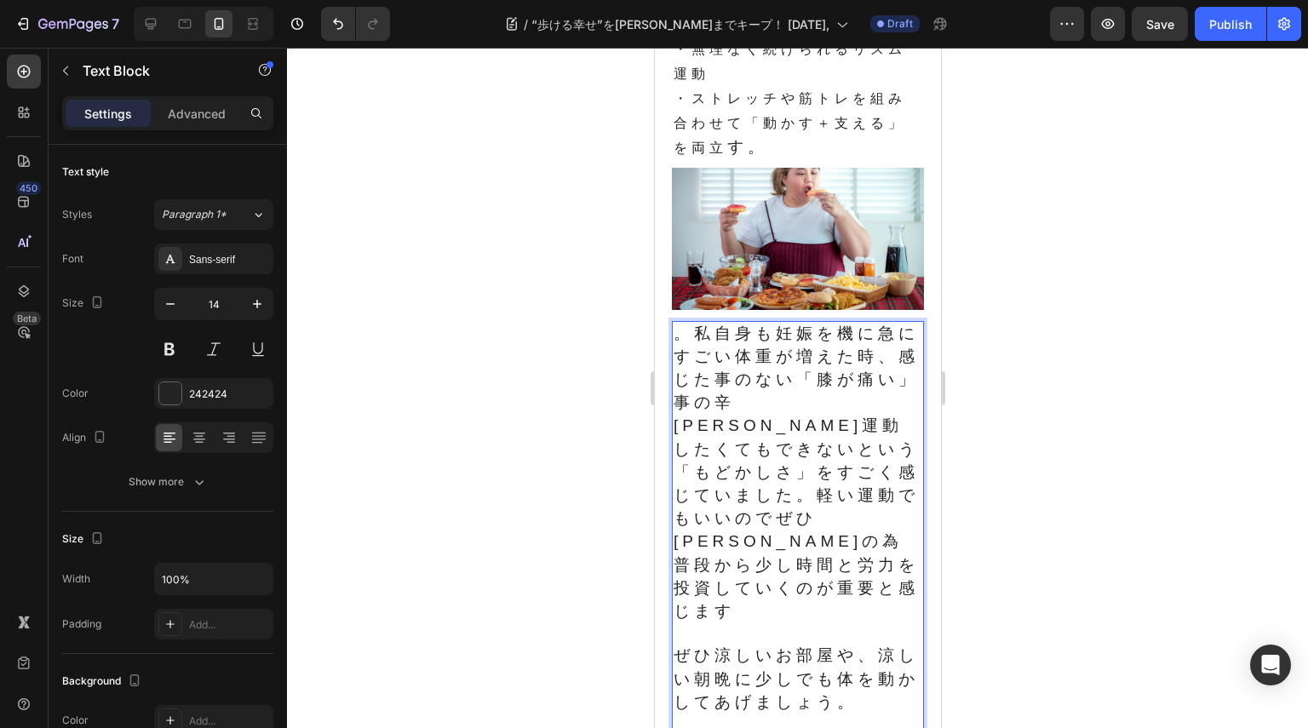
drag, startPoint x: 855, startPoint y: 643, endPoint x: 868, endPoint y: 652, distance: 15.8
click at [854, 646] on span "ぜひ涼しいお部屋や、涼しい朝晩に少しでも体を動かしてあげましょう。" at bounding box center [795, 678] width 245 height 64
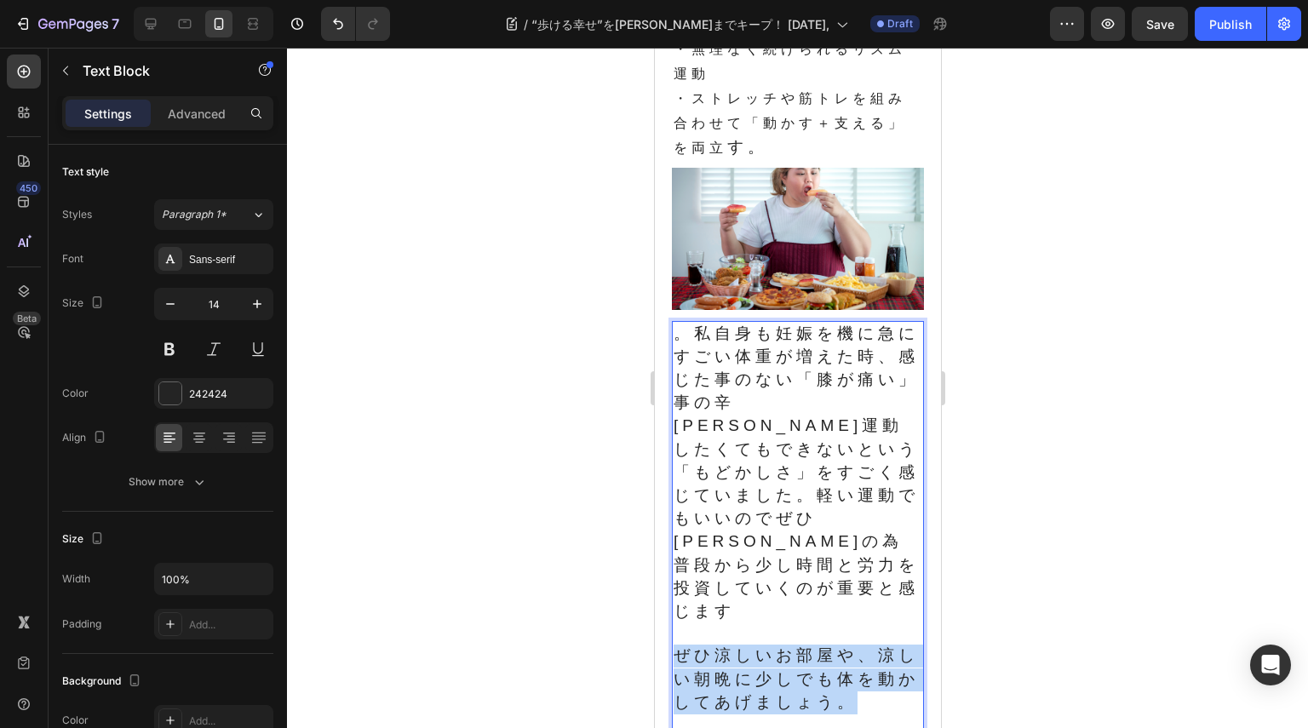
drag, startPoint x: 890, startPoint y: 677, endPoint x: 733, endPoint y: 601, distance: 174.0
click at [733, 601] on div "。私自身も妊娠を機に急にすごい体重が増えた時、感じた事のない「膝が痛い」事の辛[PERSON_NAME]運動したくてもできないという「もどかしさ」をすごく感じ…" at bounding box center [797, 553] width 252 height 465
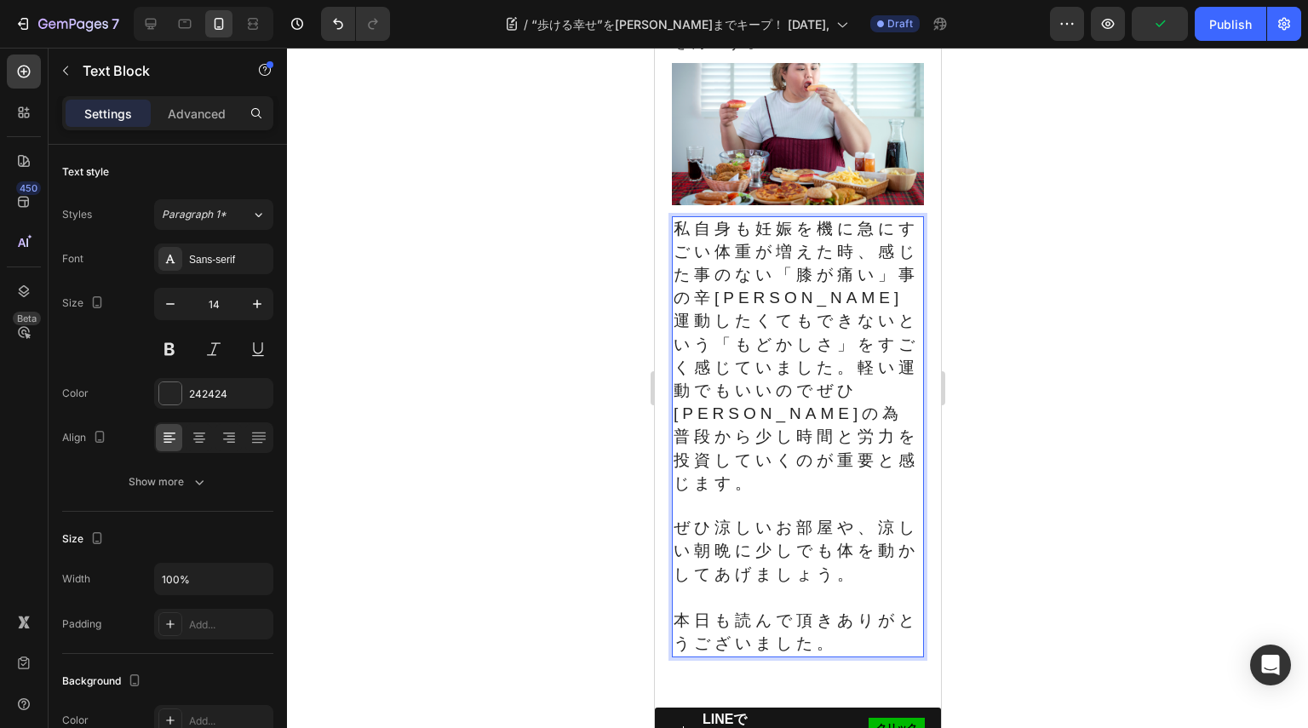
scroll to position [1703, 0]
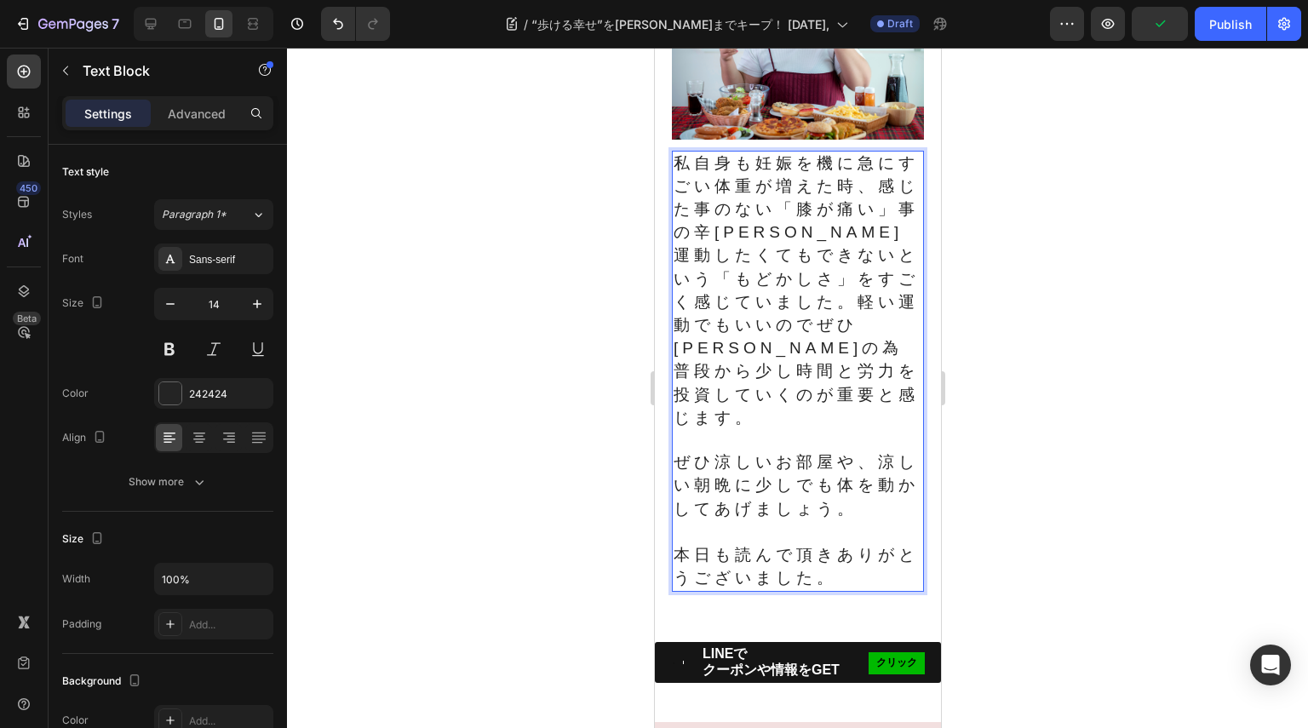
click at [842, 507] on span "ぜひ涼しいお部屋や、涼しい朝晩に少しでも体を動かしてあげましょう。" at bounding box center [795, 485] width 245 height 64
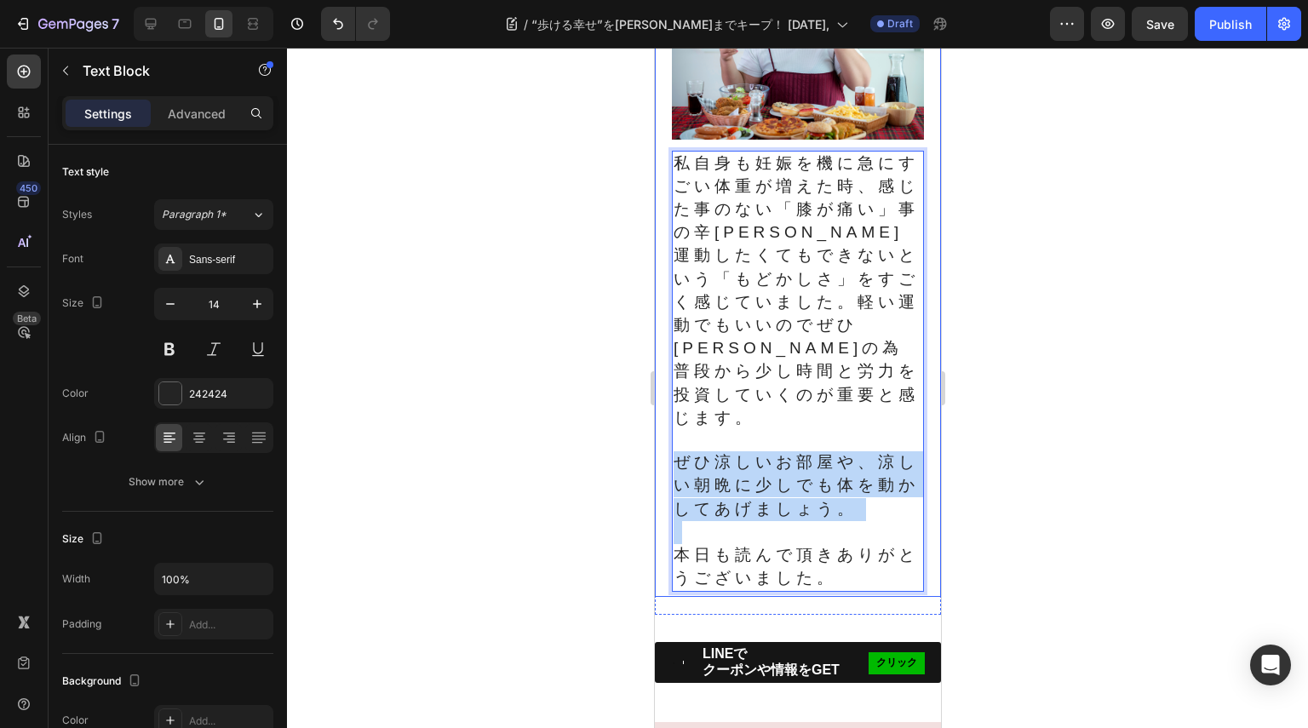
drag, startPoint x: 886, startPoint y: 513, endPoint x: 656, endPoint y: 456, distance: 236.9
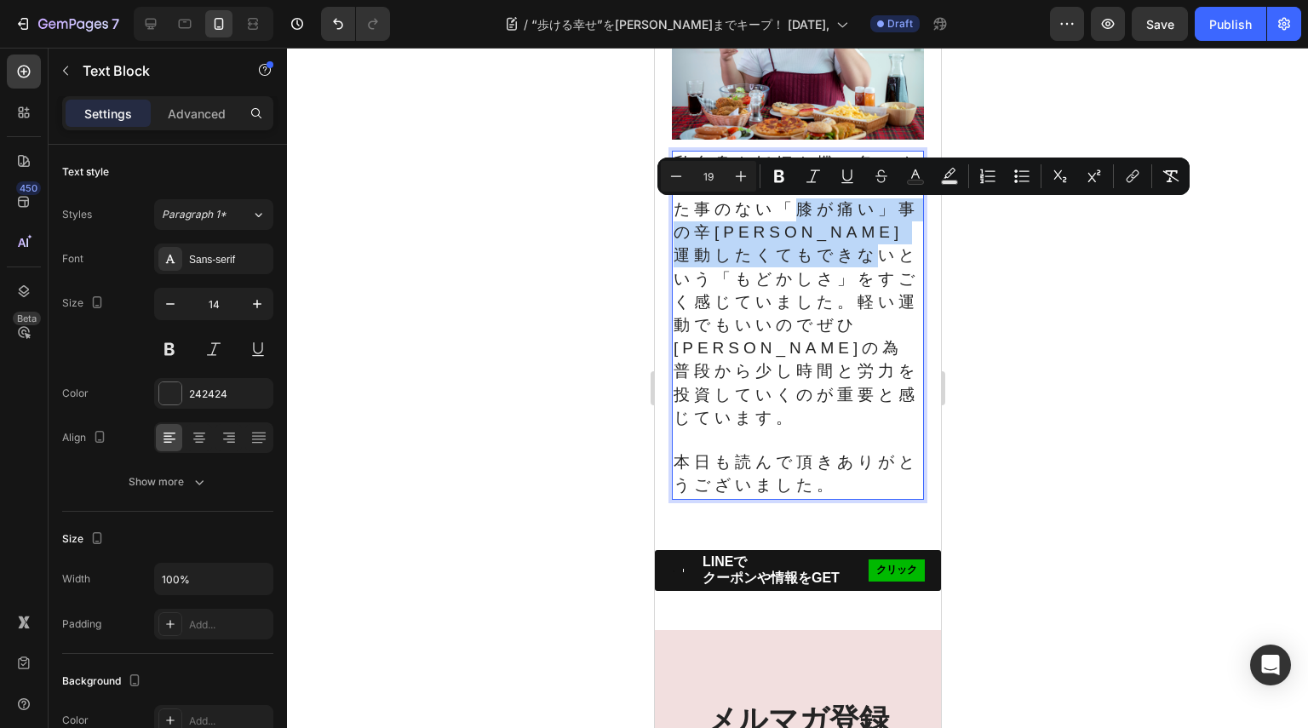
drag, startPoint x: 826, startPoint y: 208, endPoint x: 810, endPoint y: 282, distance: 75.8
click at [810, 282] on span "私自身も妊娠を機に急にすごい体重が増えた時、感じた事のない「膝が痛い」事の辛[PERSON_NAME]運動したくてもできないという「もどかしさ」をすごく感じて…" at bounding box center [795, 290] width 245 height 272
click at [847, 171] on icon "Editor contextual toolbar" at bounding box center [847, 176] width 17 height 17
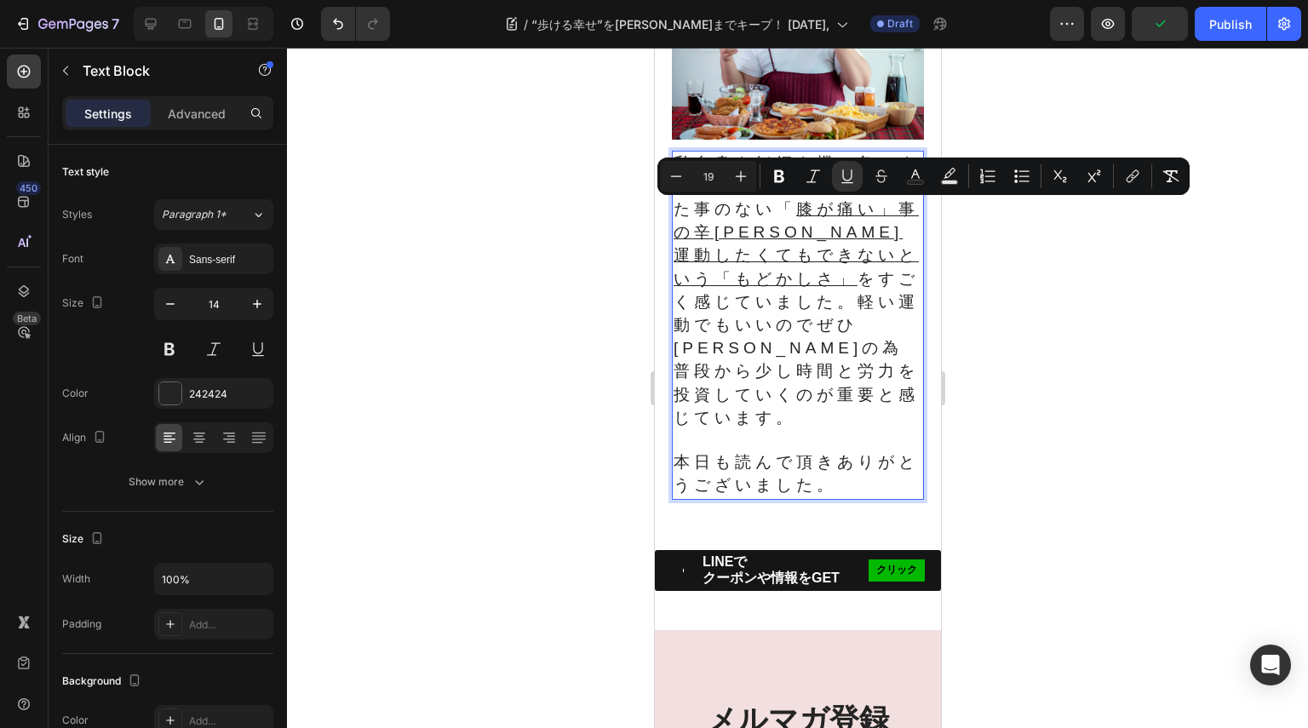
click at [867, 276] on span "私自身も妊娠を機に急にすごい体重が増えた時、感じた事のない「 膝が痛い」事の辛[PERSON_NAME]運動したくてもできないという「もどかしさ」 をすごく感…" at bounding box center [795, 290] width 245 height 272
drag, startPoint x: 825, startPoint y: 207, endPoint x: 840, endPoint y: 206, distance: 15.3
click at [840, 206] on span "私自身も妊娠を機に急にすごい体重が増えた時、感じた事のない「 膝が痛い」事の辛[PERSON_NAME]運動したくてもできないという「もどかしさ」 をすごく感…" at bounding box center [795, 290] width 245 height 272
click at [845, 171] on icon "Editor contextual toolbar" at bounding box center [847, 176] width 17 height 17
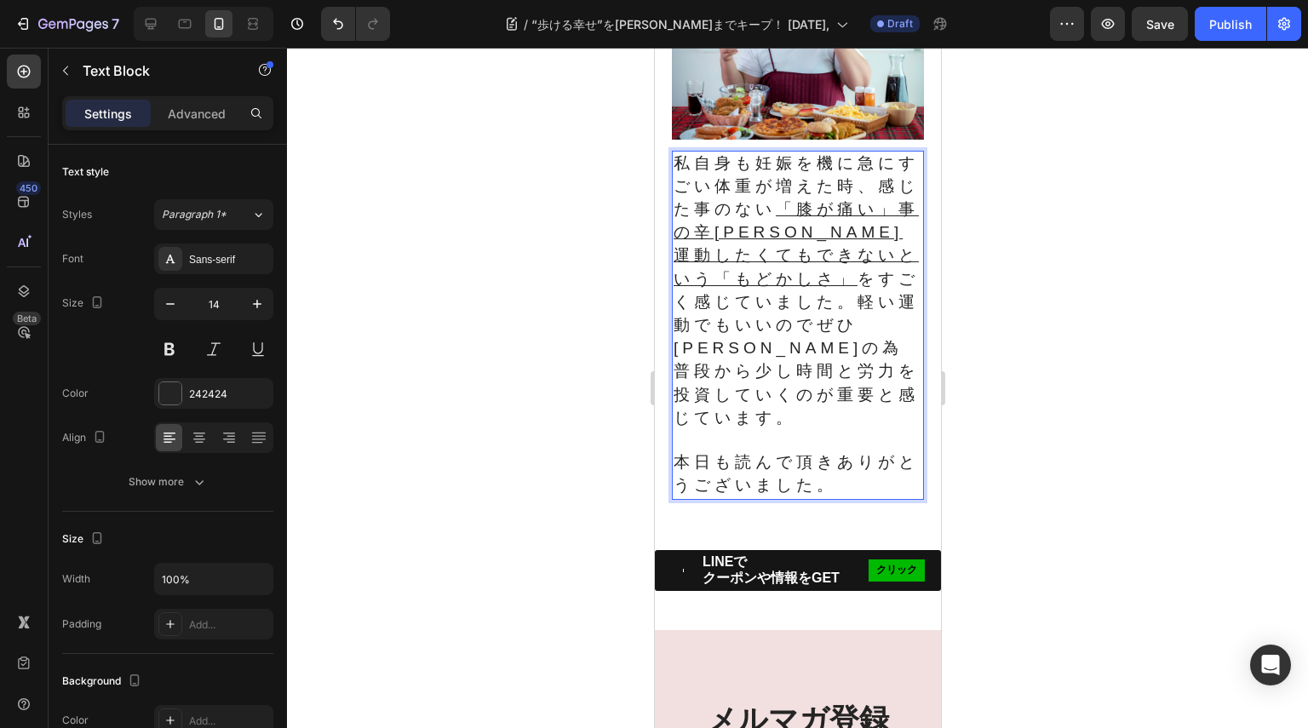
click at [849, 266] on u "「膝が痛い」事の辛[PERSON_NAME]運動したくてもできないという「もどかしさ」" at bounding box center [795, 244] width 245 height 88
click at [836, 309] on span "私自身も妊娠を機に急にすごい体重が増えた時、感じた事のない 「膝が痛い」事の辛[PERSON_NAME]運動したくてもできないという「もどかしさ」 をすごく感…" at bounding box center [795, 290] width 245 height 272
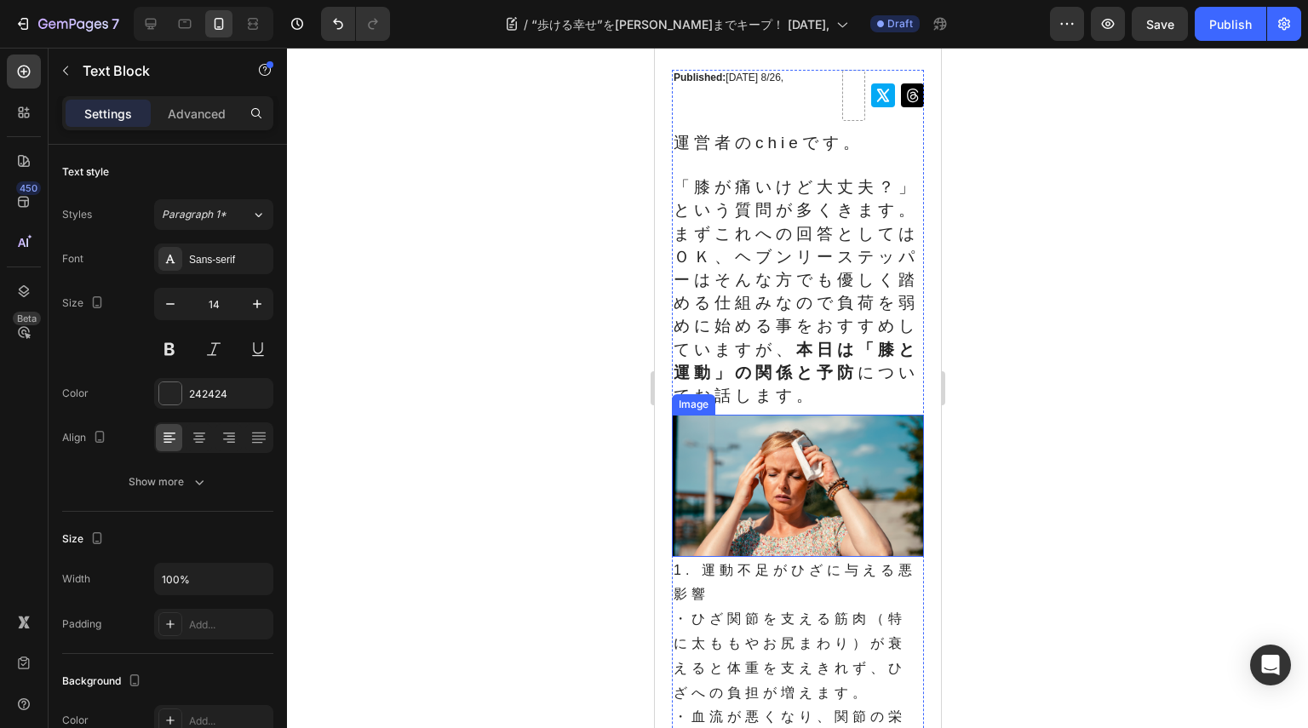
scroll to position [0, 0]
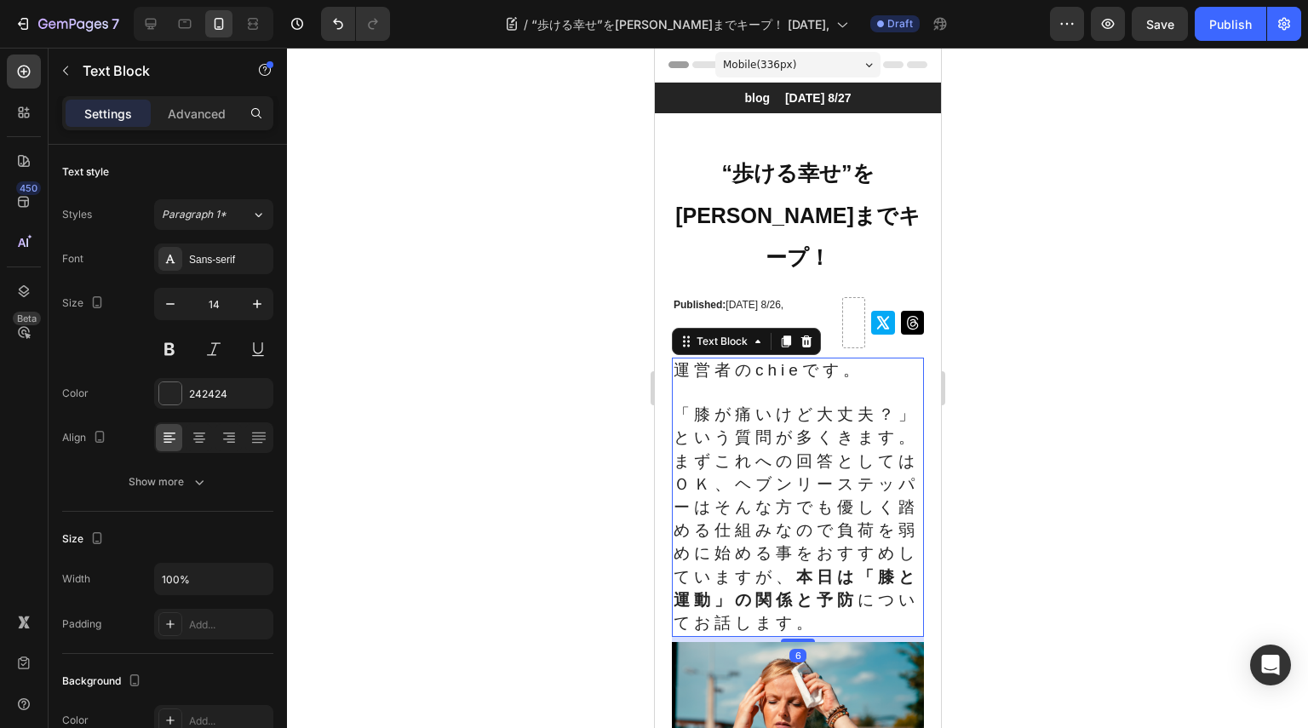
click at [759, 496] on span "まずこれへの回答としてはＯＫ、ヘブンリーステッパーはそんな方でも優しく踏める仕組みなので負荷を弱めに始める事をおすすめしていますが、 本日は「膝と運動」の関係…" at bounding box center [795, 542] width 245 height 180
click at [758, 496] on span "まずこれへの回答としてはＯＫ、ヘブンリーステッパーはそんな方でも優しく踏める仕組みなので負荷を弱めに始める事をおすすめしていますが、 本日は「膝と運動」の関係…" at bounding box center [795, 542] width 245 height 180
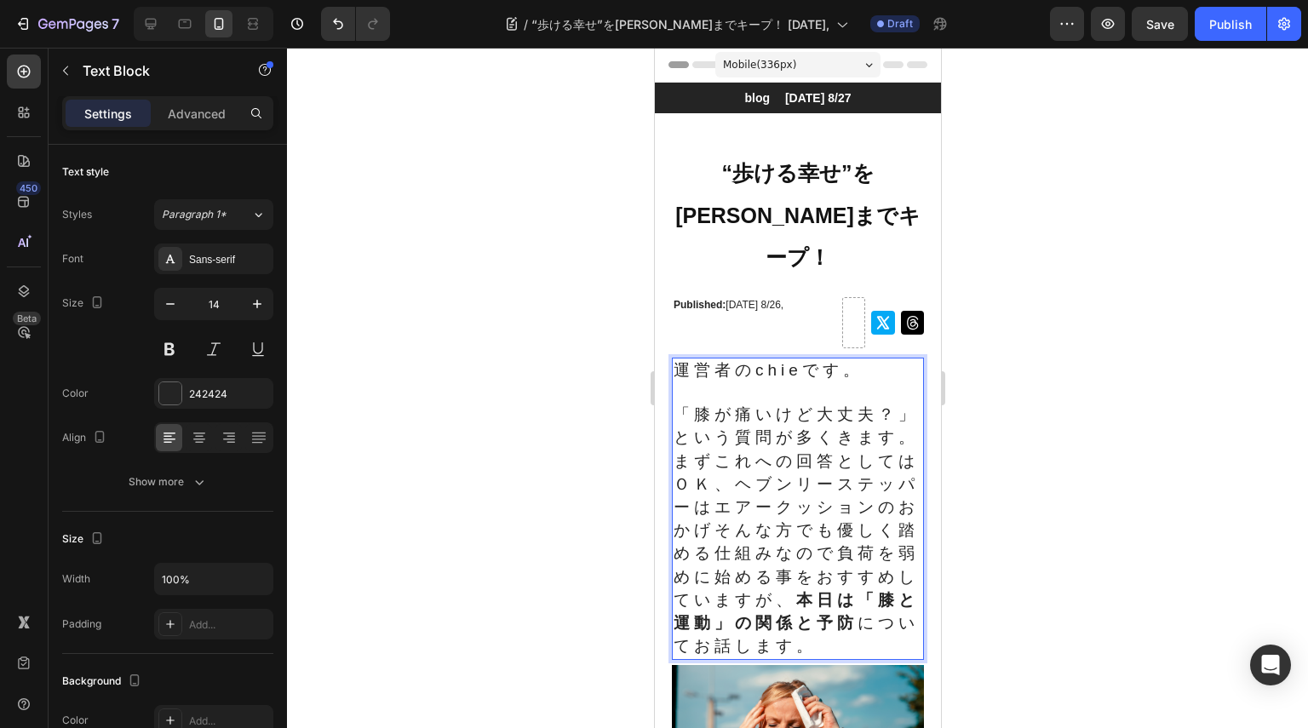
click at [769, 525] on span "まずこれへの回答としてはＯＫ、ヘブンリーステッパーはエアークッションのおかげそんな方でも優しく踏める仕組みなので負荷を弱めに始める事をおすすめしていますが、 …" at bounding box center [795, 553] width 245 height 203
click at [725, 474] on span "まずこれへの回答としてはＯＫ、ヘブンリーステッパーはエアークッションのおかげでそんな方でも優しく踏める仕組みなので負荷を弱めに始める事をおすすめしていますが、…" at bounding box center [795, 553] width 245 height 203
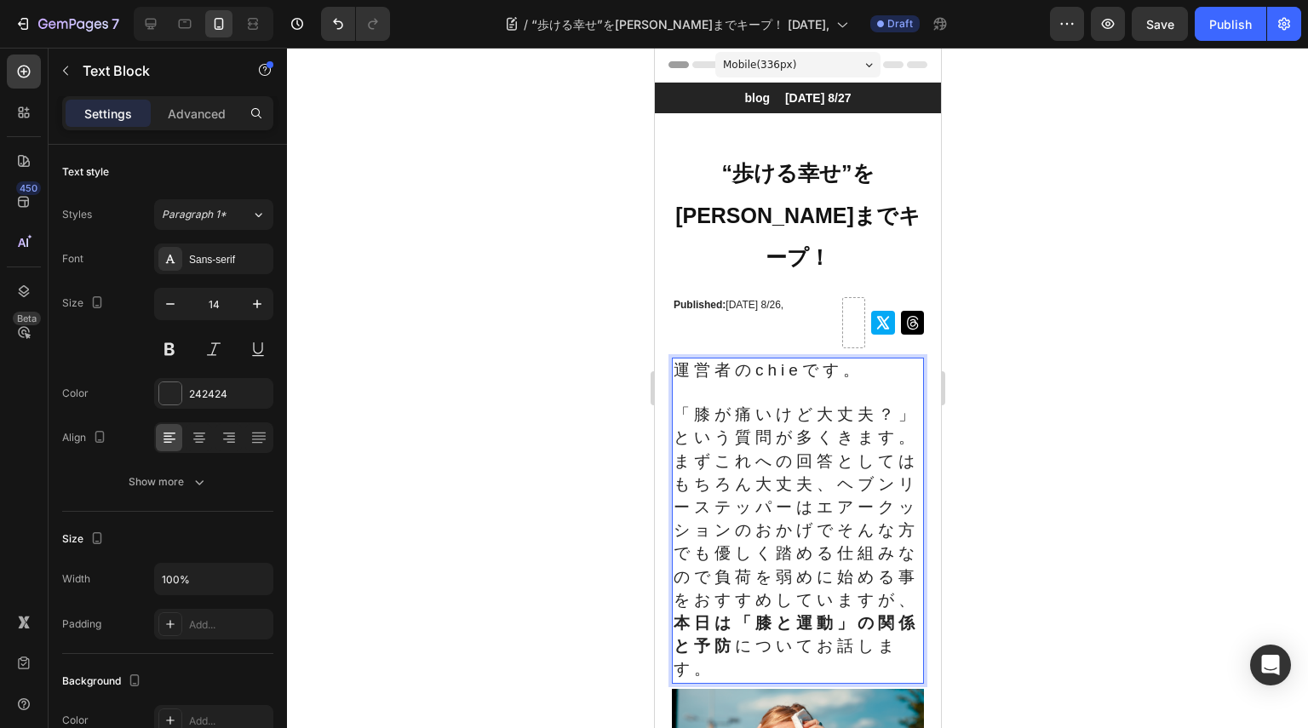
click at [879, 614] on p "まずこれへの回答としてはもちろん大丈夫、ヘブンリーステッパーはエアークッションのおかげでそんな方でも優しく踏める仕組みなので負荷を弱めに始める事をおすすめして…" at bounding box center [797, 566] width 249 height 232
click at [791, 673] on span "まずこれへの回答としてはもちろん大丈夫、ヘブンリーステッパーはエアークッションのおかげでそんな方でも優しく踏める仕組みなので負荷を弱めに始める事をおすすめして…" at bounding box center [795, 565] width 245 height 226
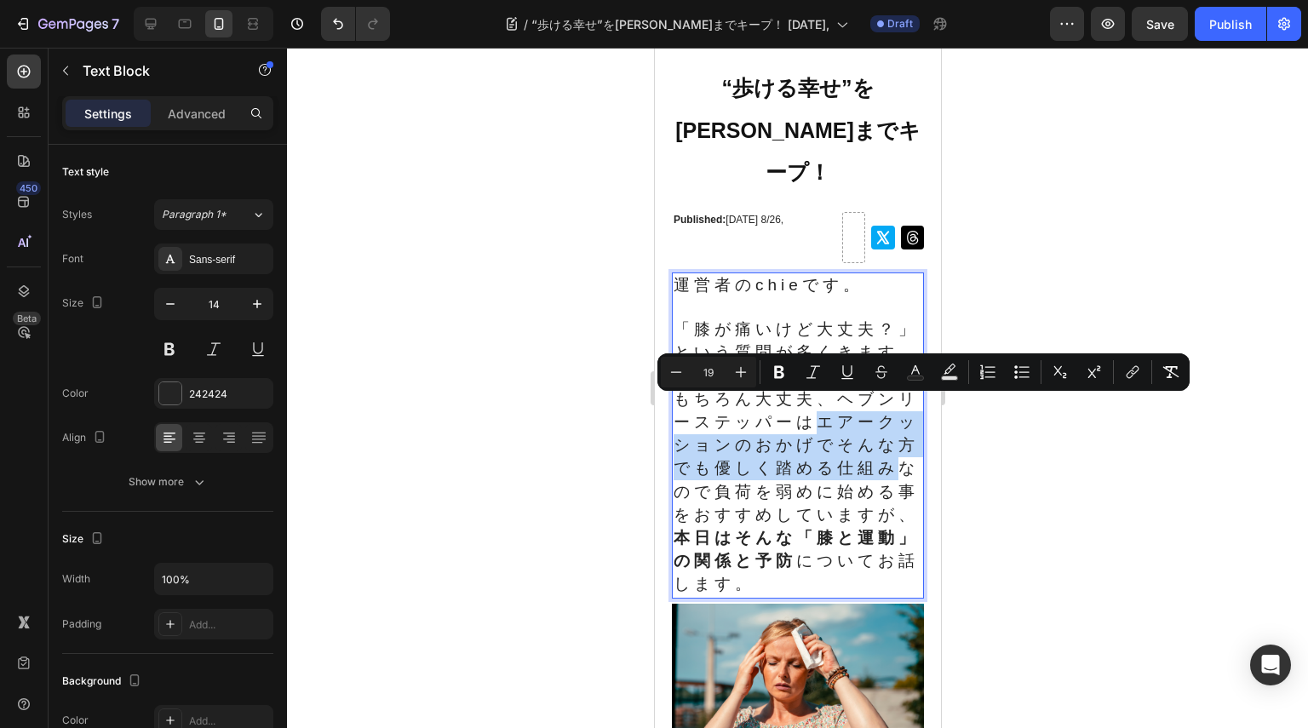
drag, startPoint x: 852, startPoint y: 415, endPoint x: 744, endPoint y: 490, distance: 131.6
click at [744, 490] on span "まずこれへの回答としてはもちろん大丈夫、ヘブンリーステッパーはエアークッションのおかげでそんな方でも優しく踏める仕組みなので負荷を弱めに始める事をおすすめして…" at bounding box center [795, 480] width 245 height 226
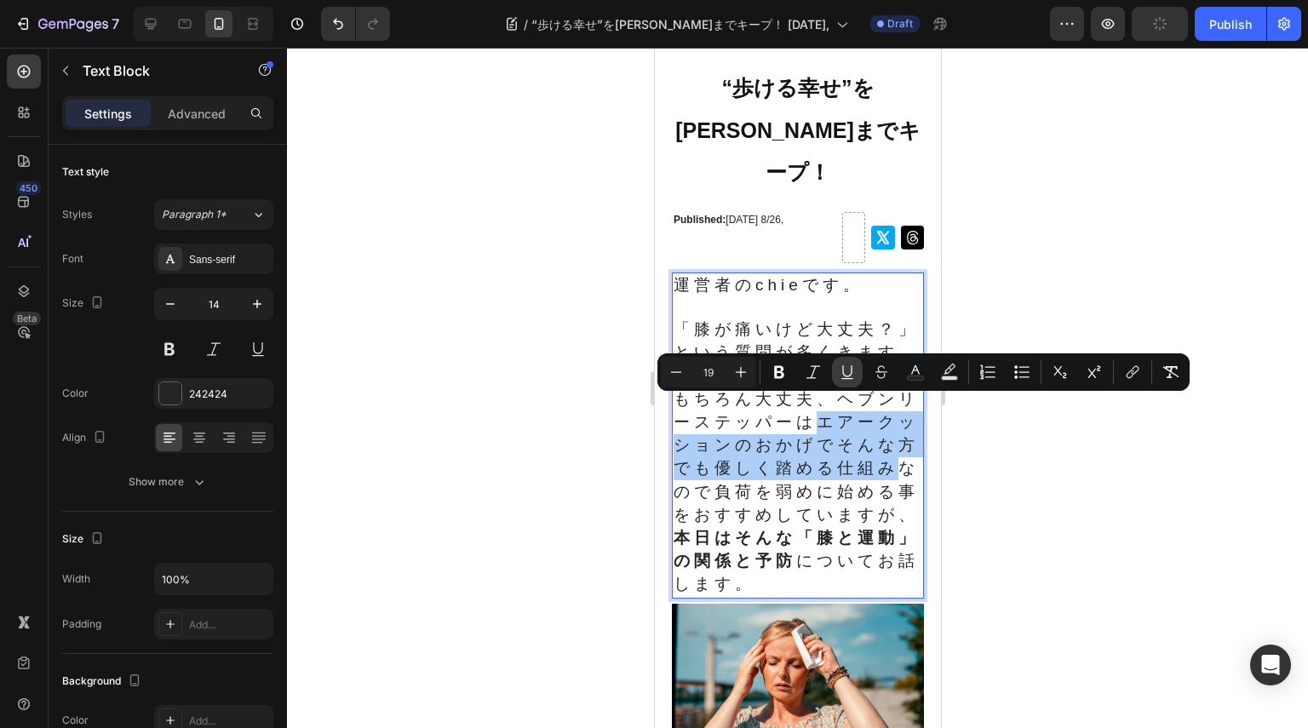
click at [838, 376] on button "Underline" at bounding box center [847, 372] width 31 height 31
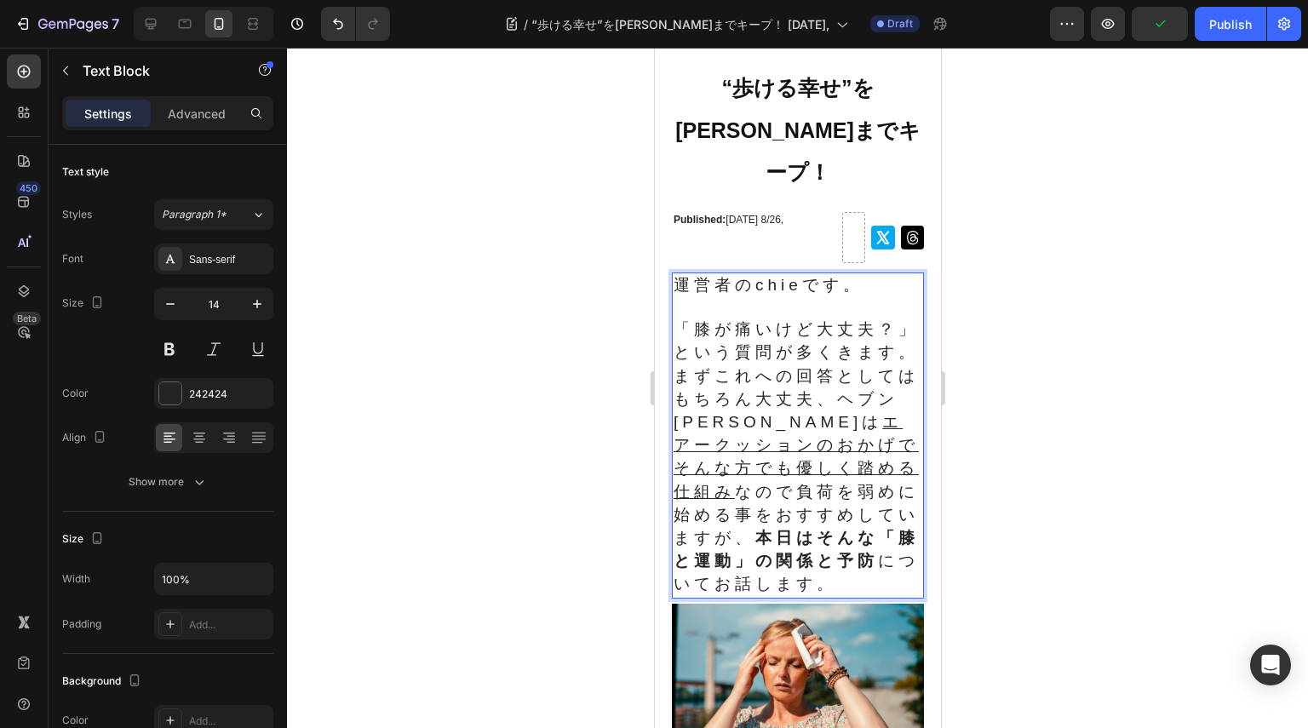
click at [842, 511] on span "まずこれへの回答としてはもちろん大丈夫、ヘブンリーステッパーは エアークッションのおかげでそんな方でも優しく踏める仕組み なので負荷を弱めに始める事をおすすめ…" at bounding box center [795, 480] width 245 height 226
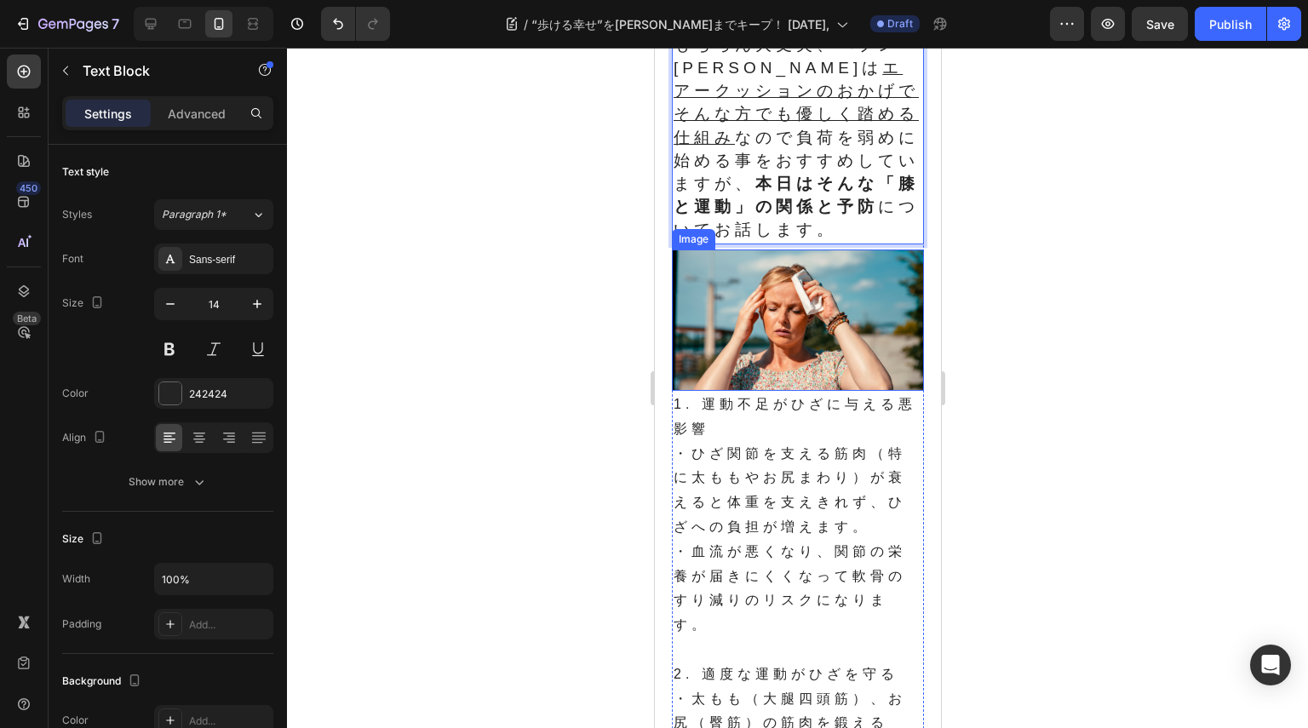
scroll to position [511, 0]
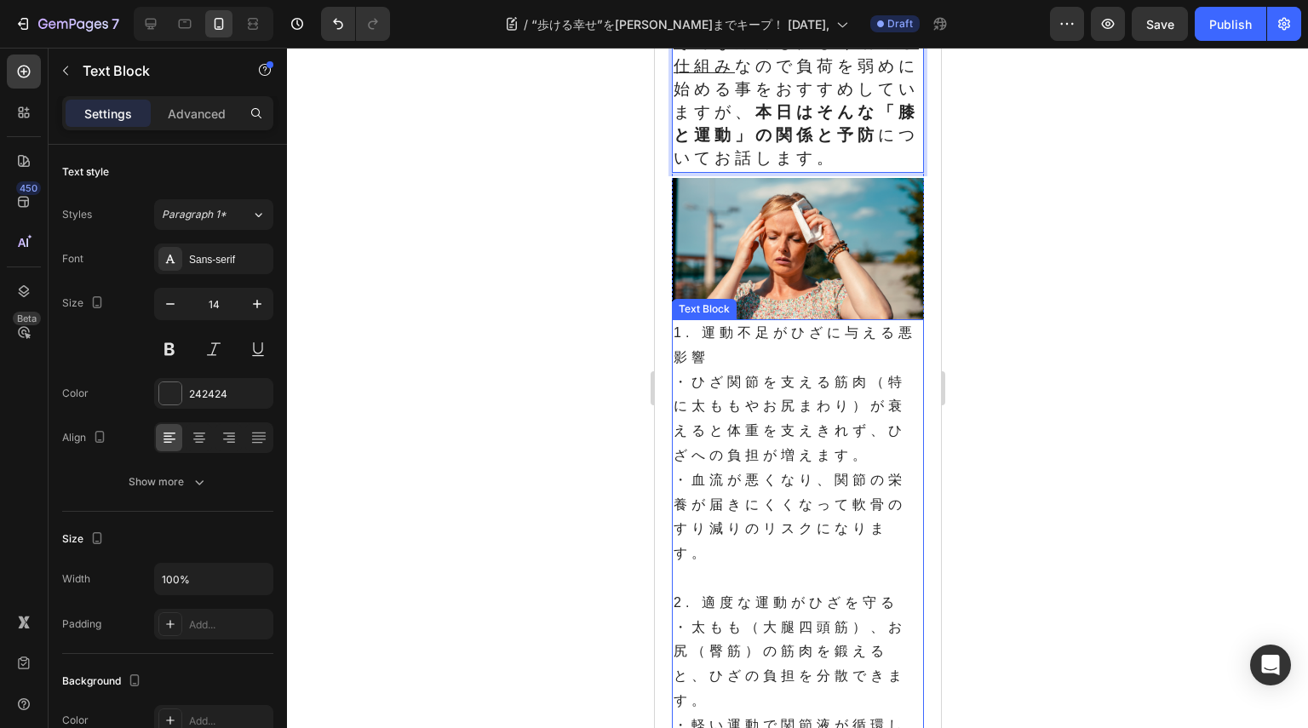
drag, startPoint x: 723, startPoint y: 381, endPoint x: 714, endPoint y: 379, distance: 8.9
click at [724, 381] on p "・ひざ関節を支える筋肉（特に太ももやお尻まわり）が衰えると体重を支えきれず、ひざへの負担が増えます。" at bounding box center [797, 419] width 249 height 98
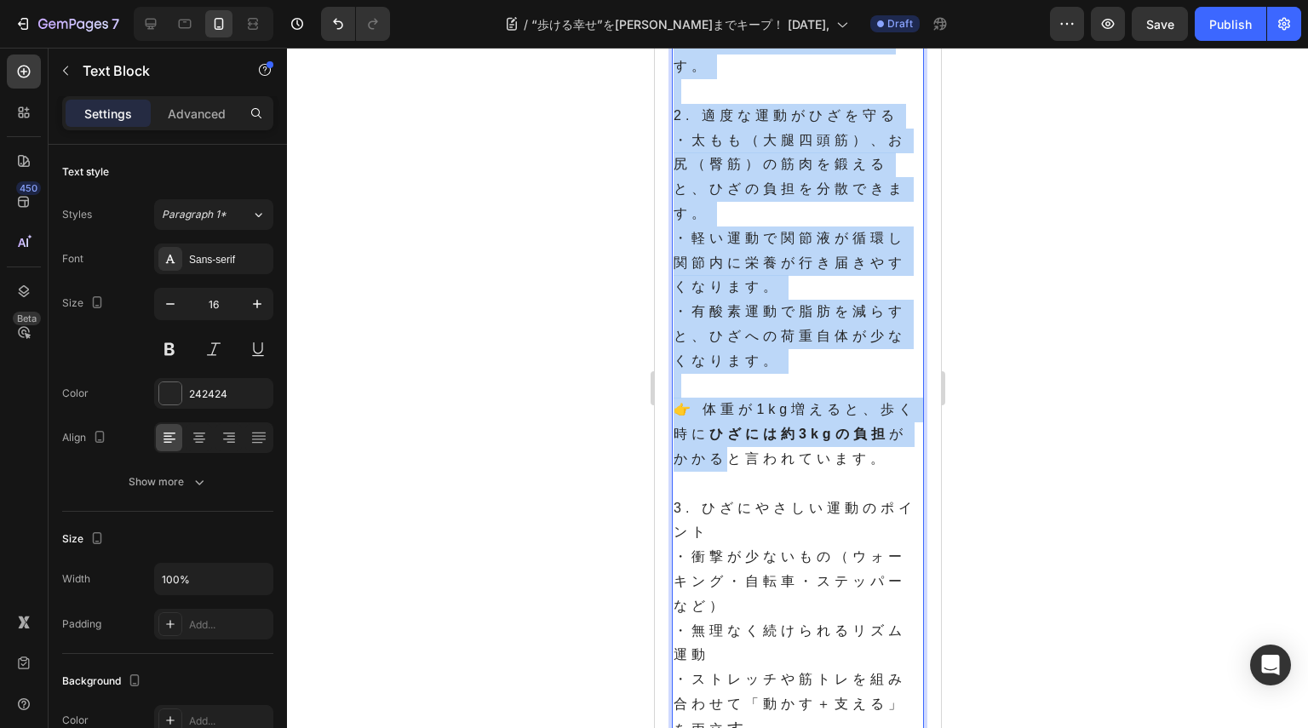
scroll to position [1107, 0]
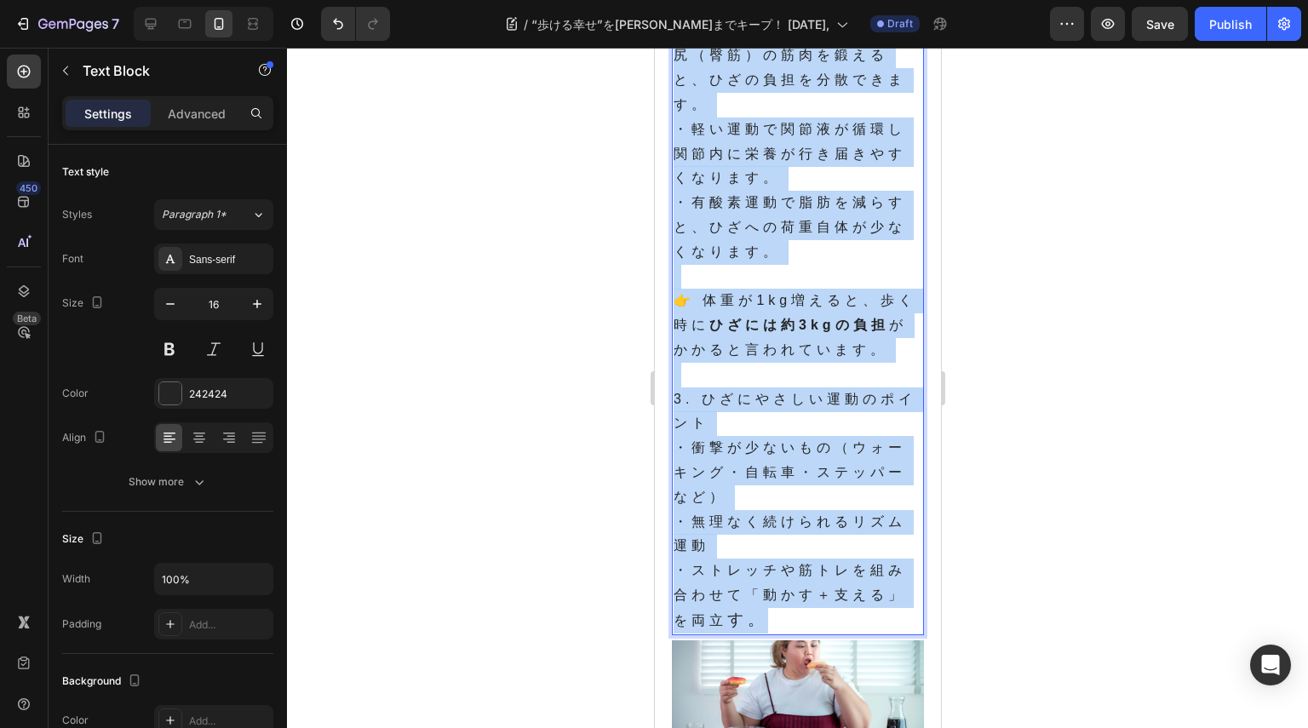
drag, startPoint x: 673, startPoint y: 341, endPoint x: 819, endPoint y: 621, distance: 315.3
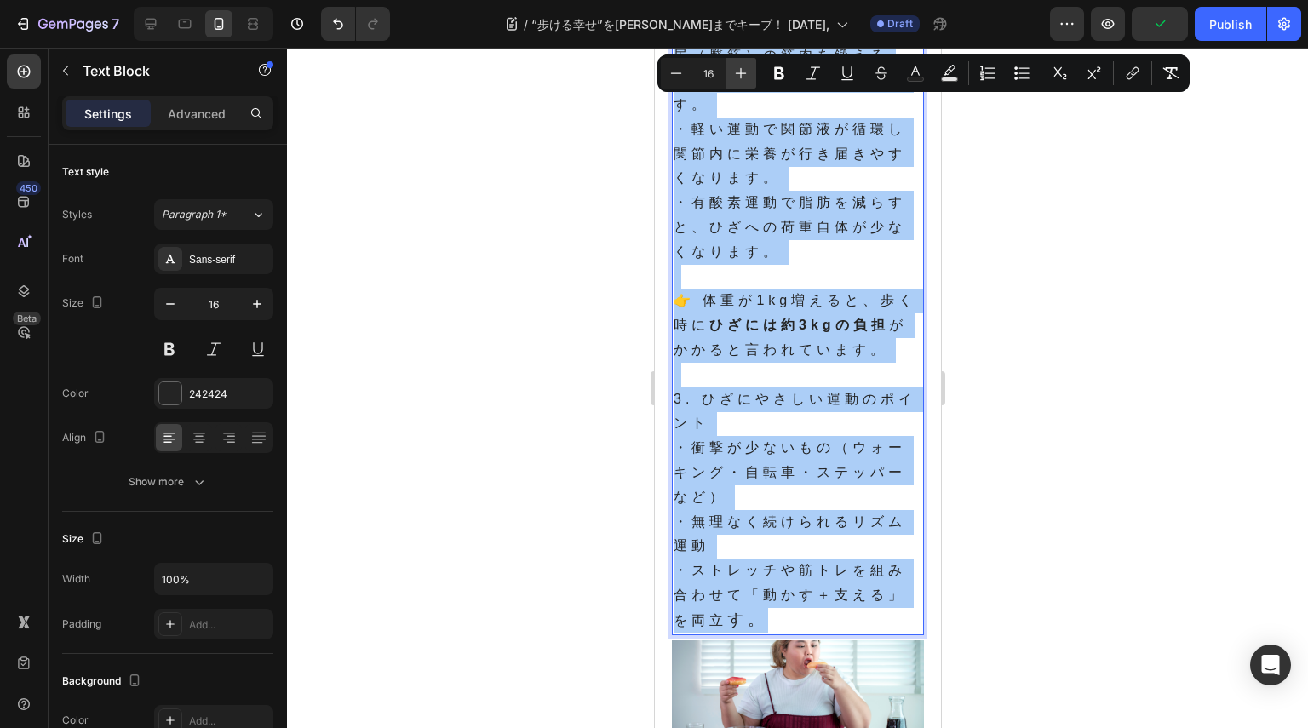
click at [740, 71] on icon "Editor contextual toolbar" at bounding box center [740, 73] width 17 height 17
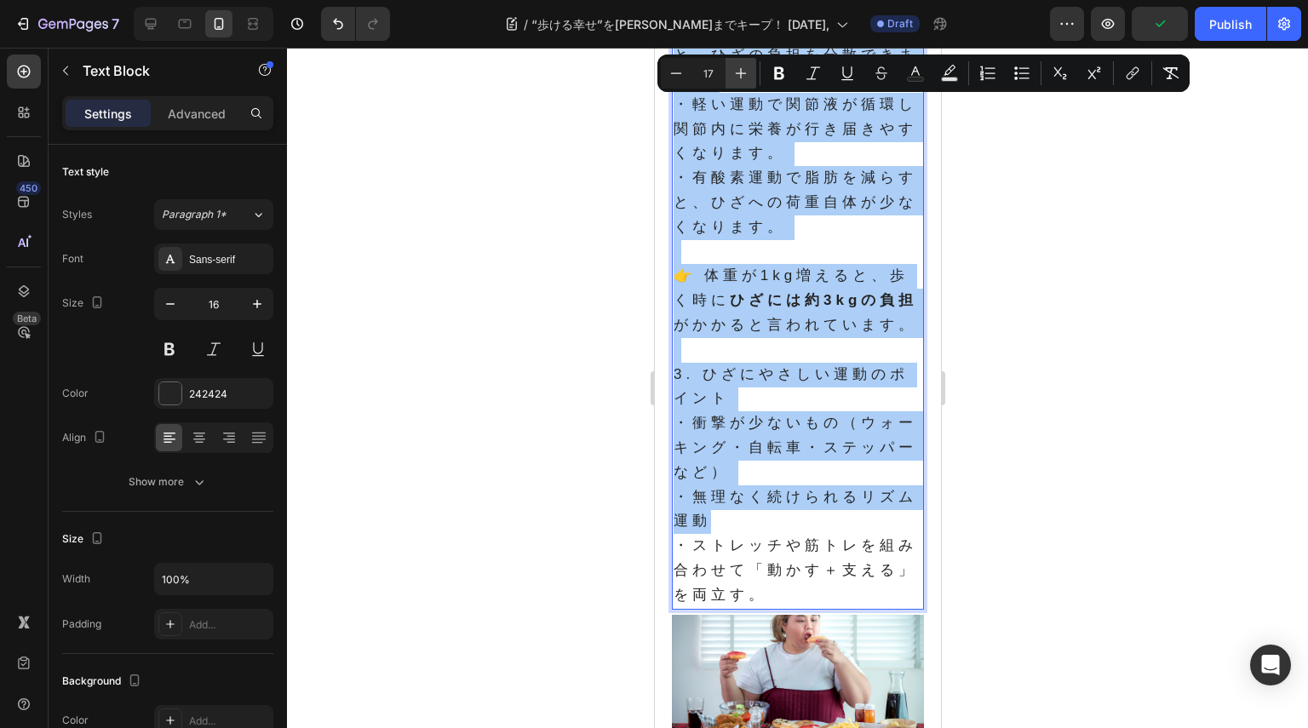
click at [740, 71] on icon "Editor contextual toolbar" at bounding box center [740, 73] width 17 height 17
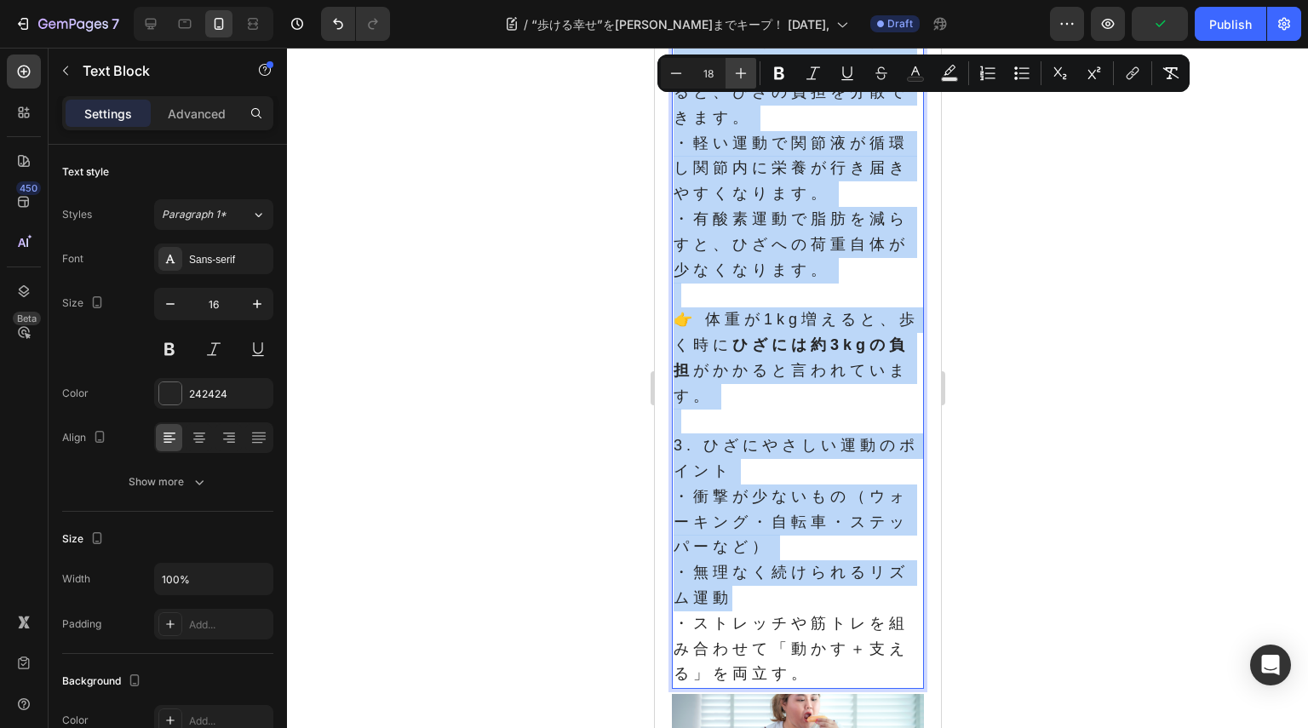
scroll to position [1167, 0]
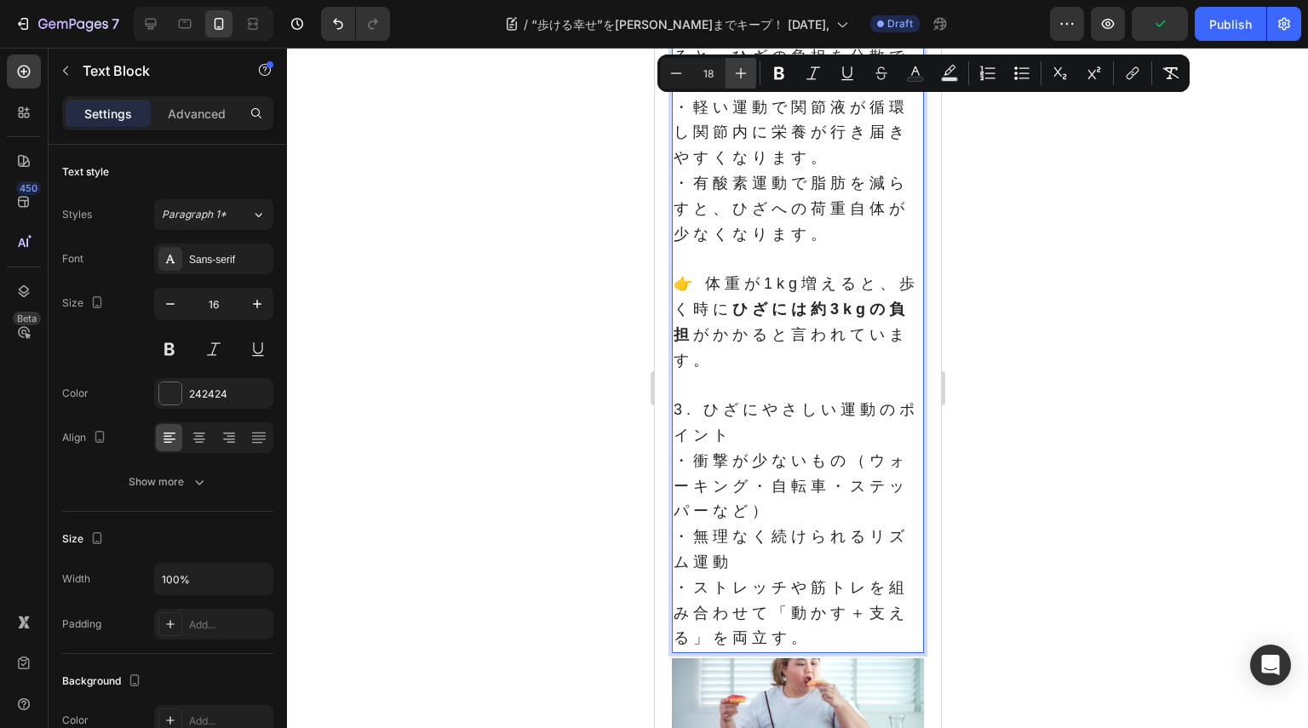
click at [740, 71] on icon "Editor contextual toolbar" at bounding box center [740, 73] width 17 height 17
type input "19"
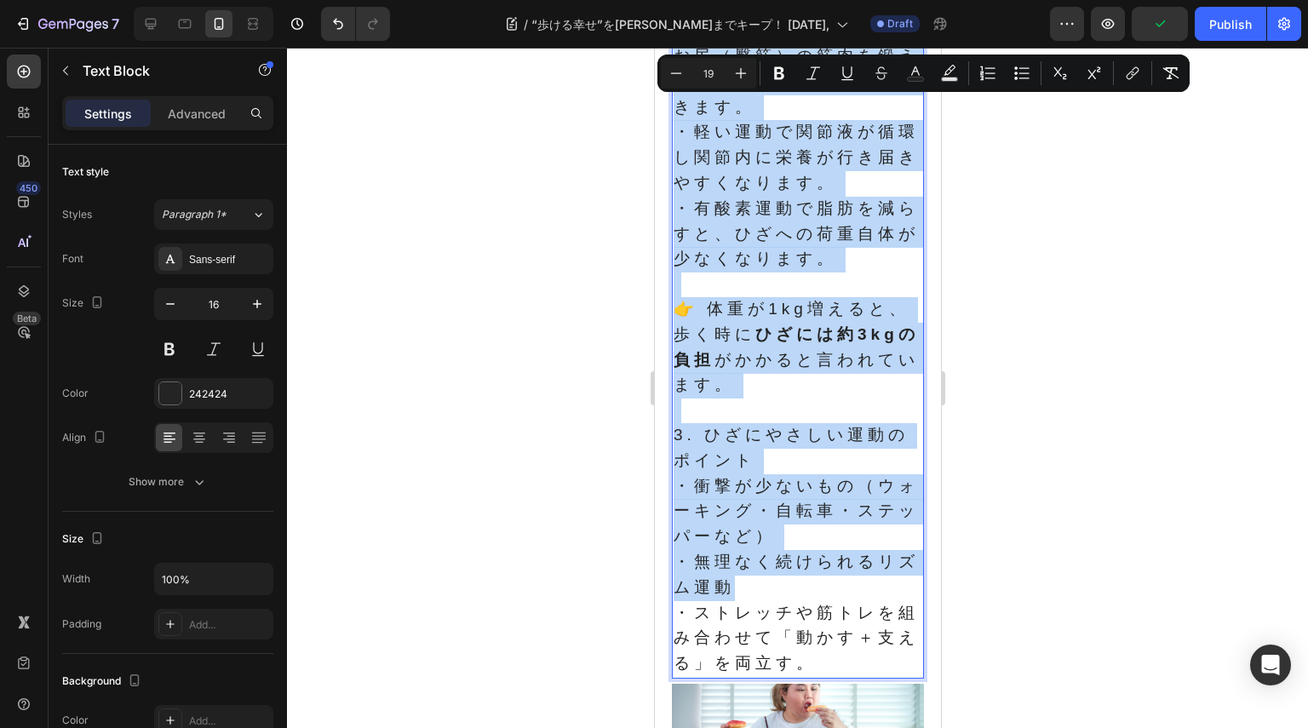
click at [783, 288] on p "Rich Text Editor. Editing area: main" at bounding box center [797, 284] width 249 height 25
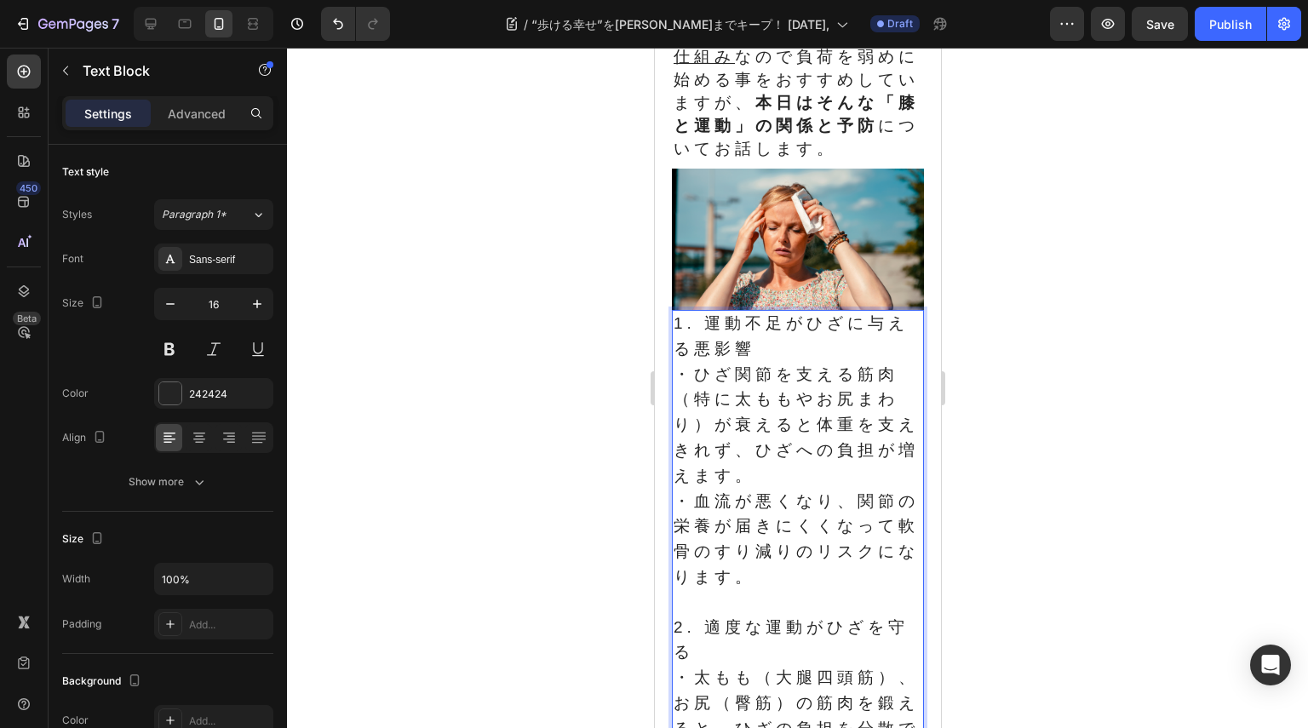
scroll to position [486, 0]
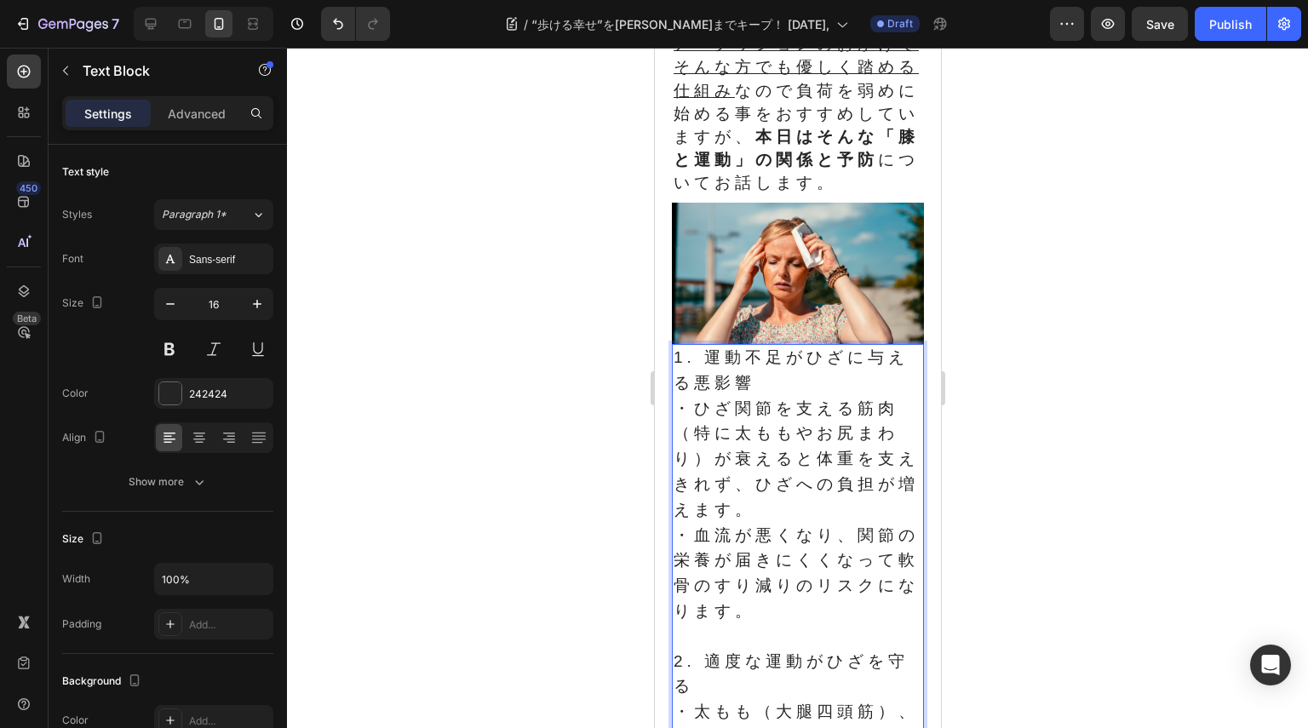
click at [777, 375] on span "1. 運動不足がひざに与える悪影響" at bounding box center [790, 369] width 235 height 43
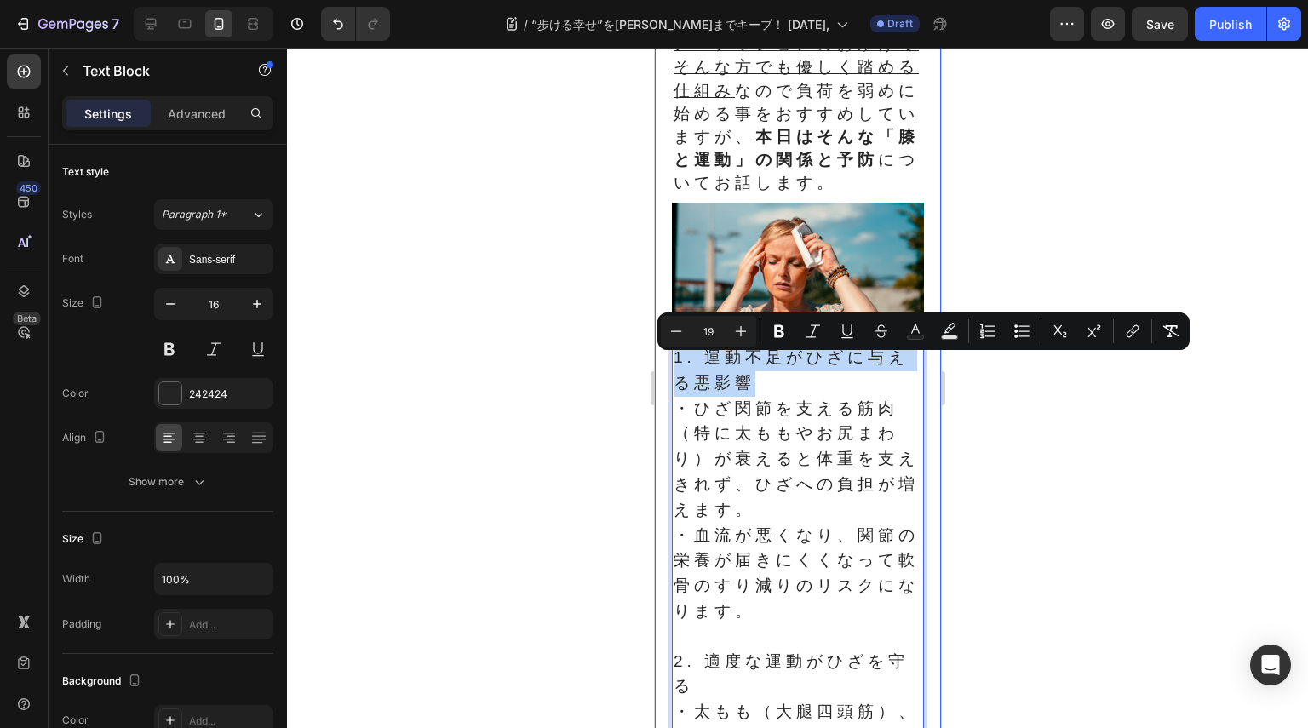
drag, startPoint x: 765, startPoint y: 392, endPoint x: 654, endPoint y: 375, distance: 112.0
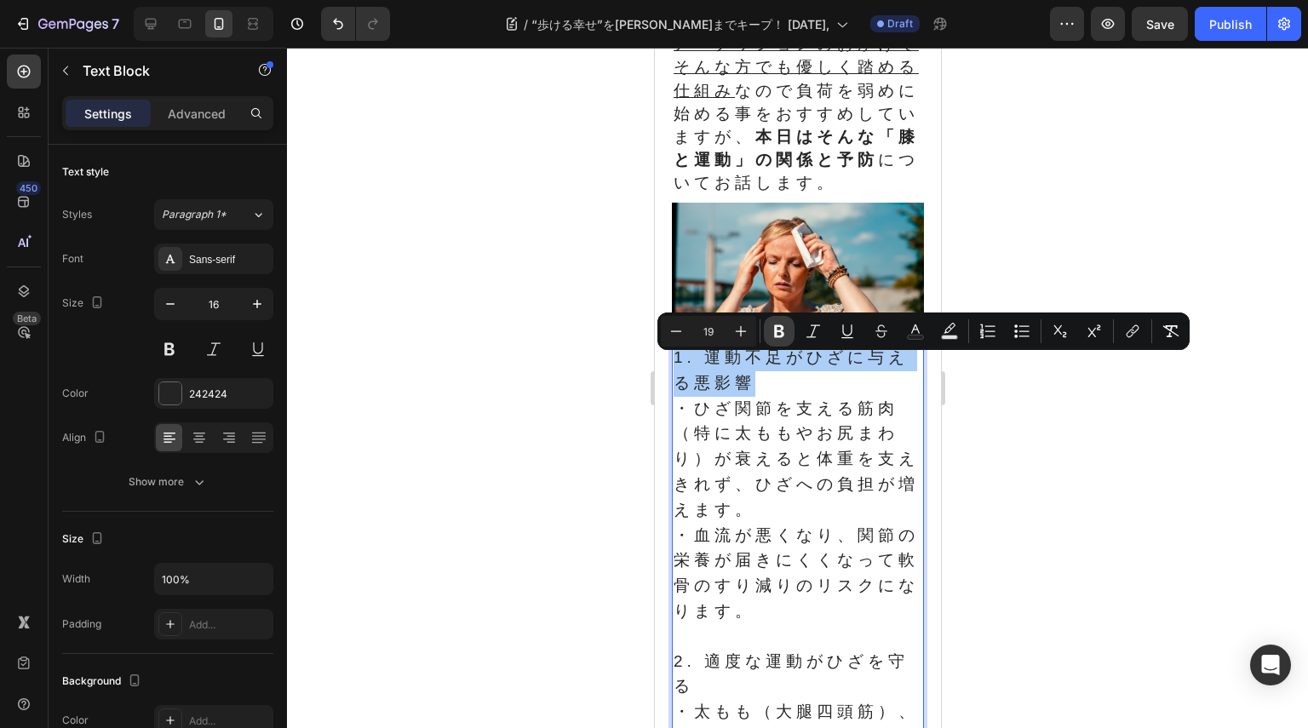
click at [773, 324] on icon "Editor contextual toolbar" at bounding box center [779, 331] width 17 height 17
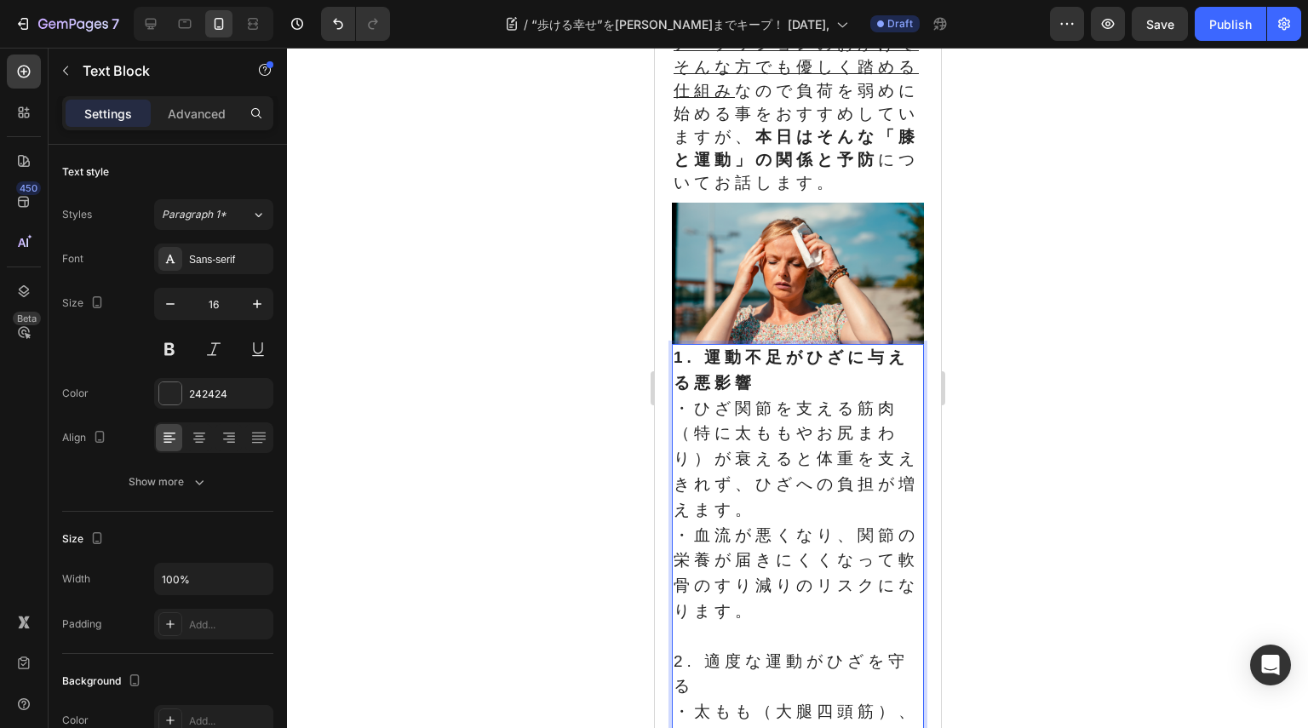
scroll to position [571, 0]
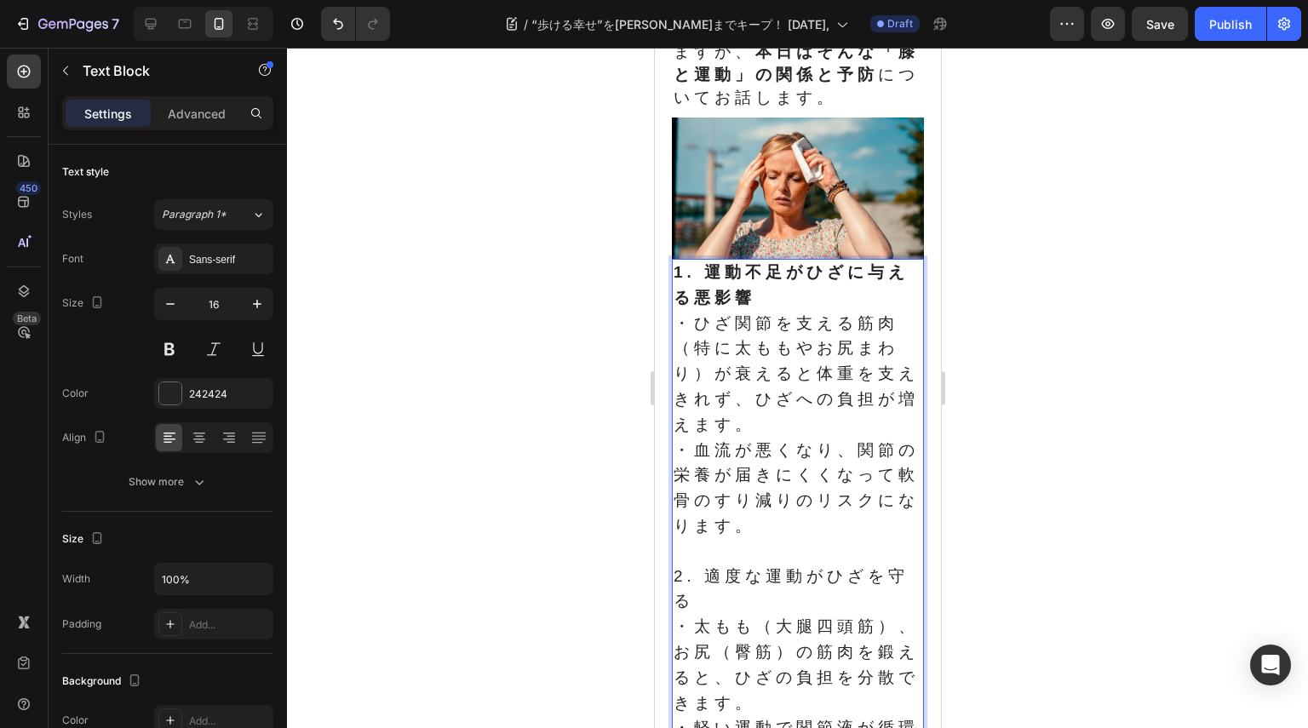
click at [705, 615] on p "2. 適度な運動がひざを守る" at bounding box center [797, 590] width 249 height 51
drag, startPoint x: 705, startPoint y: 615, endPoint x: 678, endPoint y: 598, distance: 32.1
click at [678, 598] on p "2. 適度な運動がひざを守る" at bounding box center [797, 590] width 249 height 51
click at [722, 581] on span "2. 適度な運動がひざを守る" at bounding box center [790, 588] width 235 height 43
click at [737, 595] on span "2. 適度な運動がひざを守る" at bounding box center [790, 588] width 235 height 43
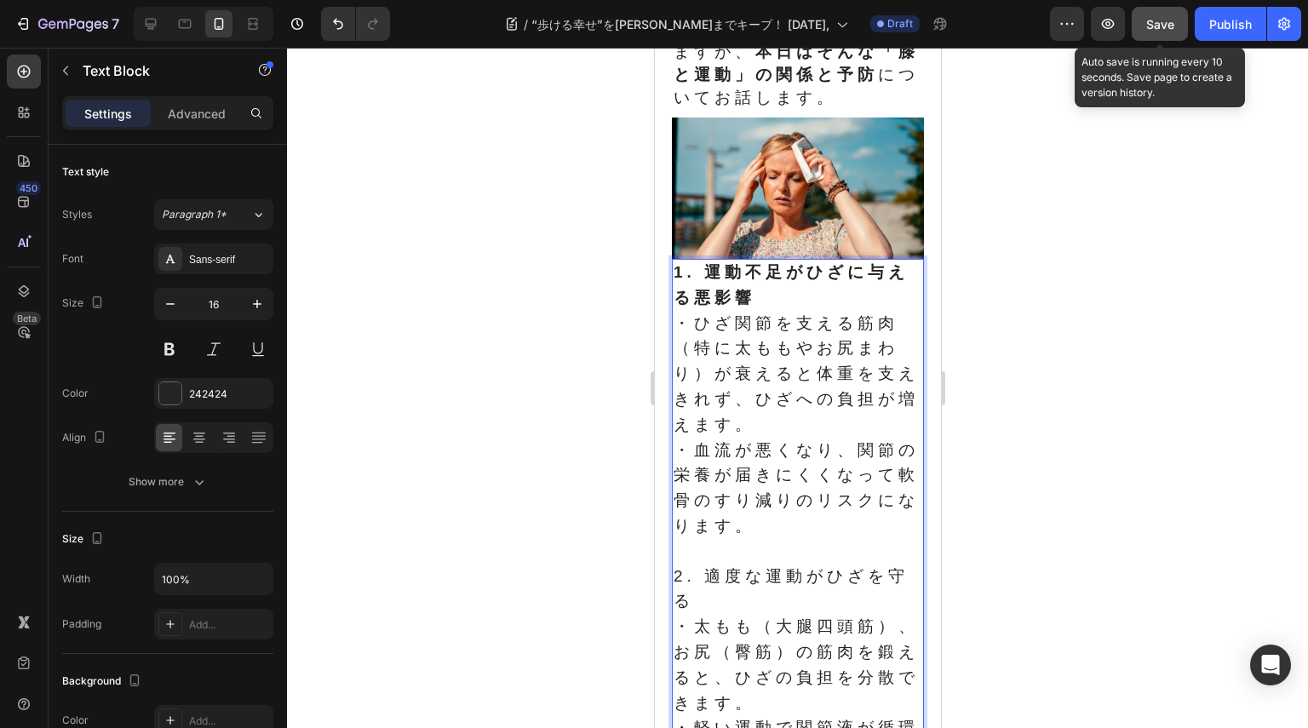
click at [1149, 26] on span "Save" at bounding box center [1160, 24] width 28 height 14
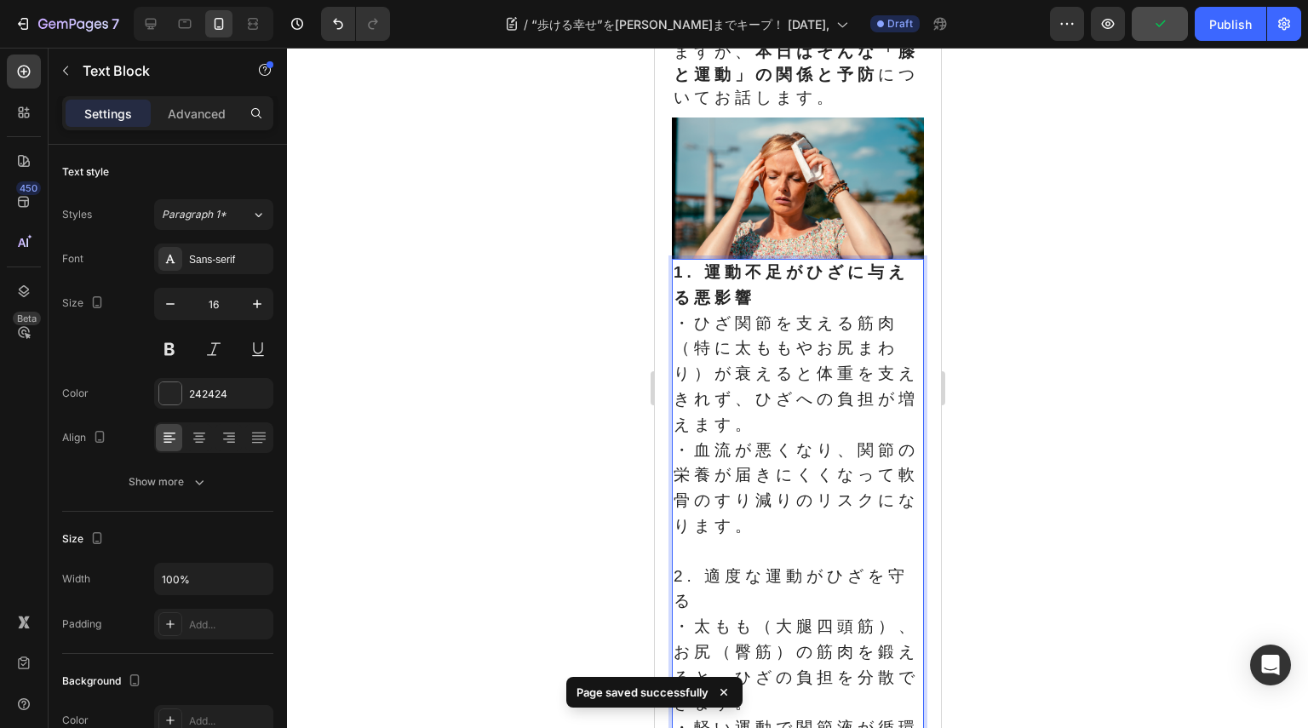
drag, startPoint x: 729, startPoint y: 564, endPoint x: 682, endPoint y: 594, distance: 56.0
click at [728, 564] on p "Rich Text Editor. Editing area: main" at bounding box center [797, 552] width 249 height 25
drag, startPoint x: 689, startPoint y: 617, endPoint x: 679, endPoint y: 602, distance: 18.4
click at [685, 608] on span "2. 適度な運動がひざを守る" at bounding box center [790, 588] width 235 height 43
click at [676, 601] on span "2. 適度な運動がひざを守る" at bounding box center [790, 588] width 235 height 43
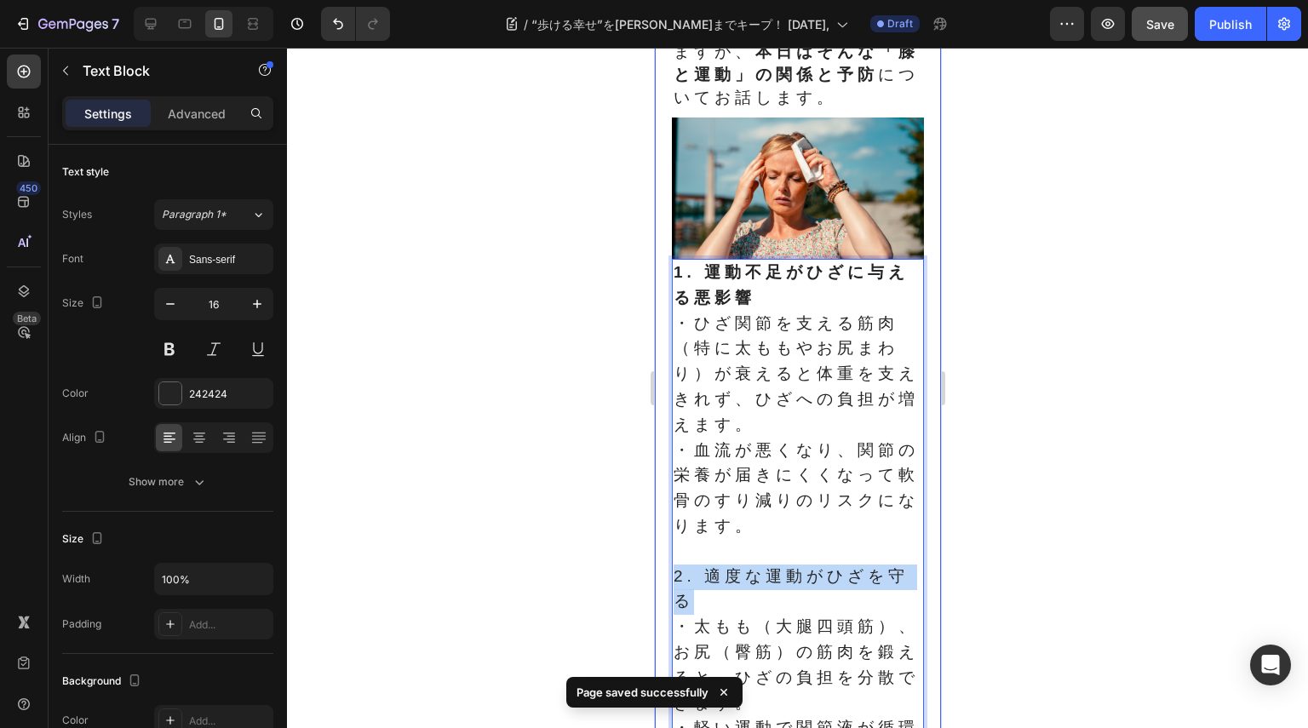
drag, startPoint x: 689, startPoint y: 611, endPoint x: 668, endPoint y: 582, distance: 35.4
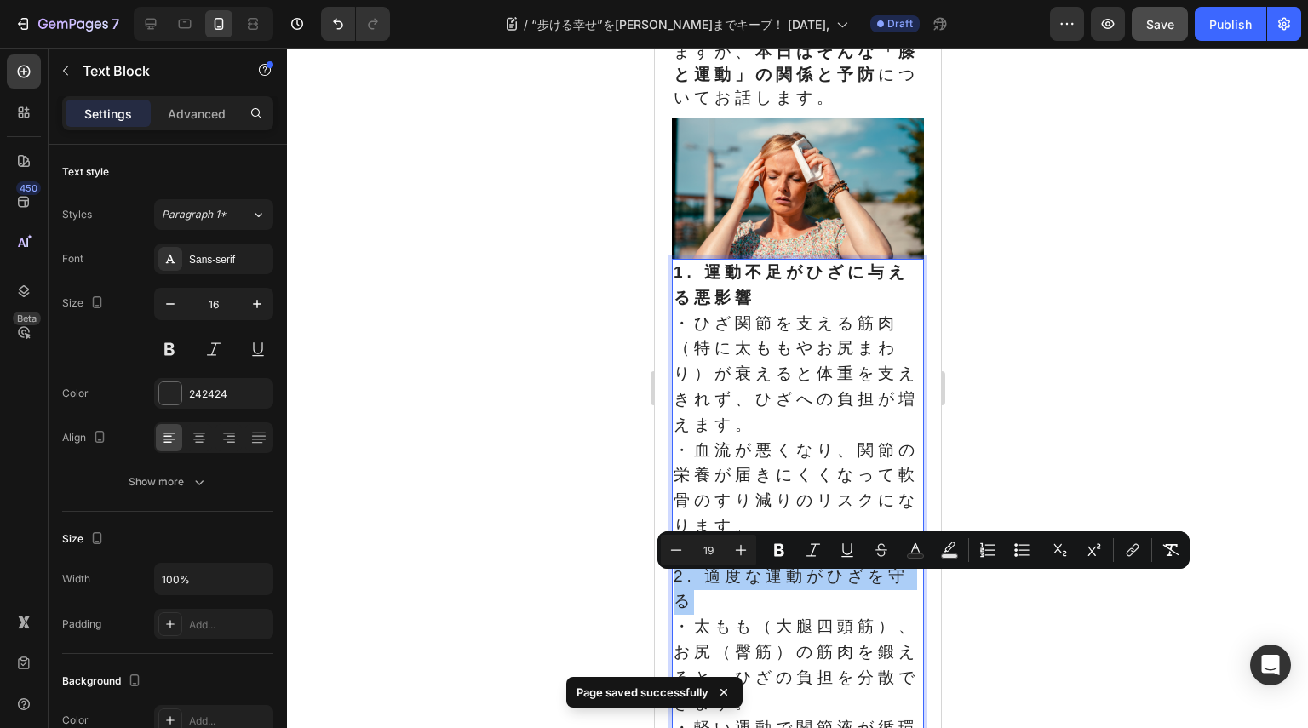
drag, startPoint x: 783, startPoint y: 543, endPoint x: 782, endPoint y: 565, distance: 22.2
click at [782, 543] on icon "Editor contextual toolbar" at bounding box center [779, 550] width 17 height 17
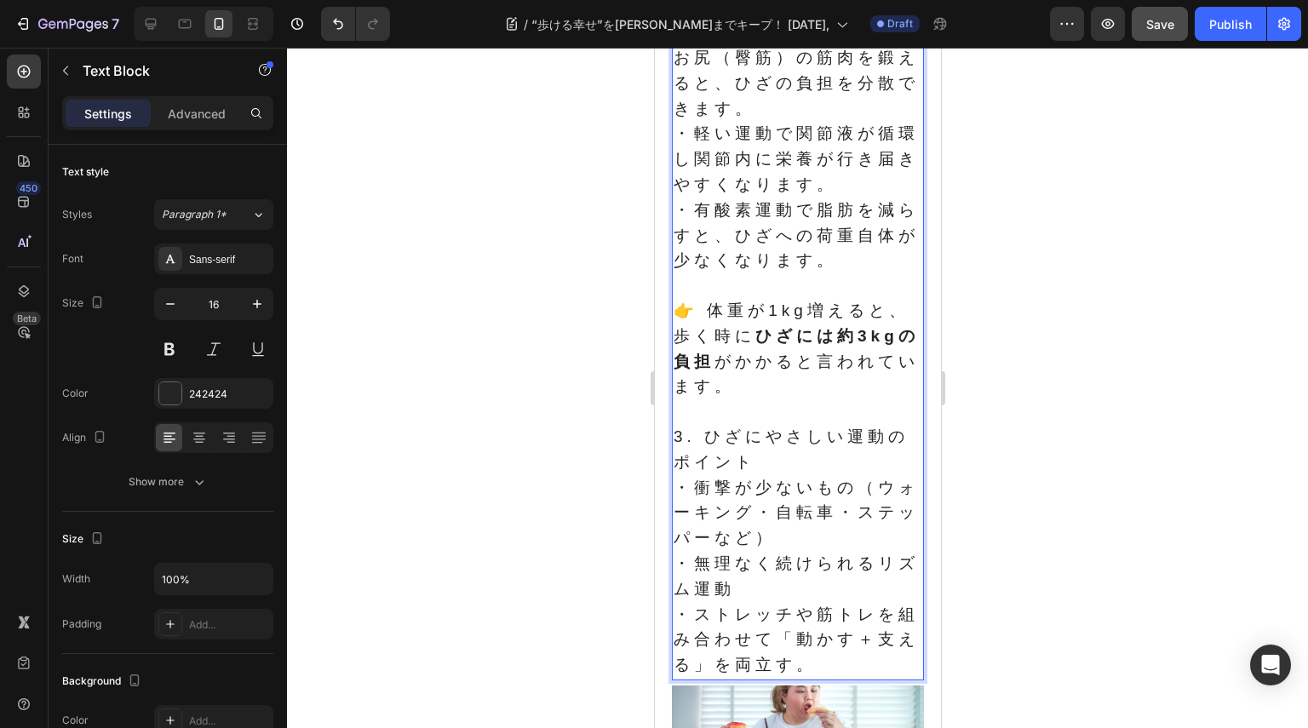
scroll to position [1167, 0]
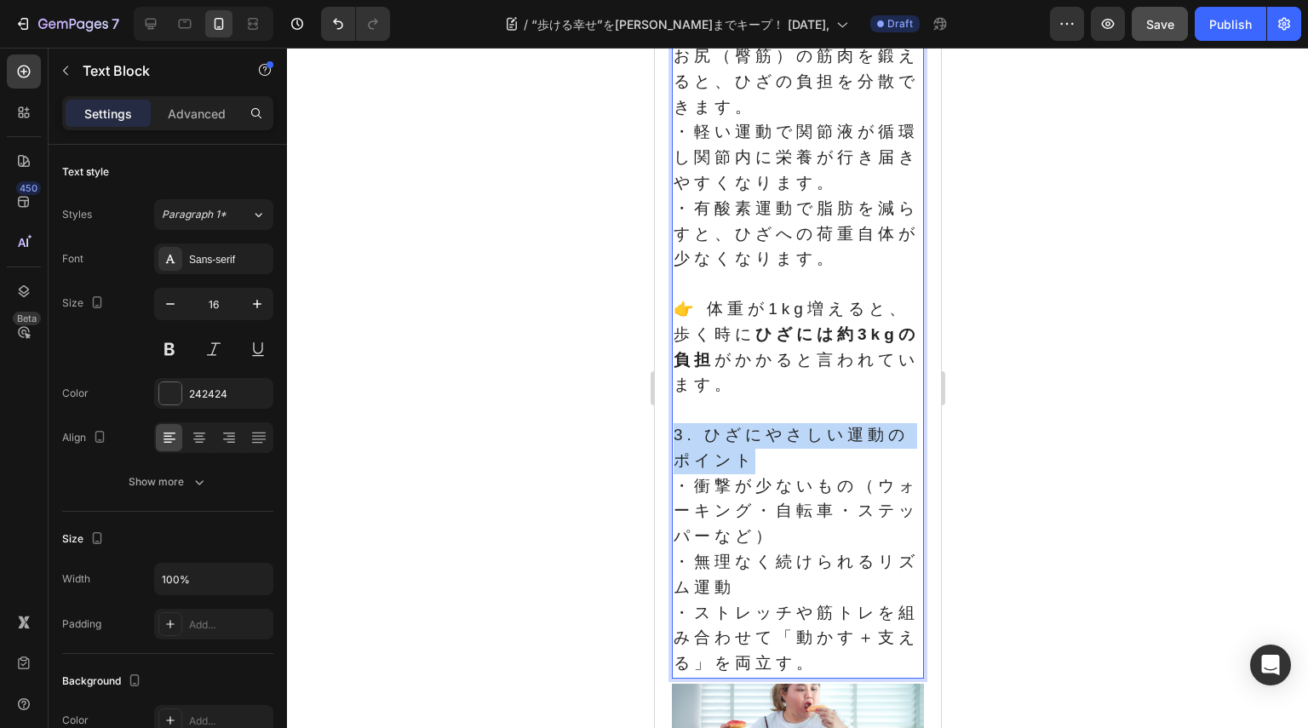
drag, startPoint x: 759, startPoint y: 473, endPoint x: 674, endPoint y: 442, distance: 89.7
click at [674, 442] on p "3. ひざにやさしい運動のポイント" at bounding box center [797, 448] width 249 height 51
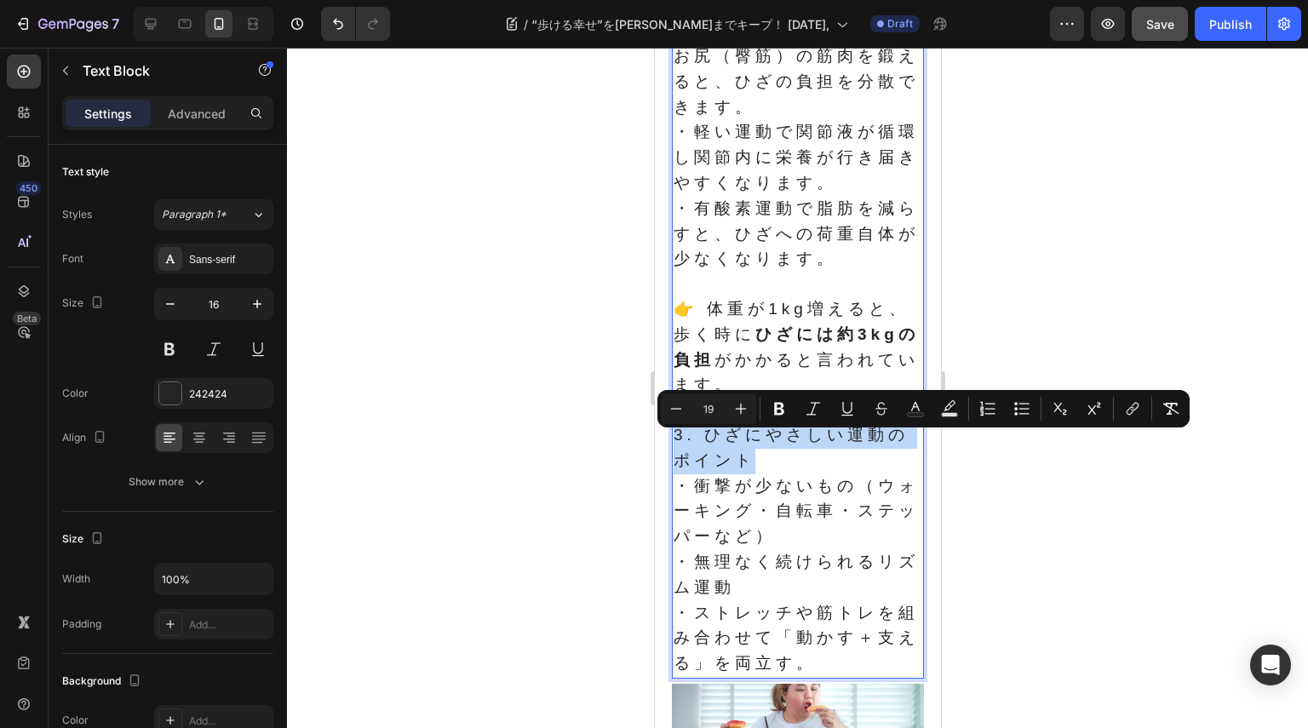
click at [700, 465] on span "3. ひざにやさしい運動のポイント" at bounding box center [790, 447] width 235 height 43
drag, startPoint x: 756, startPoint y: 473, endPoint x: 670, endPoint y: 444, distance: 90.7
click at [671, 444] on div "1. 運動不足がひざに与える悪影響 ・ひざ関節を支える筋肉（特に太ももやお尻まわり）が衰えると体重を支えきれず、ひざへの負担が増えます。 ・血流が悪くなり、関…" at bounding box center [797, 171] width 252 height 1016
click at [782, 415] on icon "Editor contextual toolbar" at bounding box center [779, 408] width 17 height 17
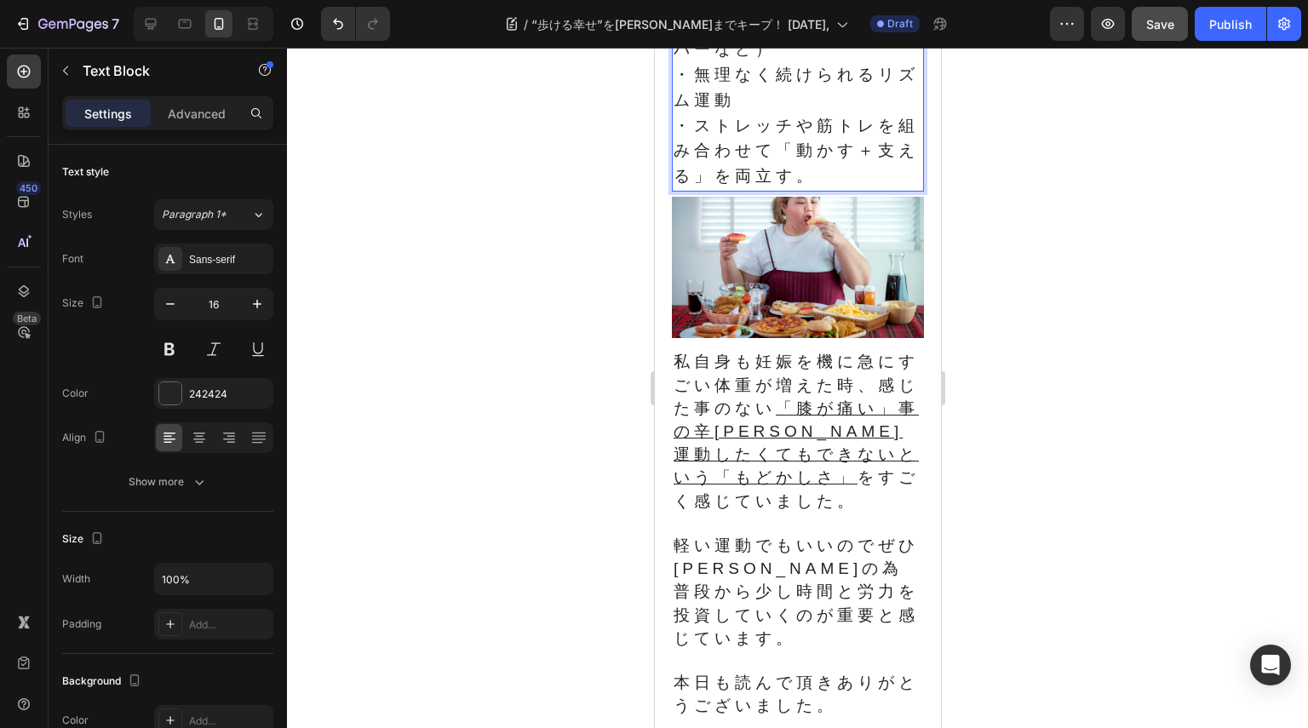
scroll to position [1703, 0]
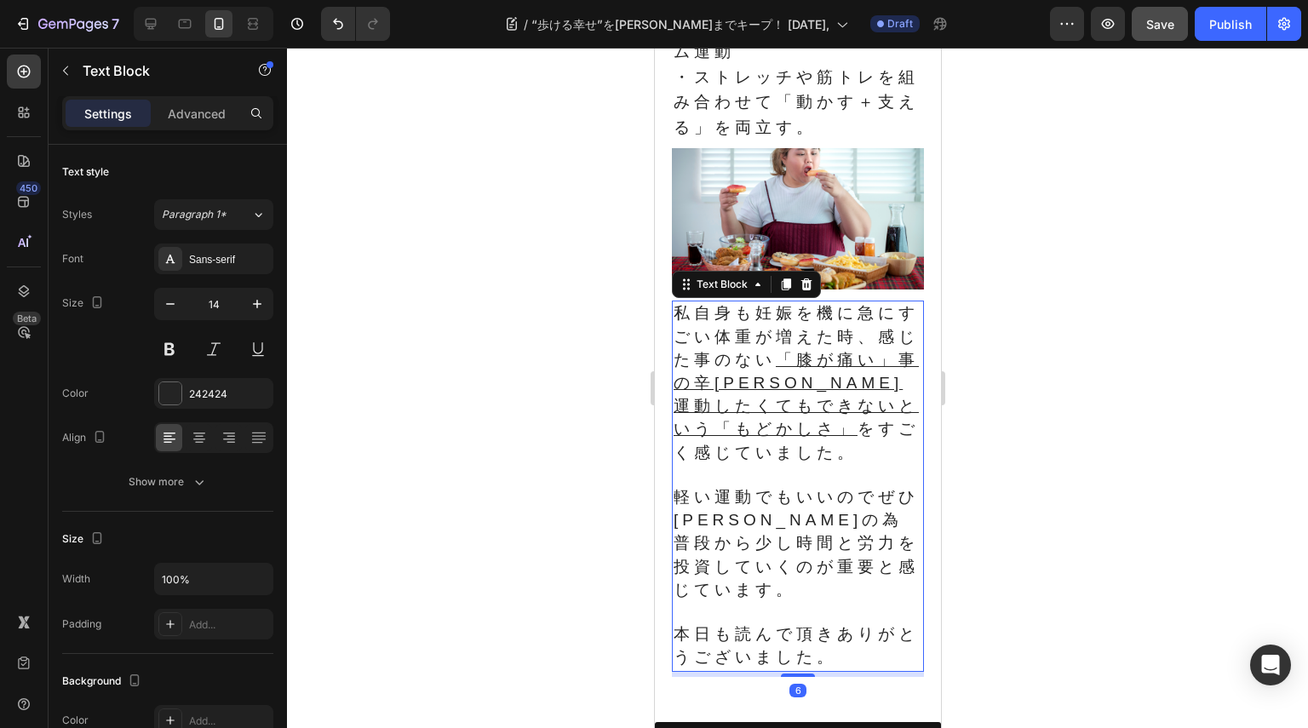
click at [825, 476] on p "Rich Text Editor. Editing area: main" at bounding box center [797, 475] width 249 height 21
click at [872, 665] on p "本日も読んで頂きありがとうございました。" at bounding box center [797, 646] width 249 height 46
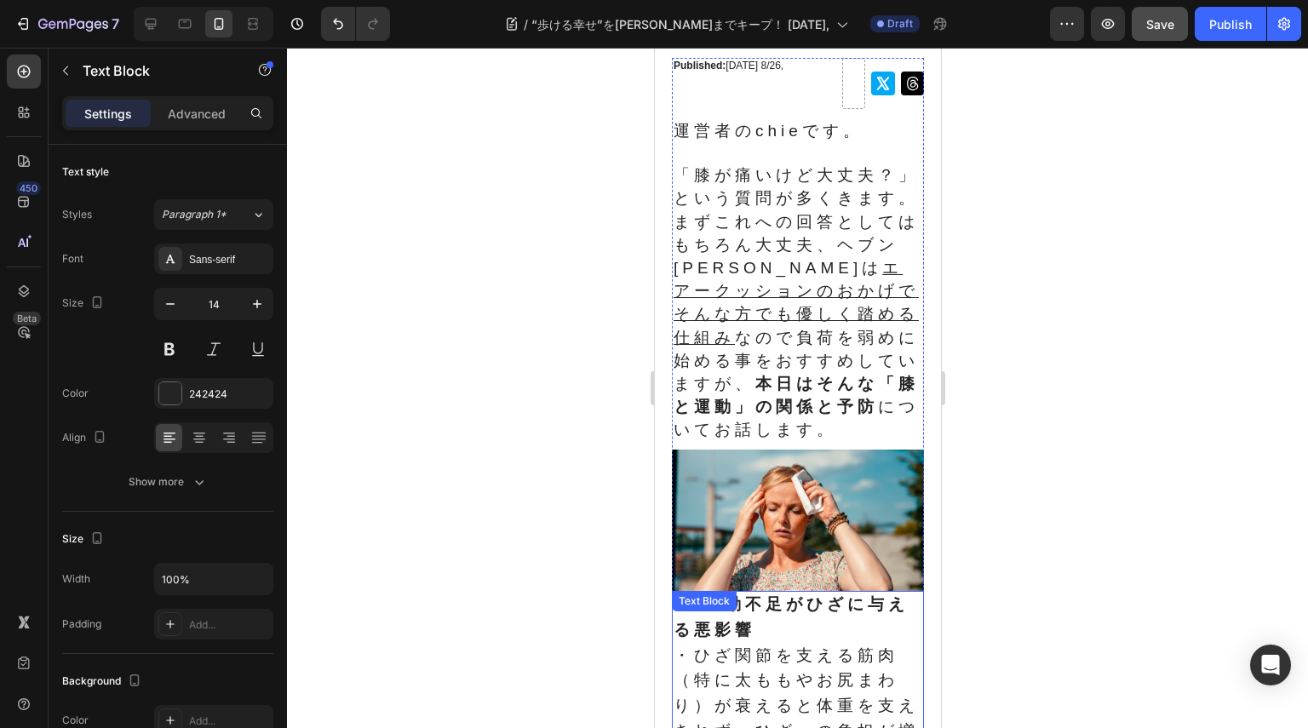
scroll to position [170, 0]
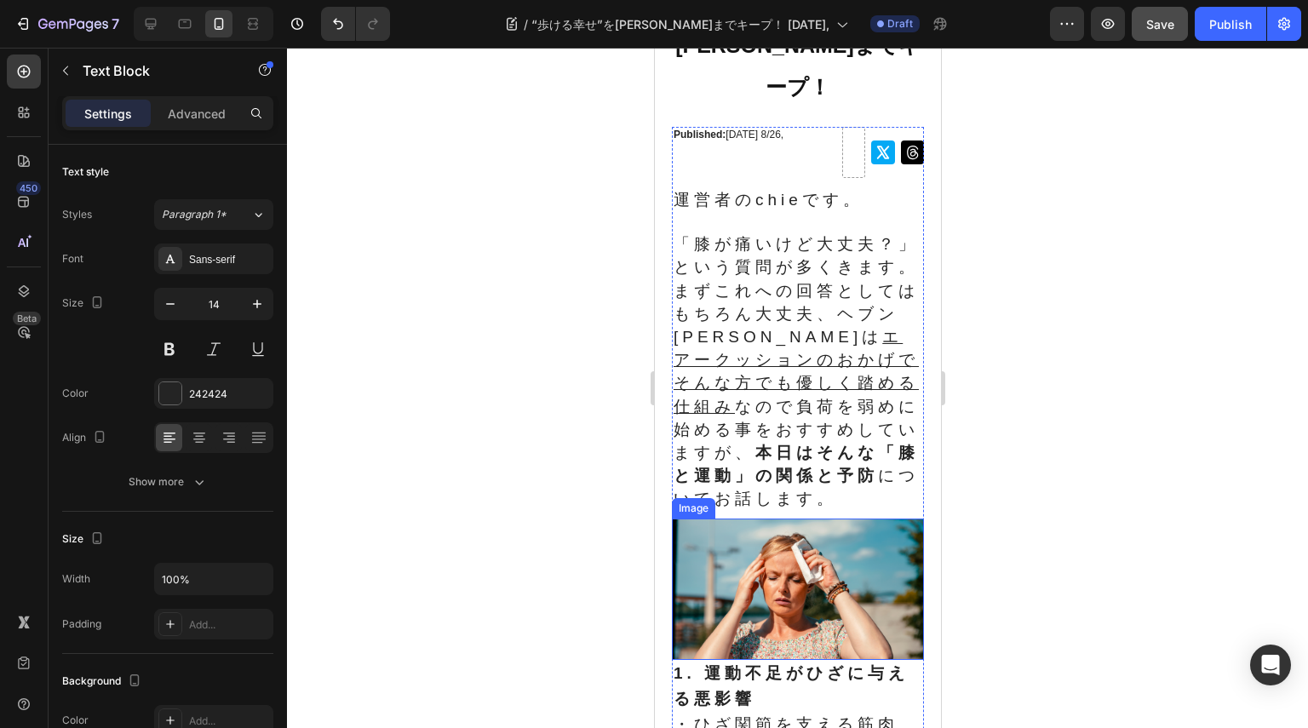
click at [854, 640] on img at bounding box center [797, 590] width 252 height 142
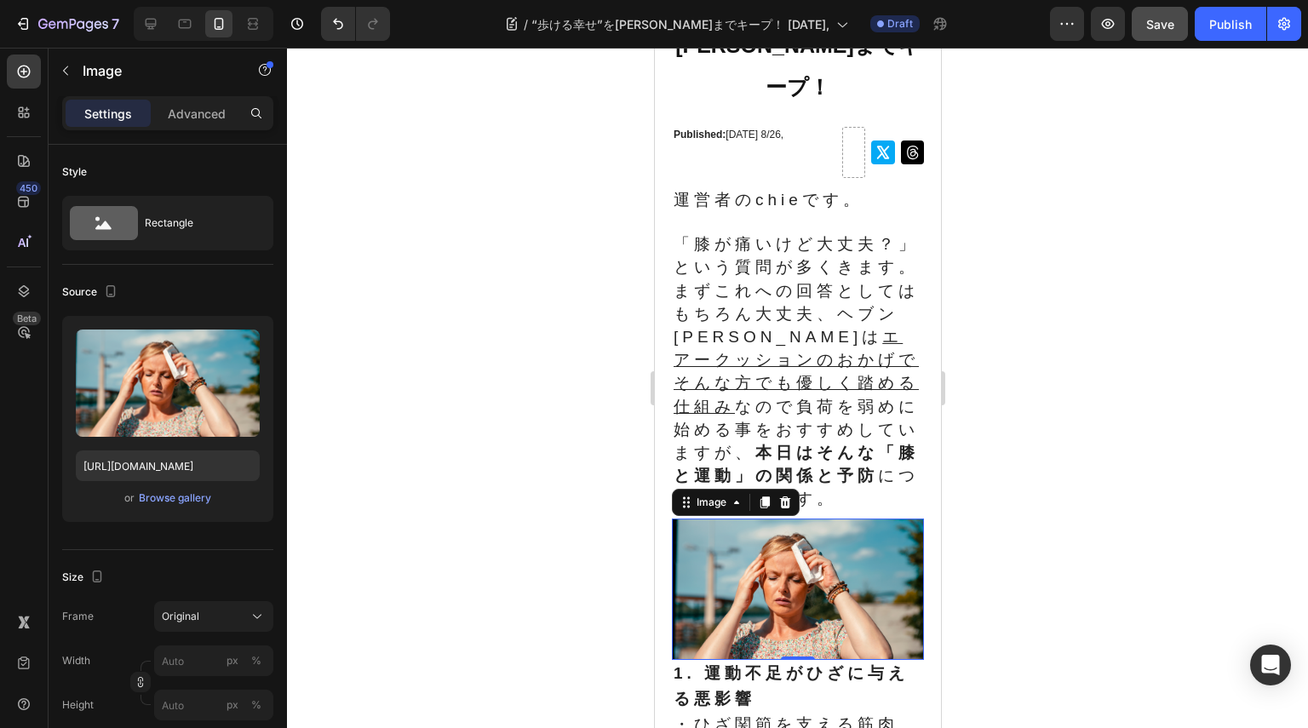
scroll to position [426, 0]
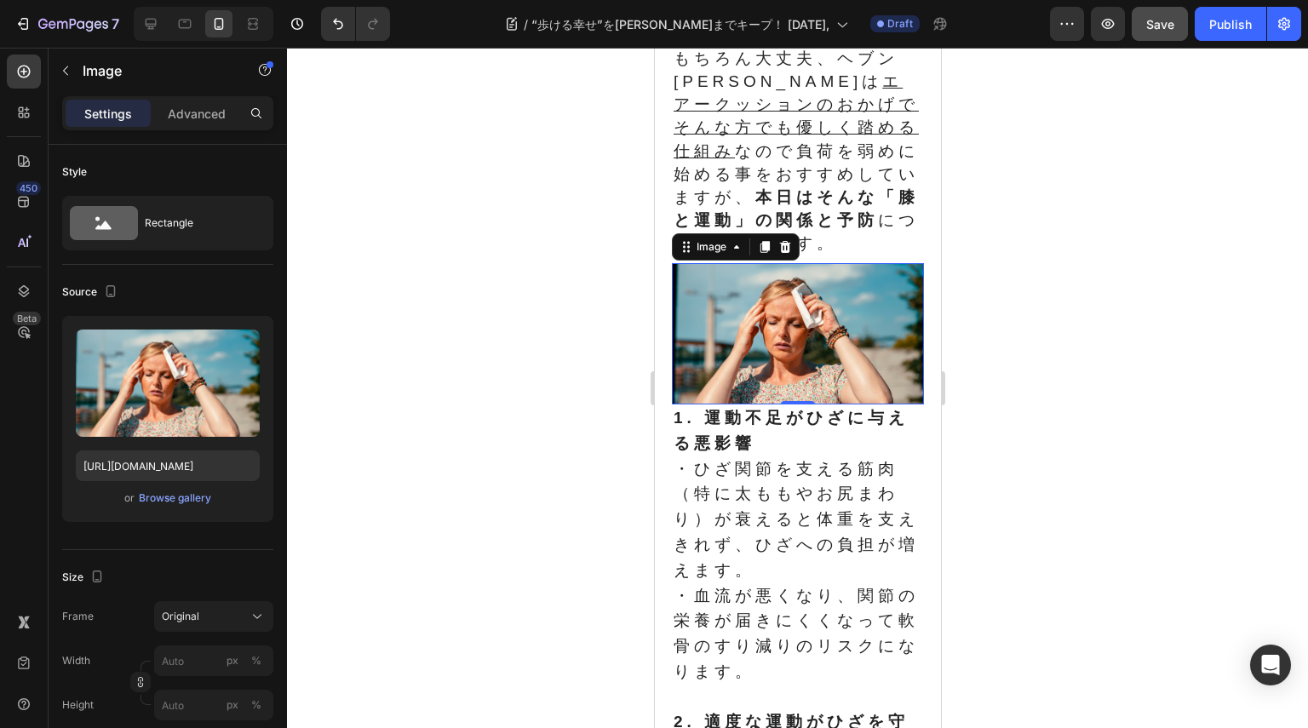
click at [840, 320] on img at bounding box center [797, 334] width 252 height 142
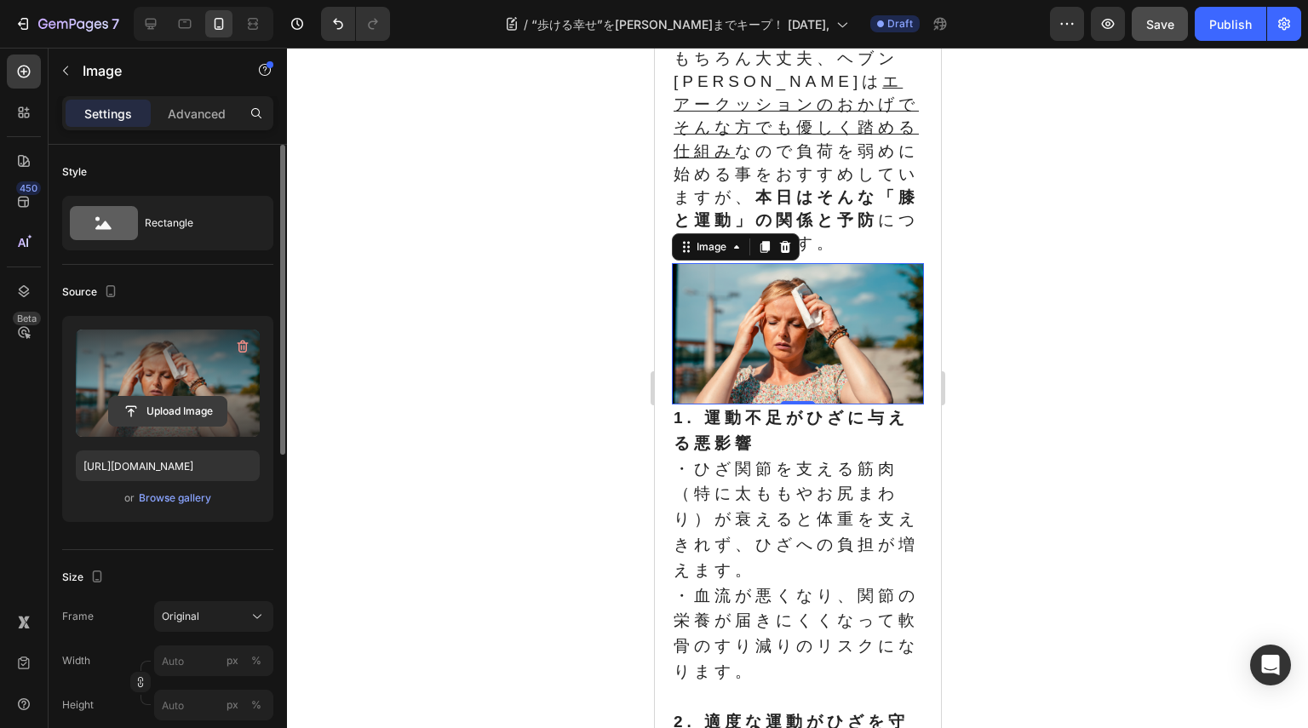
click at [175, 410] on input "file" at bounding box center [167, 411] width 117 height 29
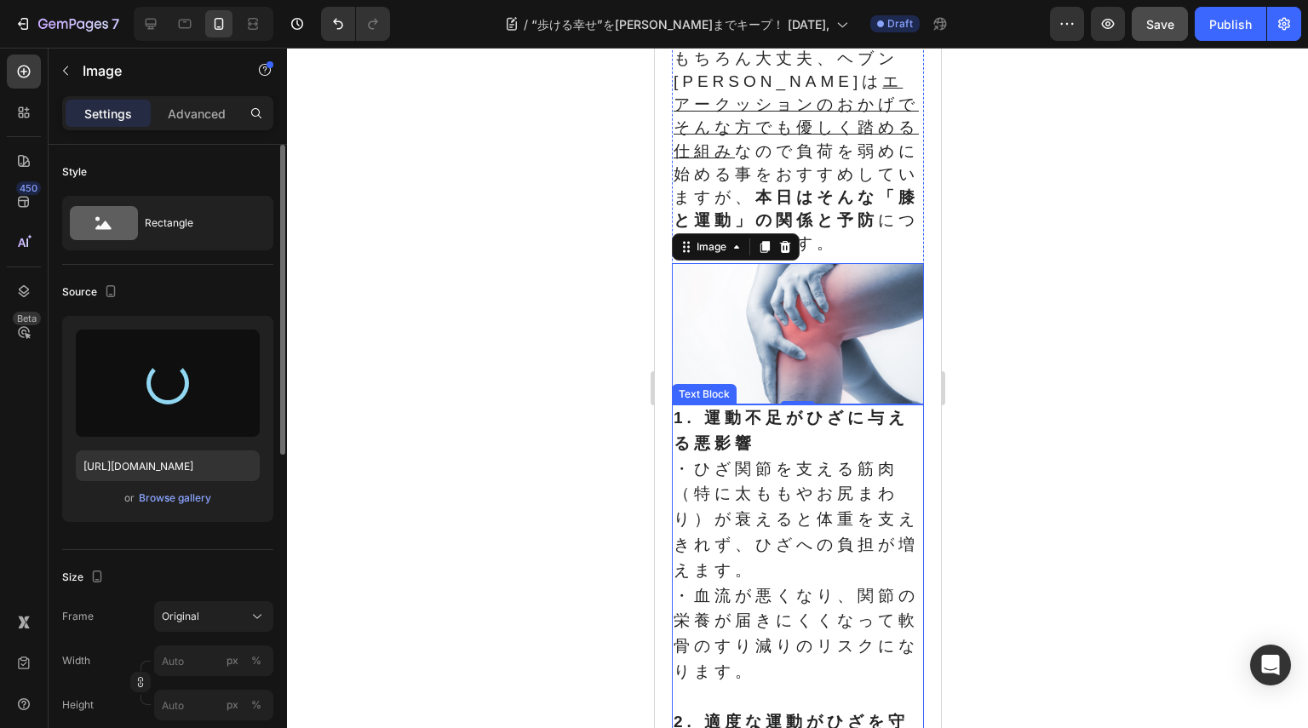
type input "[URL][DOMAIN_NAME]"
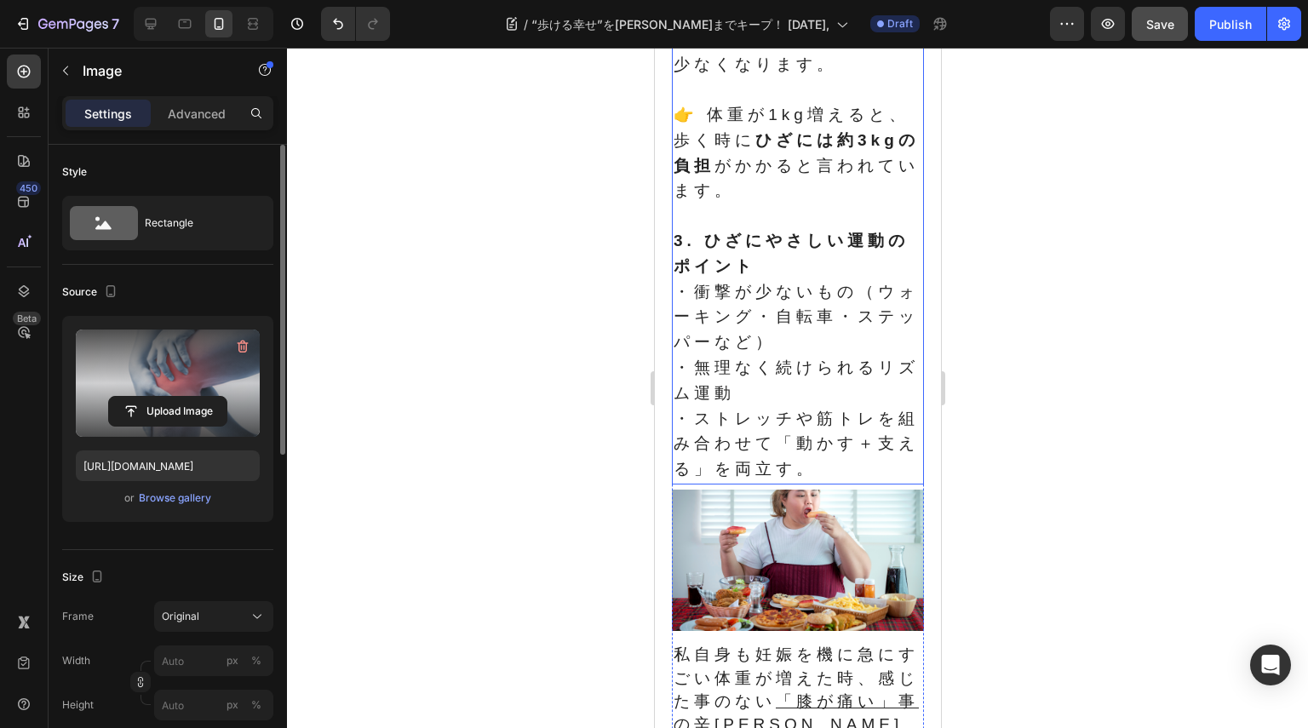
scroll to position [1362, 0]
click at [852, 573] on img at bounding box center [797, 560] width 252 height 142
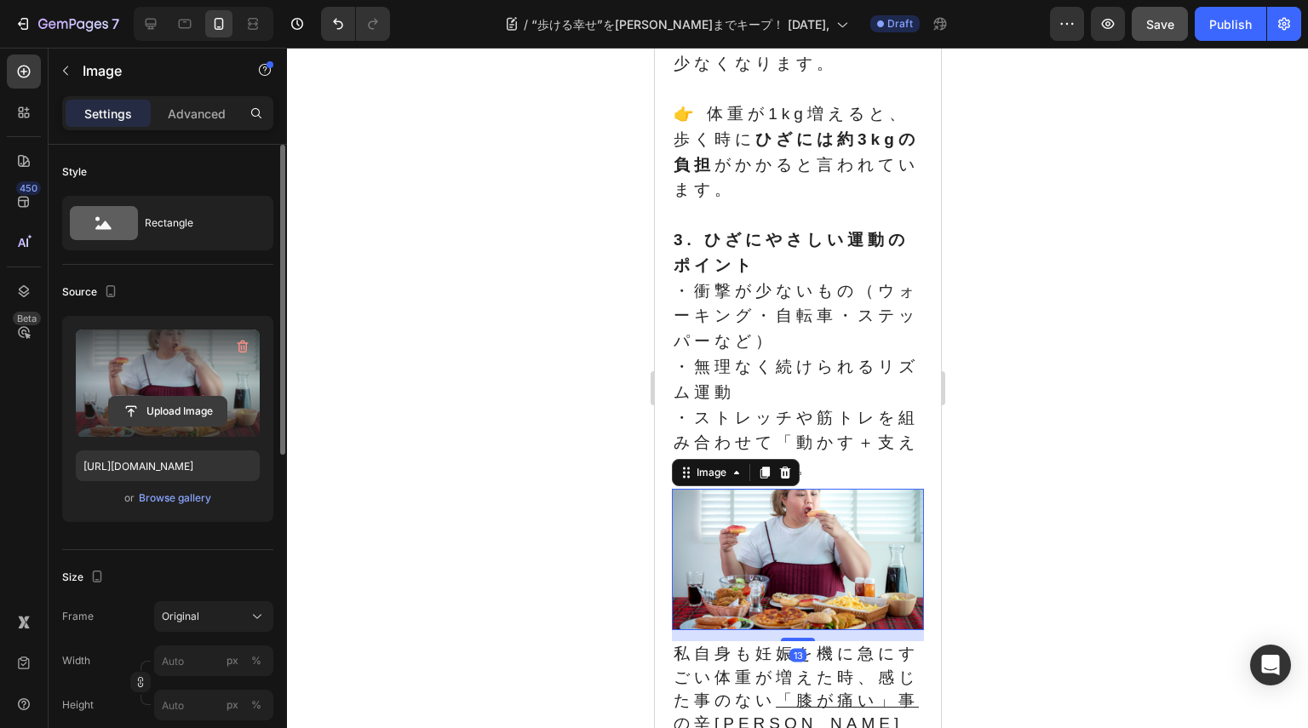
click at [211, 420] on input "file" at bounding box center [167, 411] width 117 height 29
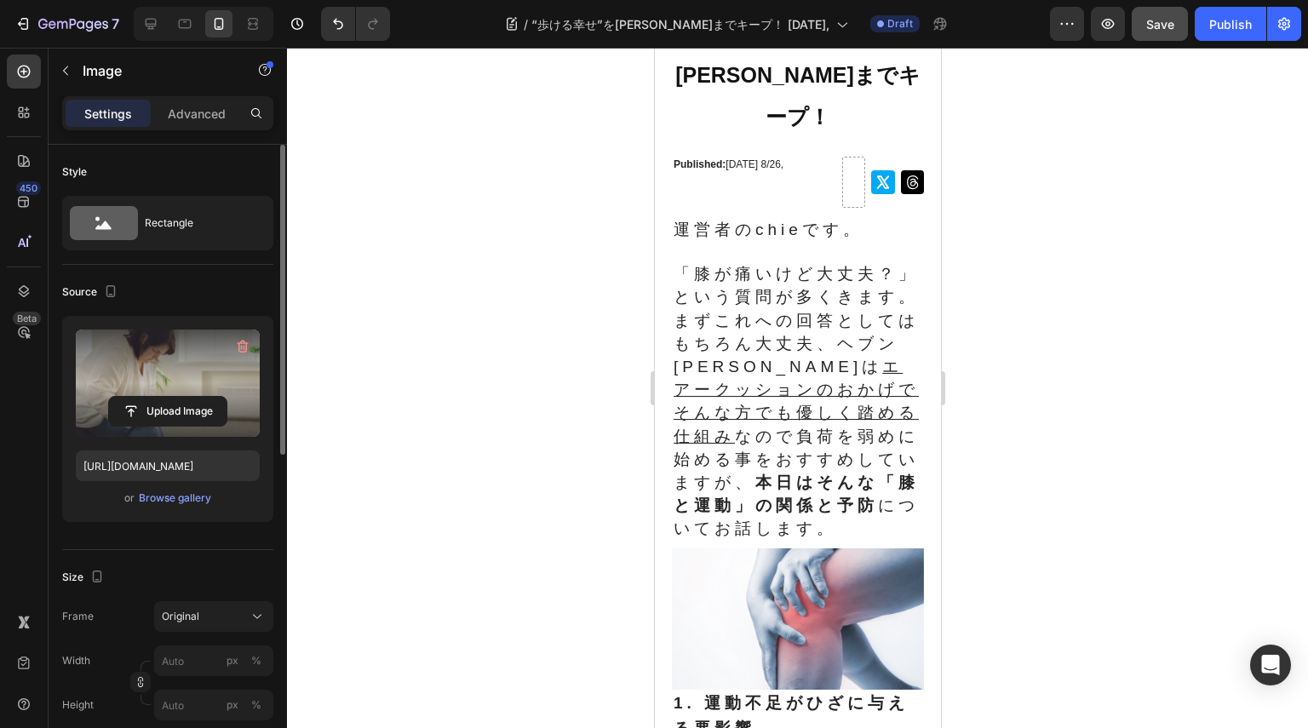
scroll to position [0, 0]
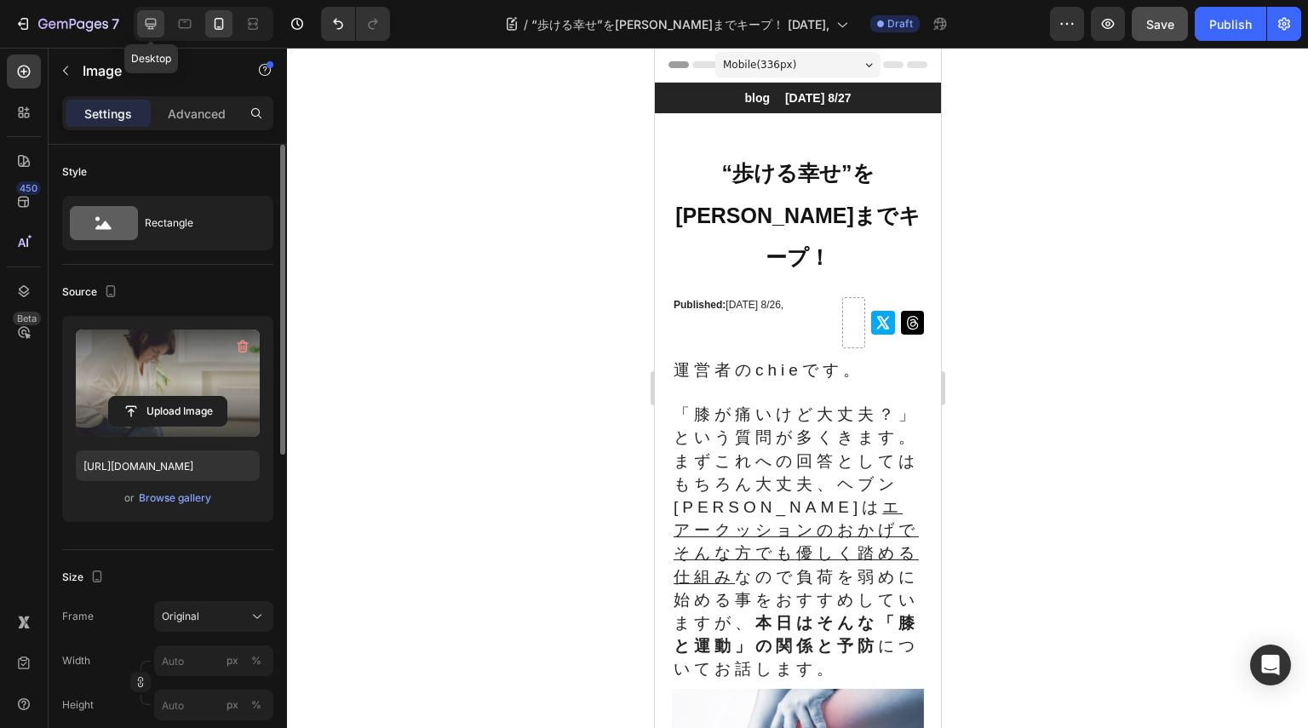
click at [153, 18] on icon at bounding box center [150, 23] width 17 height 17
type input "[URL][DOMAIN_NAME]"
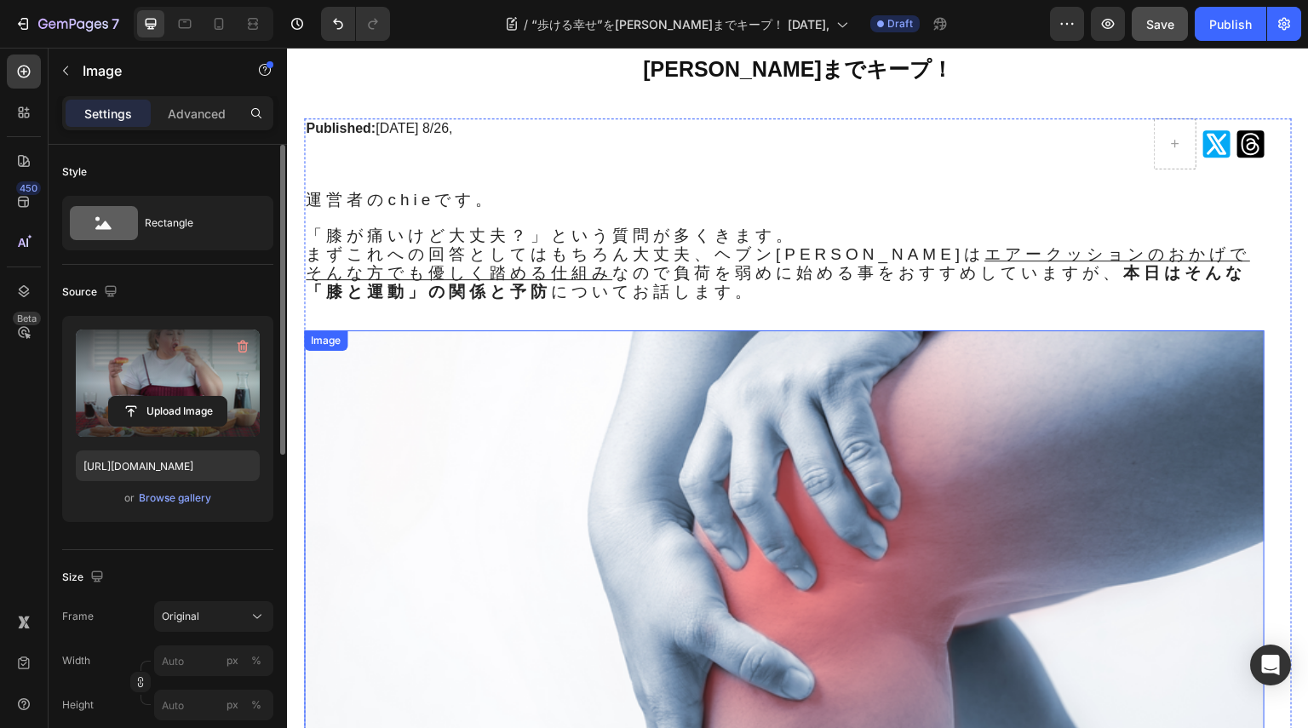
scroll to position [19, 0]
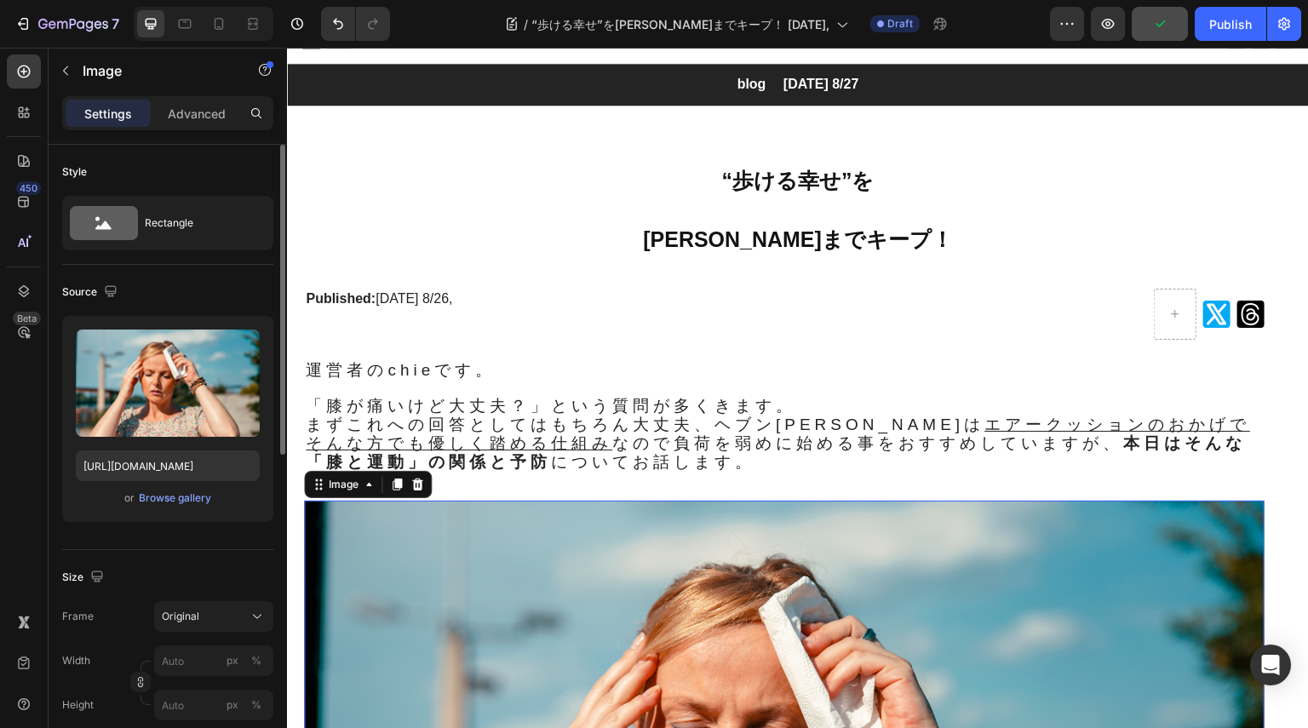
click at [198, 498] on div "Browse gallery" at bounding box center [175, 497] width 72 height 15
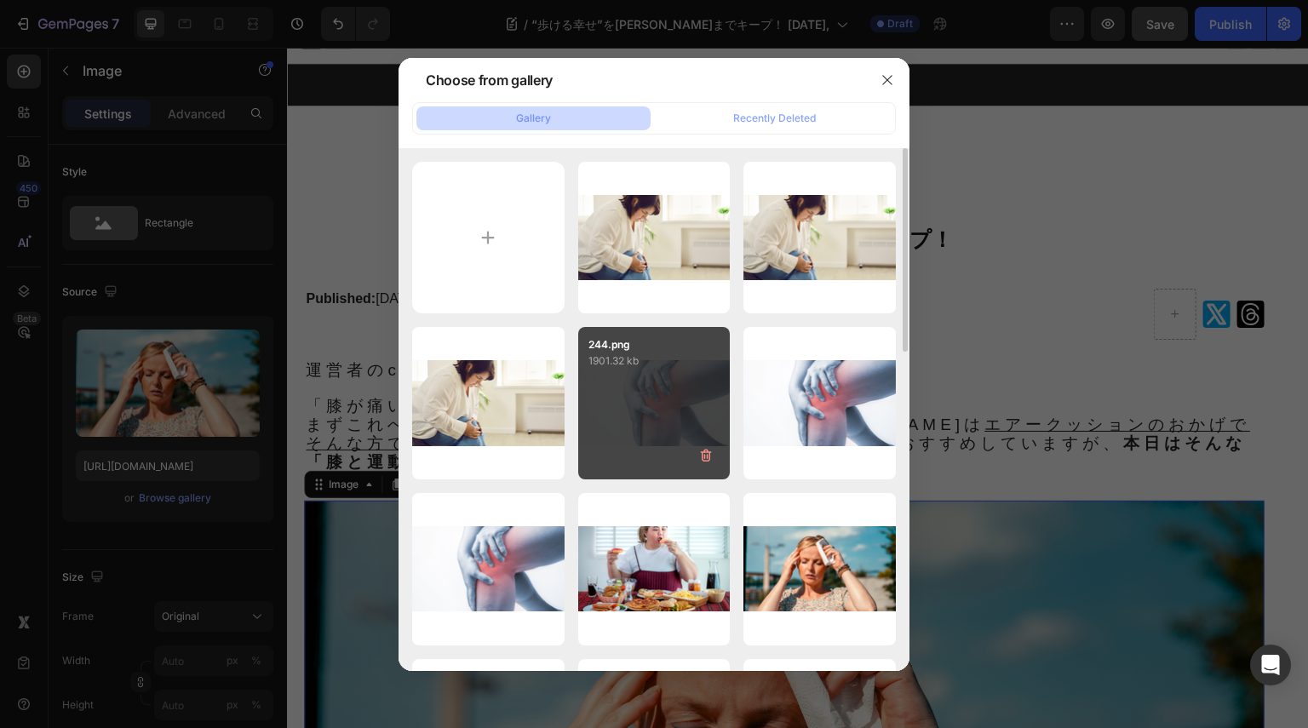
click at [623, 396] on div "244.png 1901.32 kb" at bounding box center [654, 403] width 152 height 152
type input "[URL][DOMAIN_NAME]"
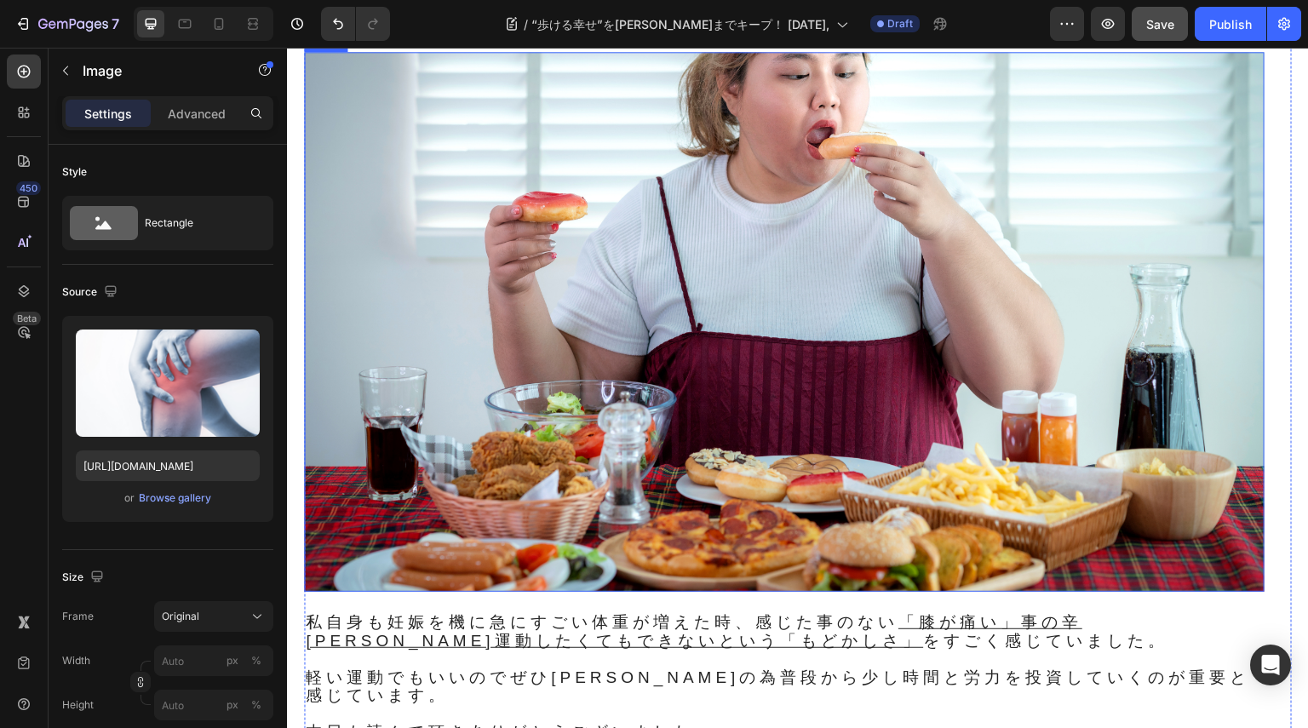
scroll to position [1381, 0]
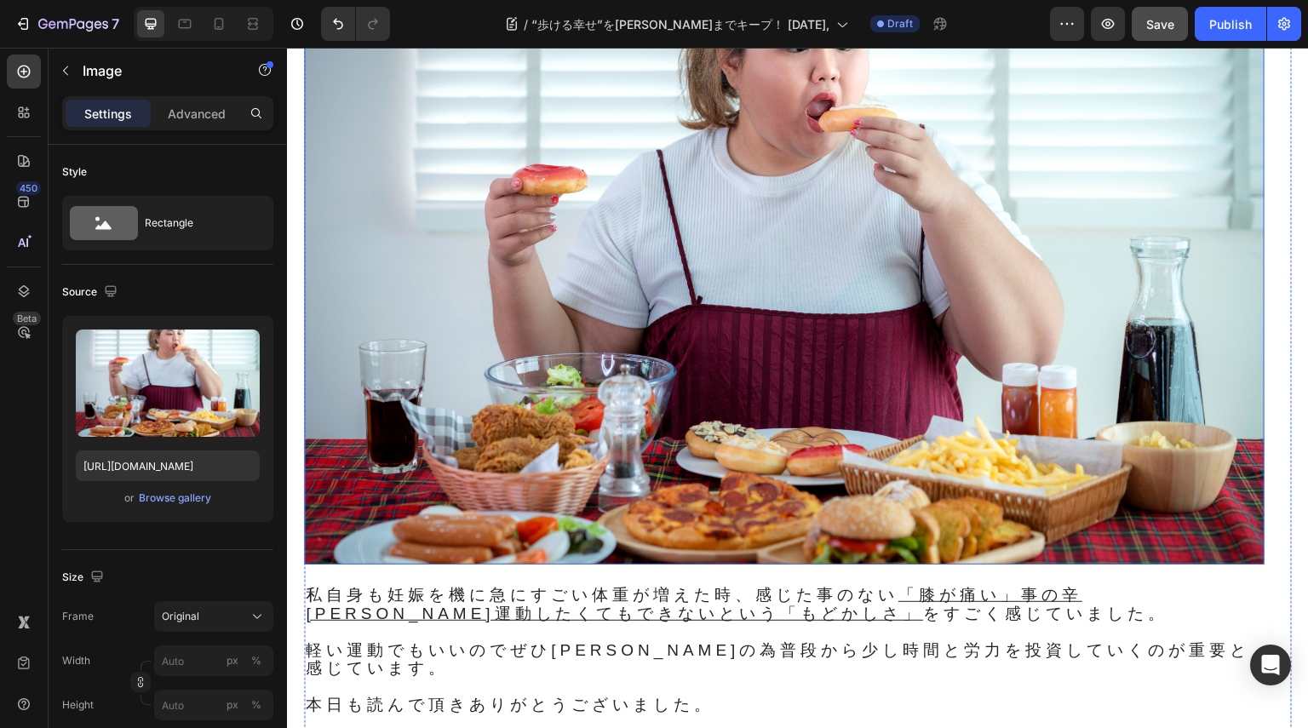
click at [1040, 361] on img at bounding box center [784, 295] width 960 height 541
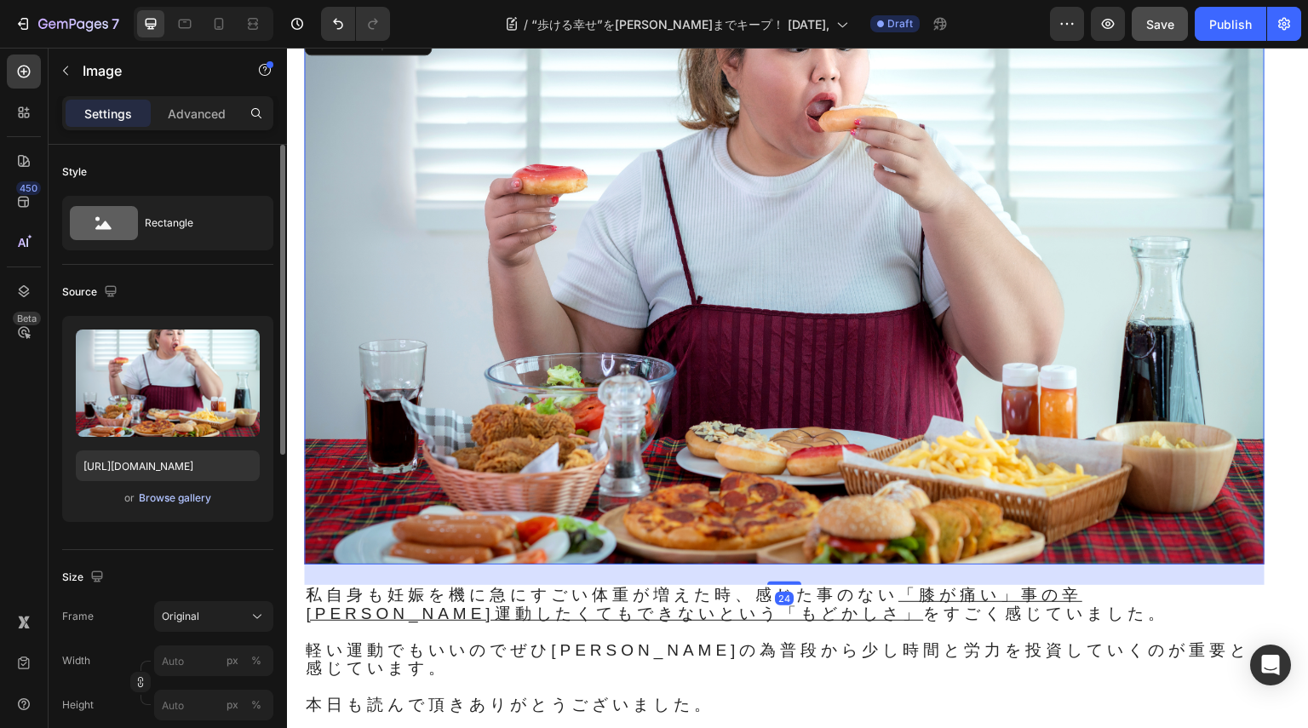
click at [210, 499] on div "Browse gallery" at bounding box center [175, 497] width 72 height 15
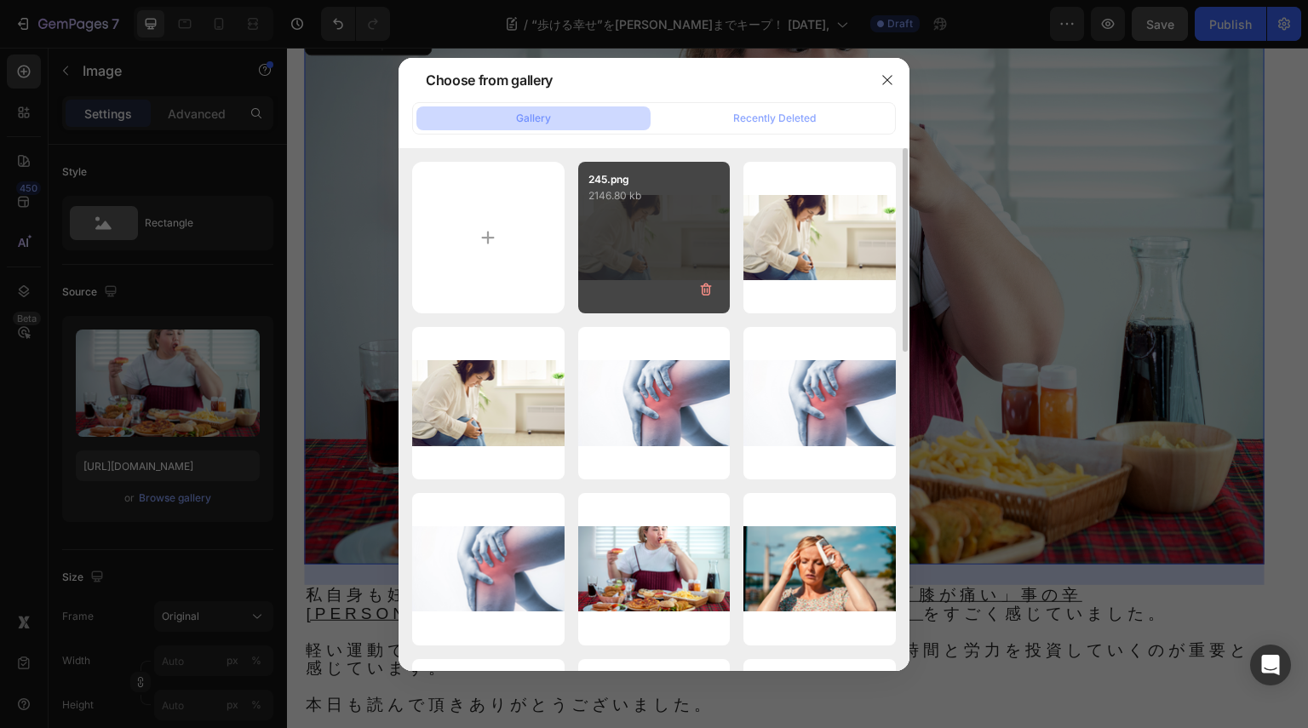
click at [654, 263] on div "245.png 2146.80 kb" at bounding box center [654, 238] width 152 height 152
type input "[URL][DOMAIN_NAME]"
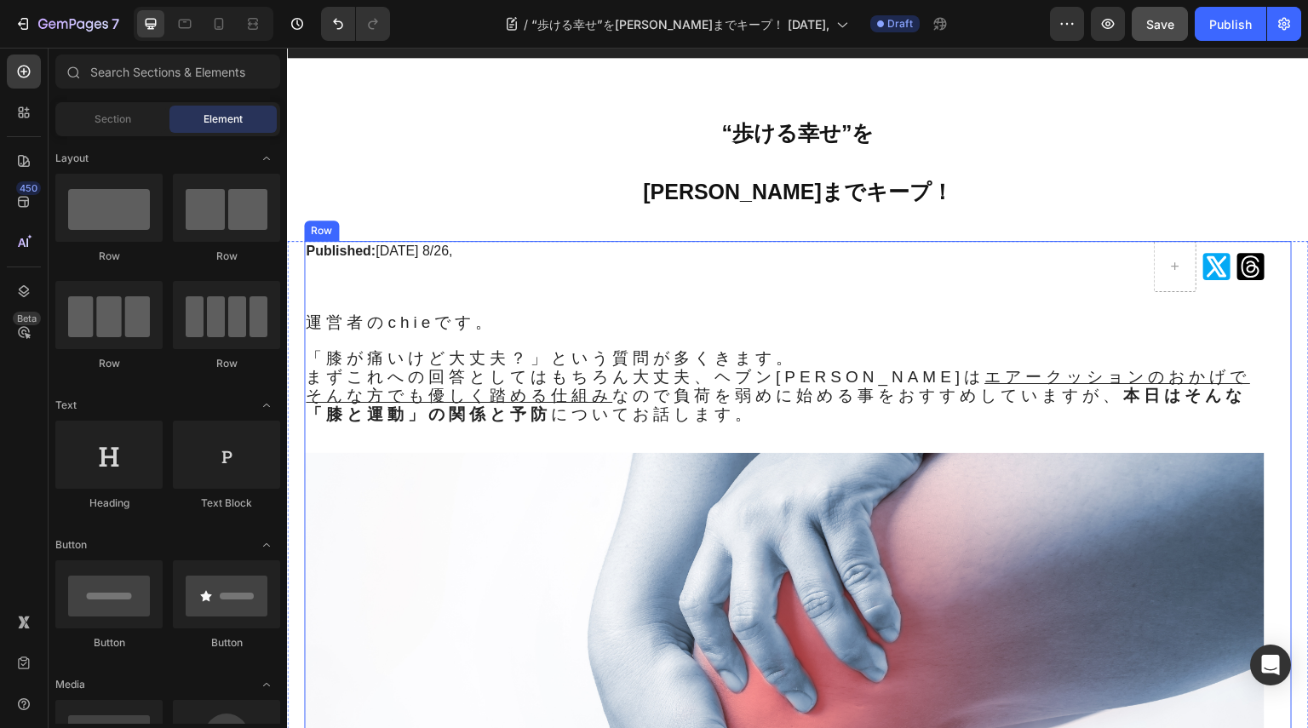
scroll to position [0, 0]
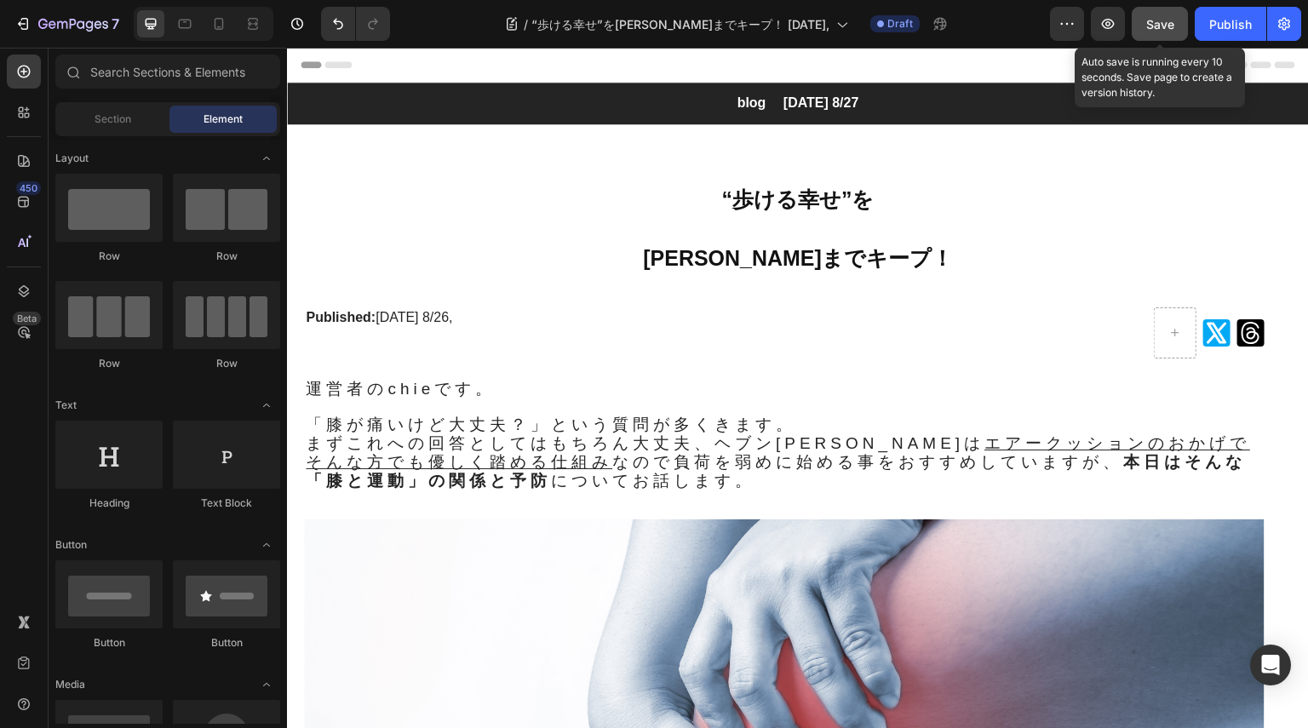
click at [1156, 17] on span "Save" at bounding box center [1160, 24] width 28 height 14
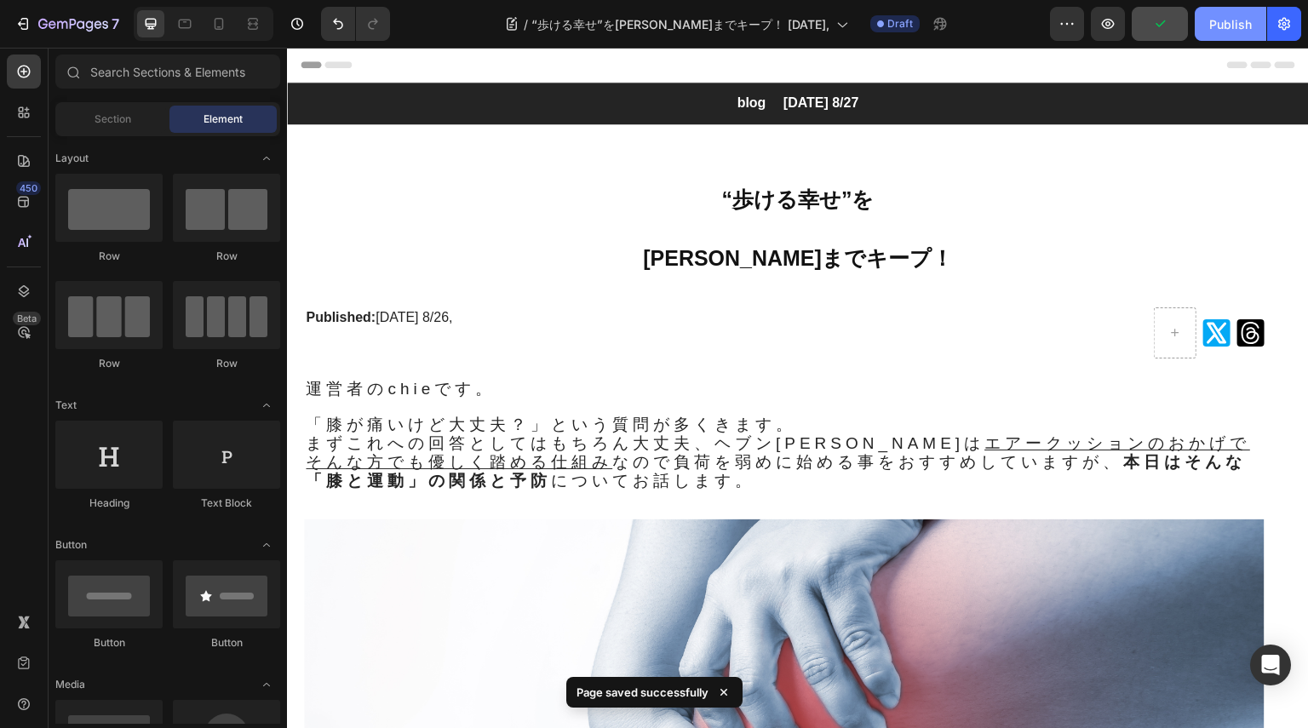
click at [1233, 17] on div "Publish" at bounding box center [1230, 24] width 43 height 18
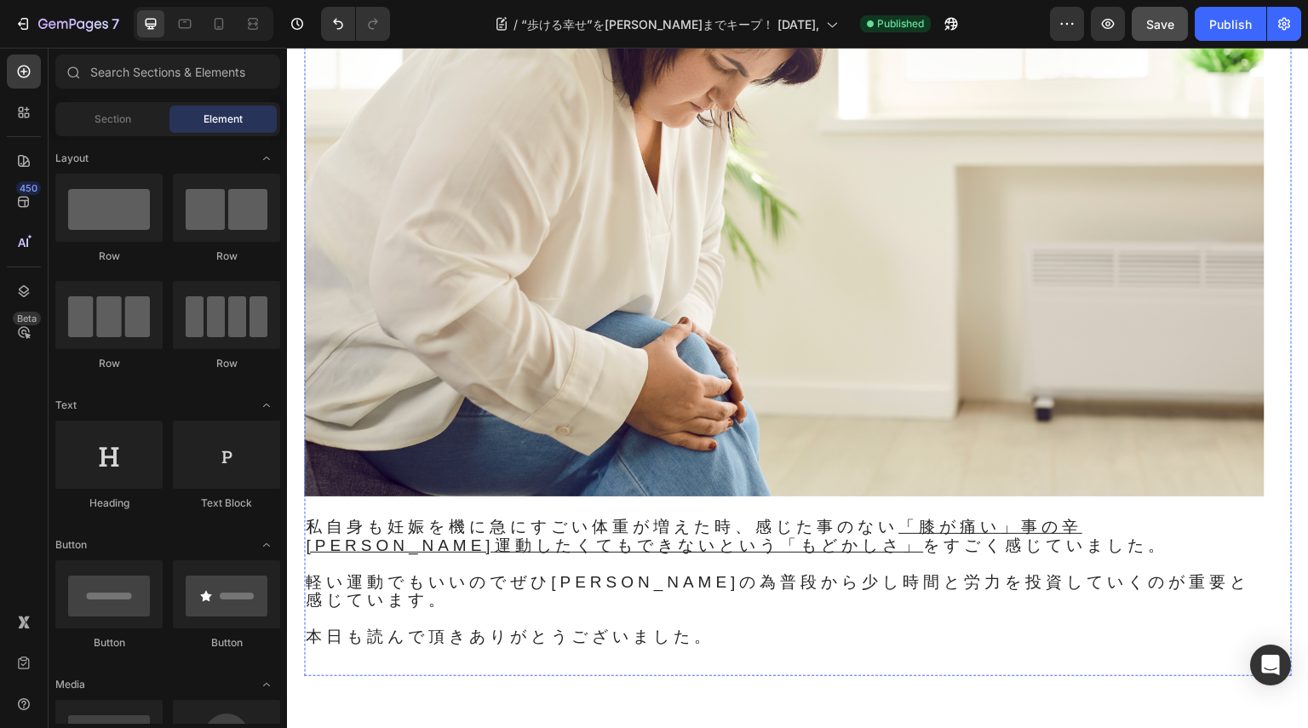
scroll to position [1447, 0]
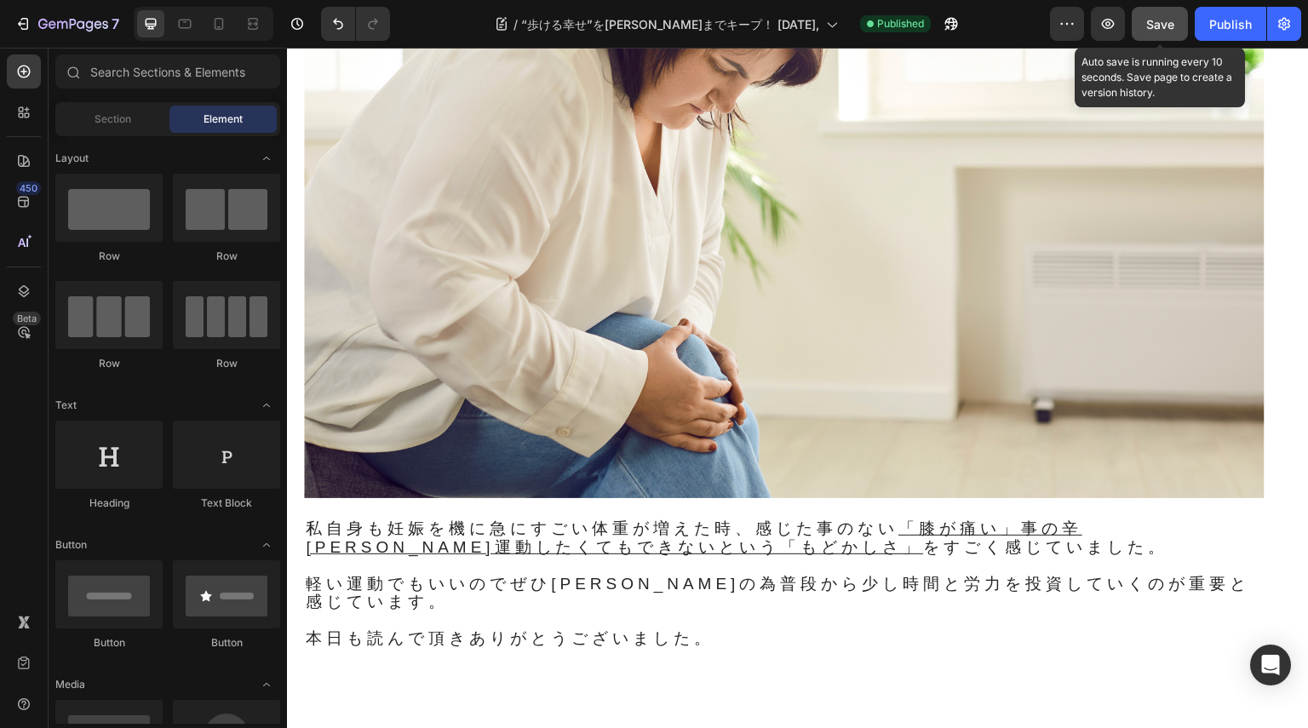
click at [1152, 28] on span "Save" at bounding box center [1160, 24] width 28 height 14
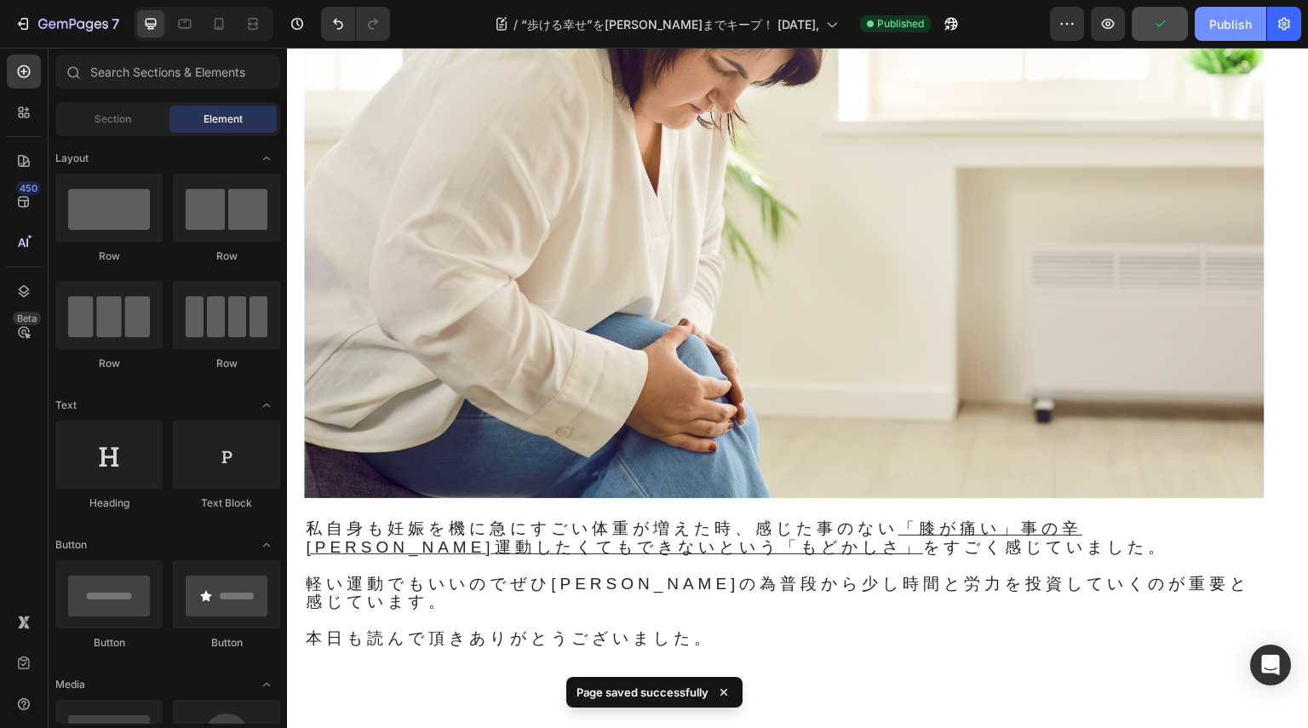
click at [1216, 27] on div "Publish" at bounding box center [1230, 24] width 43 height 18
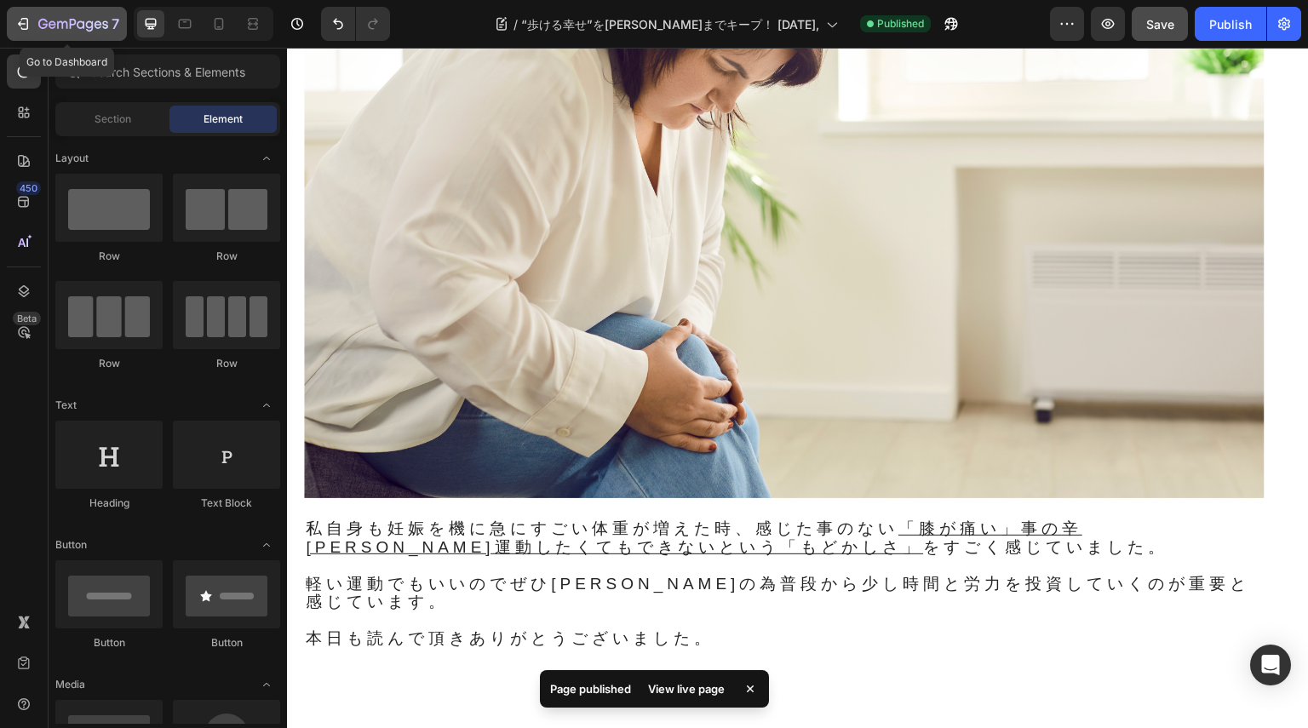
click at [22, 34] on button "7" at bounding box center [67, 24] width 120 height 34
